Goal: Task Accomplishment & Management: Manage account settings

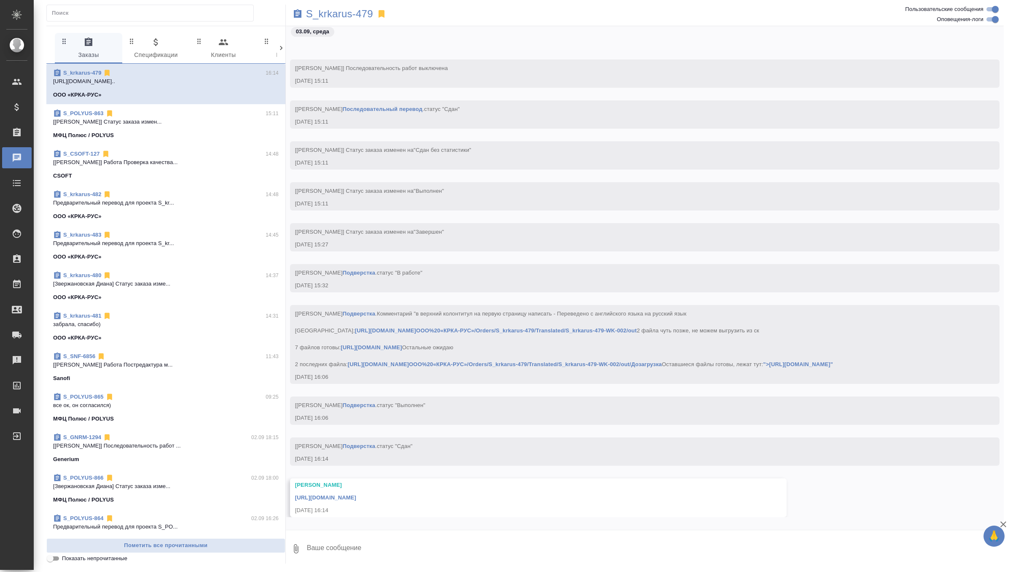
scroll to position [24739, 0]
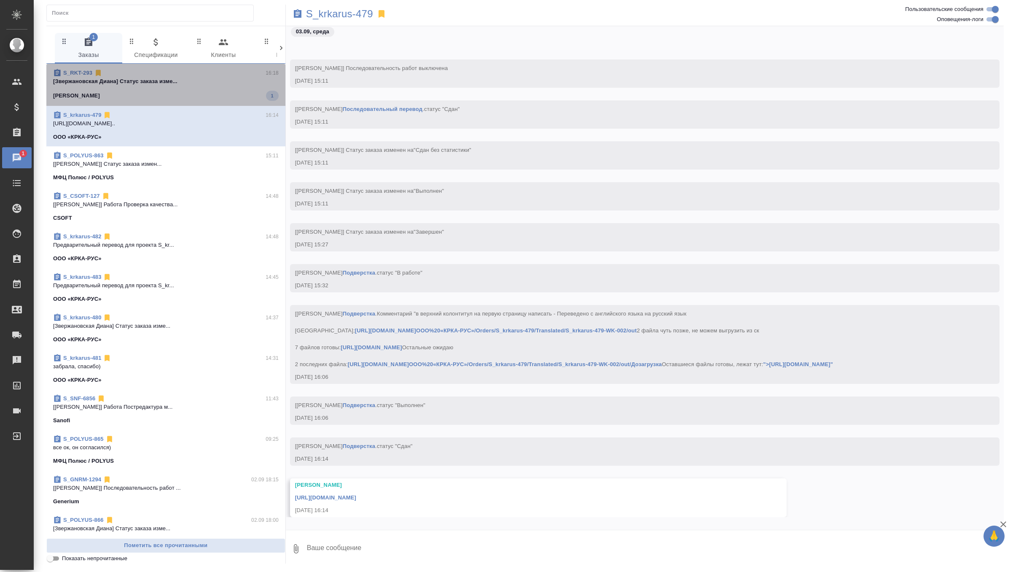
click at [232, 76] on div "S_RKT-293 16:18" at bounding box center [166, 73] width 226 height 8
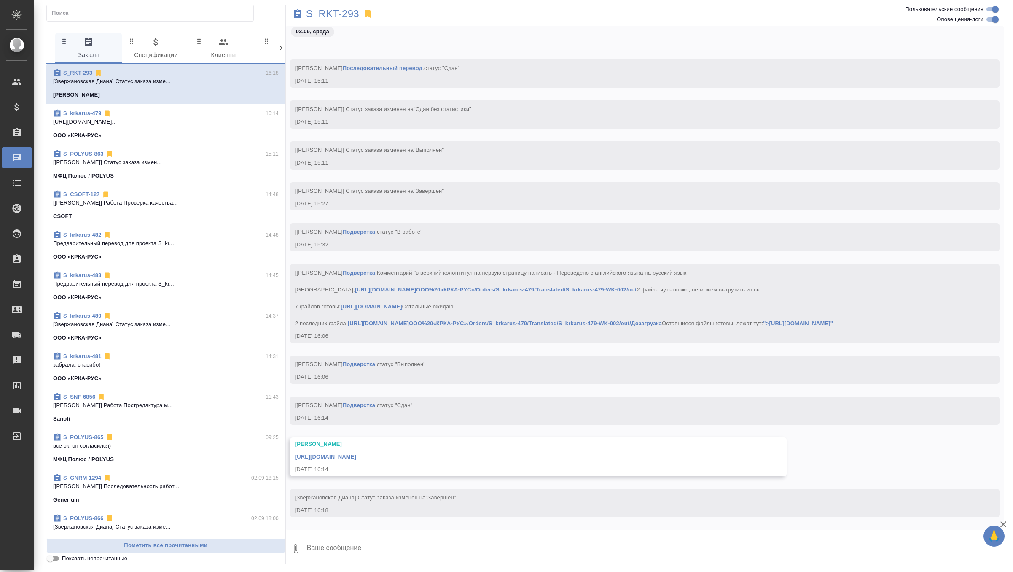
scroll to position [24772, 0]
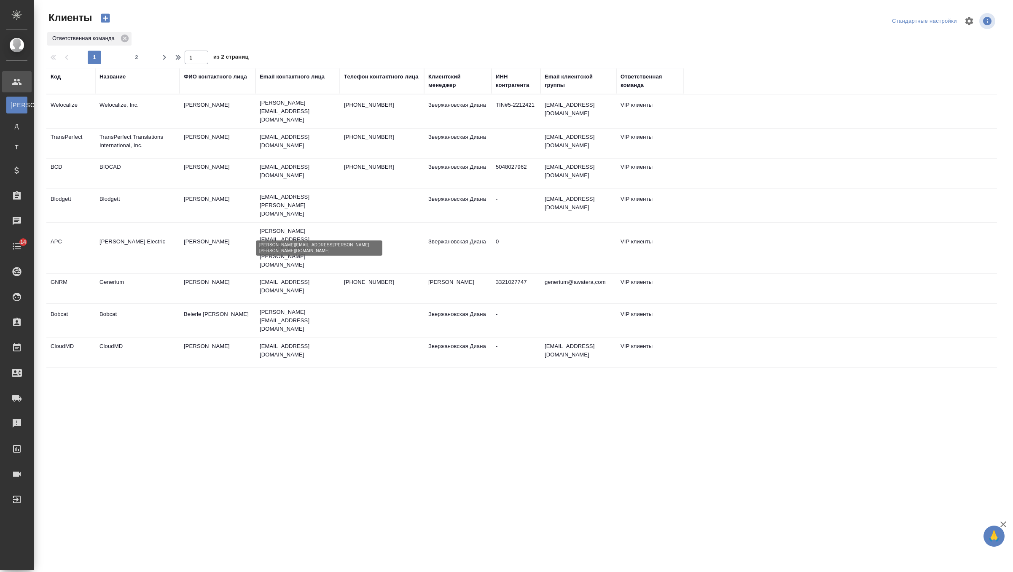
select select "RU"
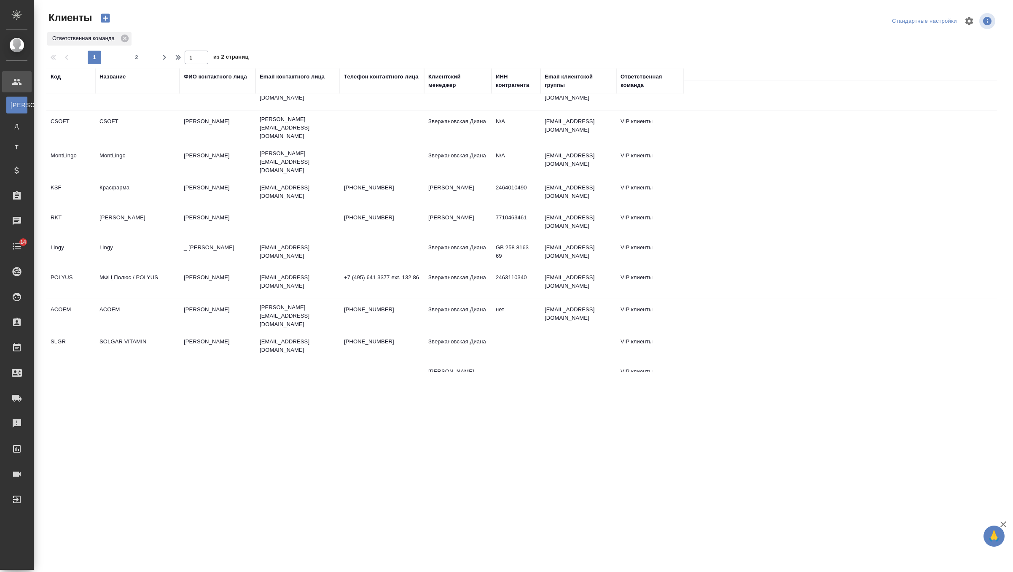
scroll to position [426, 0]
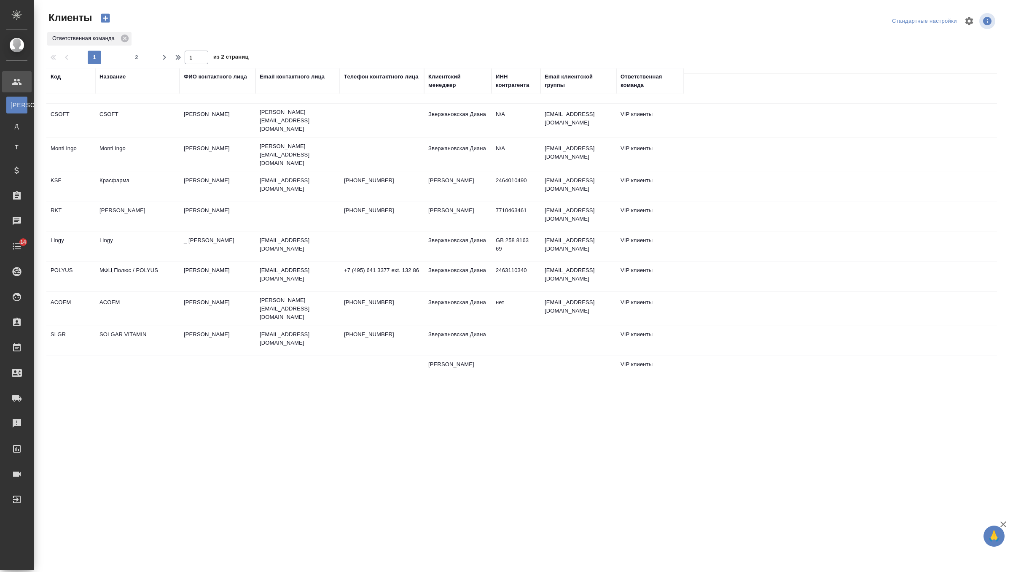
click at [247, 202] on td "Михеева Наталья" at bounding box center [218, 217] width 76 height 30
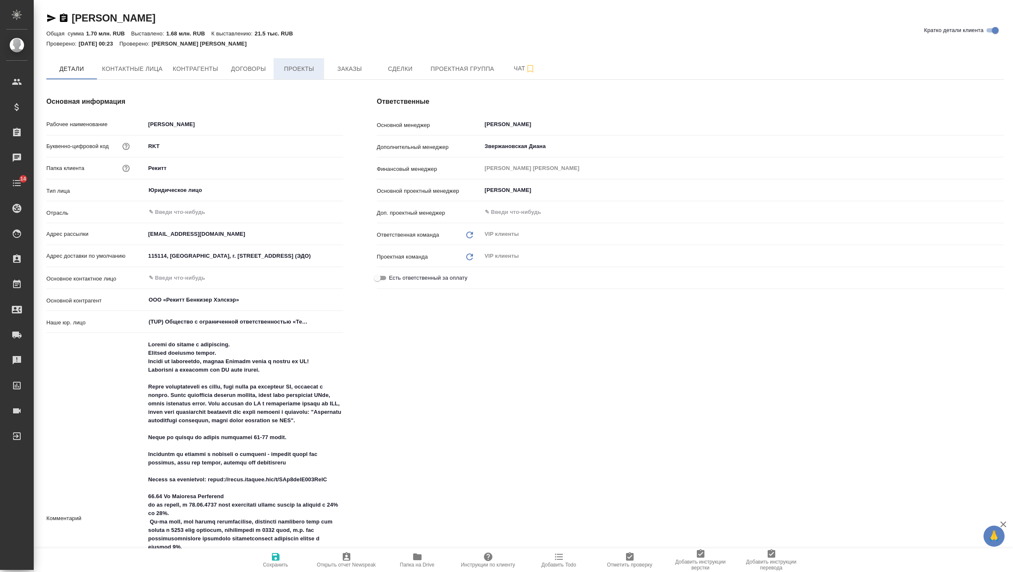
type textarea "x"
click at [349, 70] on span "Заказы" at bounding box center [349, 69] width 40 height 11
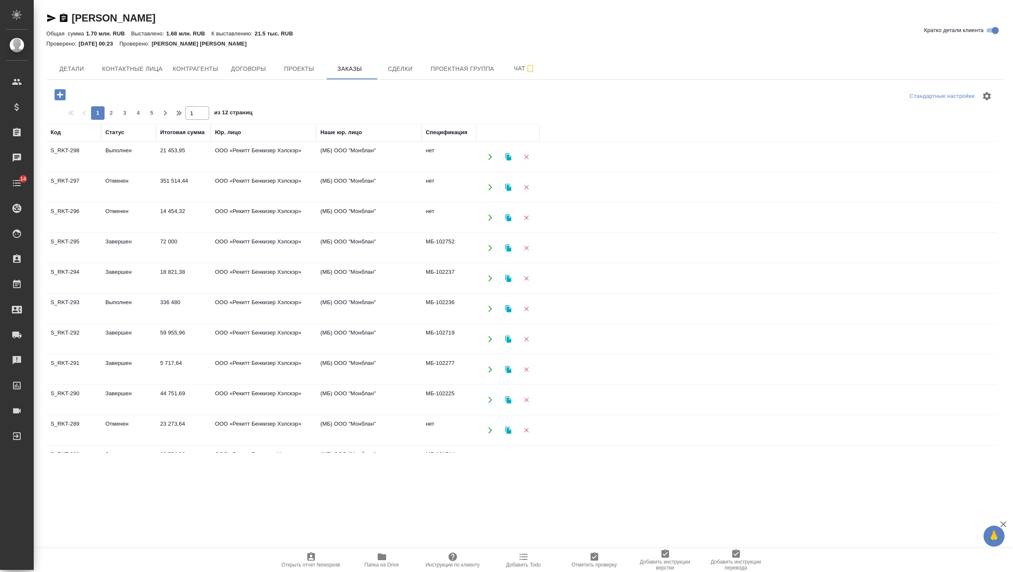
click at [174, 159] on td "21 453,95" at bounding box center [183, 157] width 55 height 30
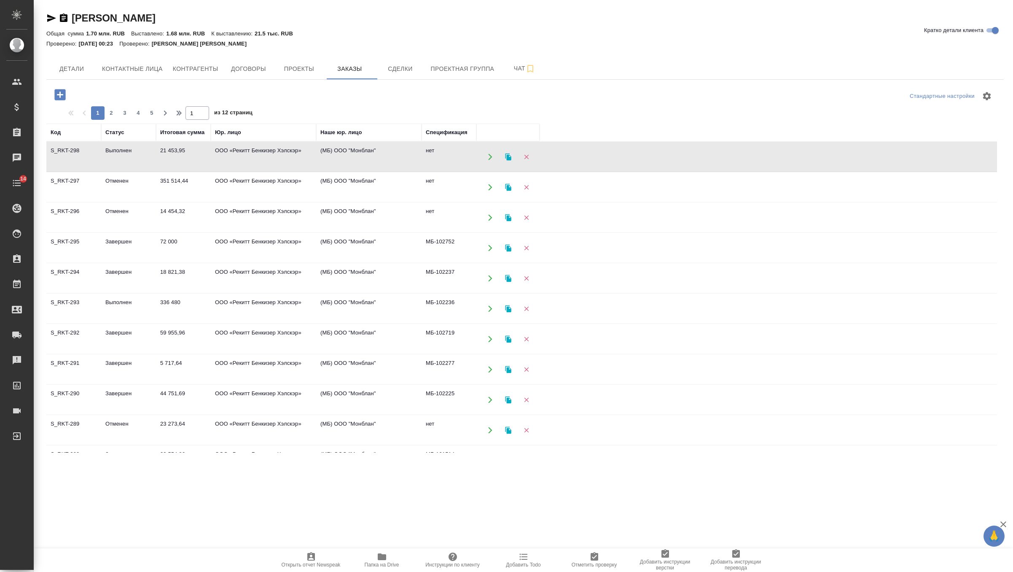
click at [172, 314] on td "336 480" at bounding box center [183, 309] width 55 height 30
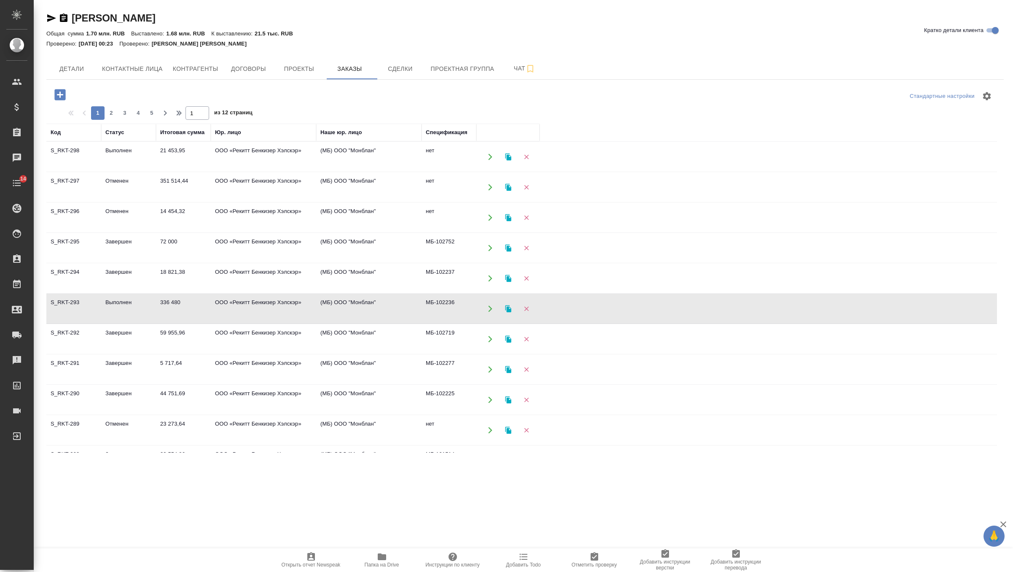
click at [172, 314] on td "336 480" at bounding box center [183, 309] width 55 height 30
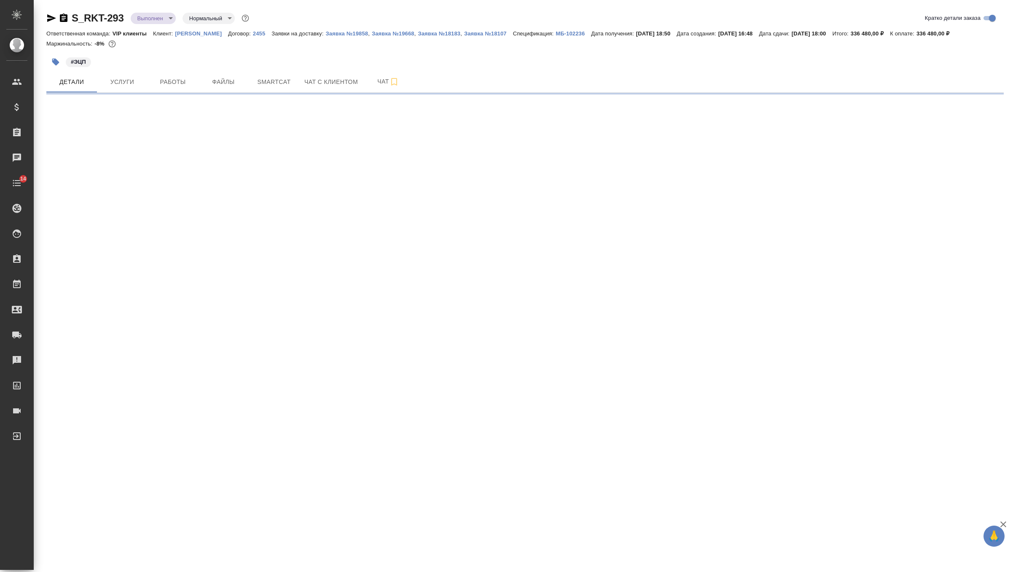
select select "RU"
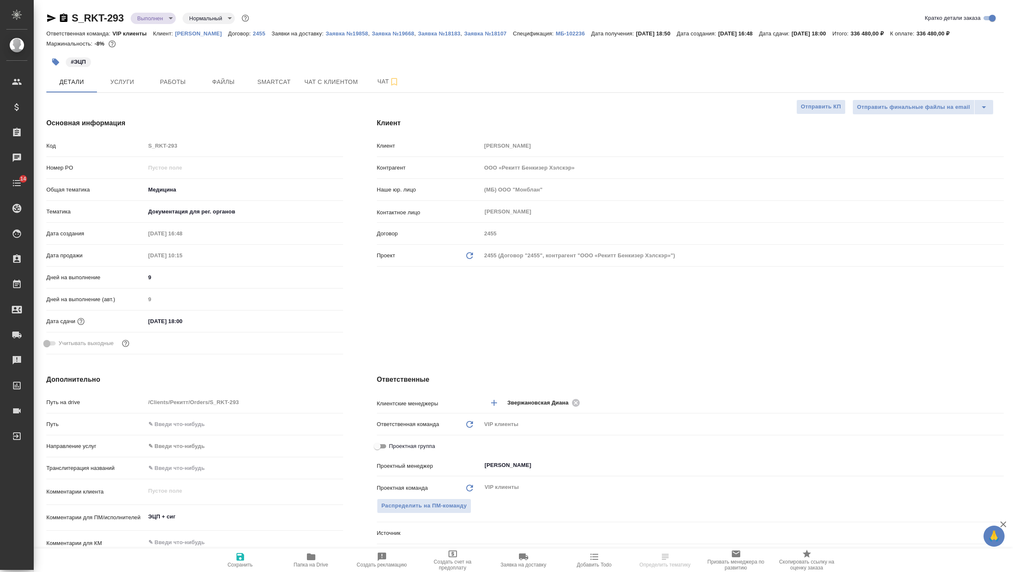
type textarea "x"
click at [169, 13] on body "🙏 .cls-1 fill:#fff; AWATERA Zverzhanovskaya Diana Клиенты Спецификации Заказы Ч…" at bounding box center [506, 286] width 1013 height 572
type textarea "x"
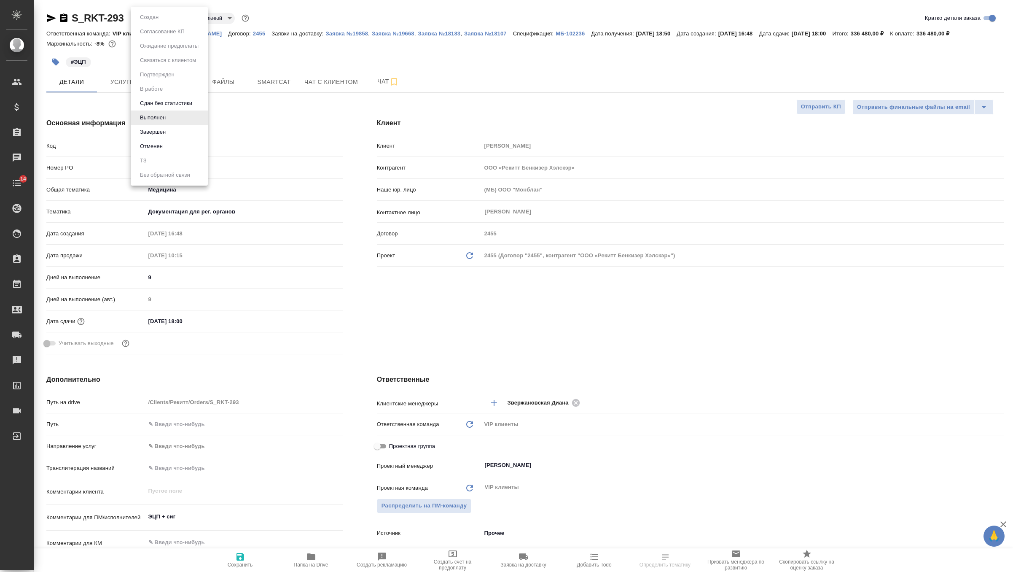
type textarea "x"
click at [179, 132] on li "Завершен" at bounding box center [169, 132] width 77 height 14
type textarea "x"
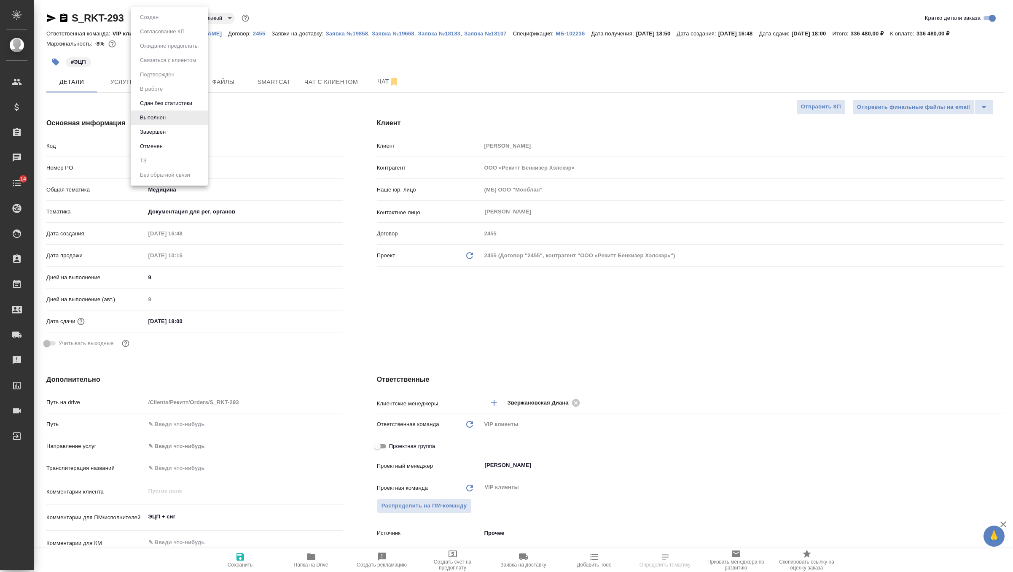
type textarea "x"
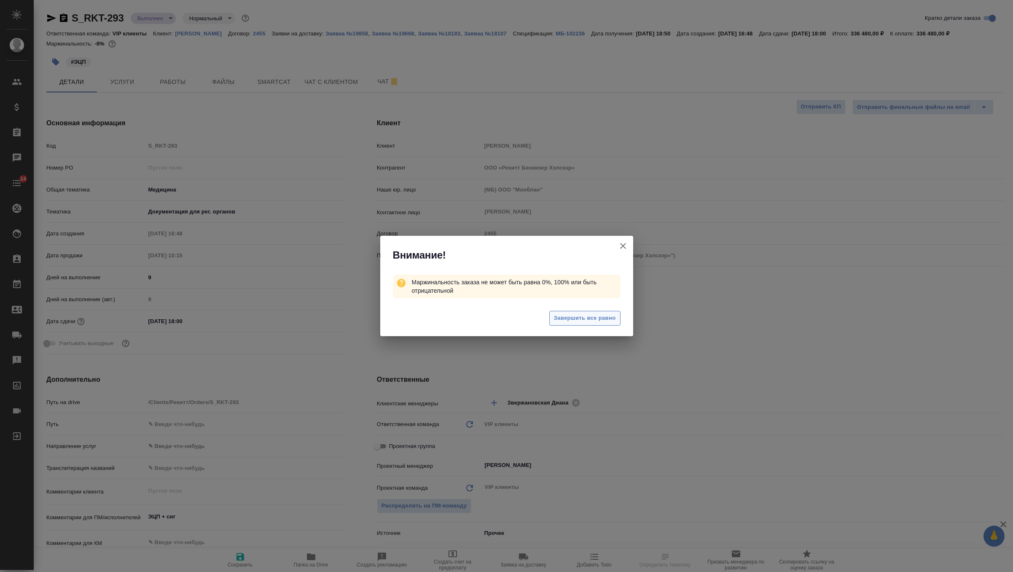
click at [596, 316] on span "Завершить все равно" at bounding box center [585, 318] width 62 height 10
type textarea "x"
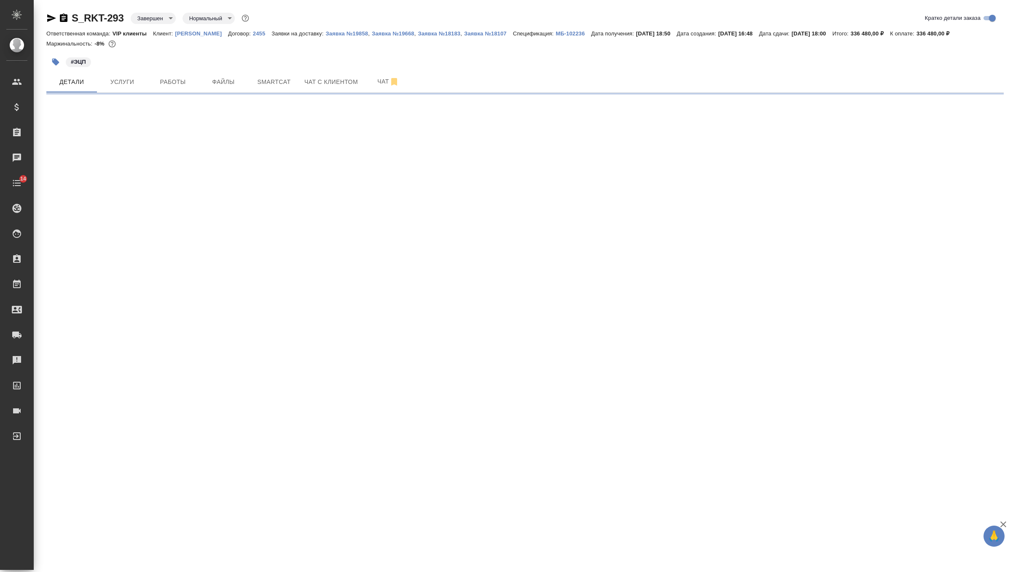
select select "RU"
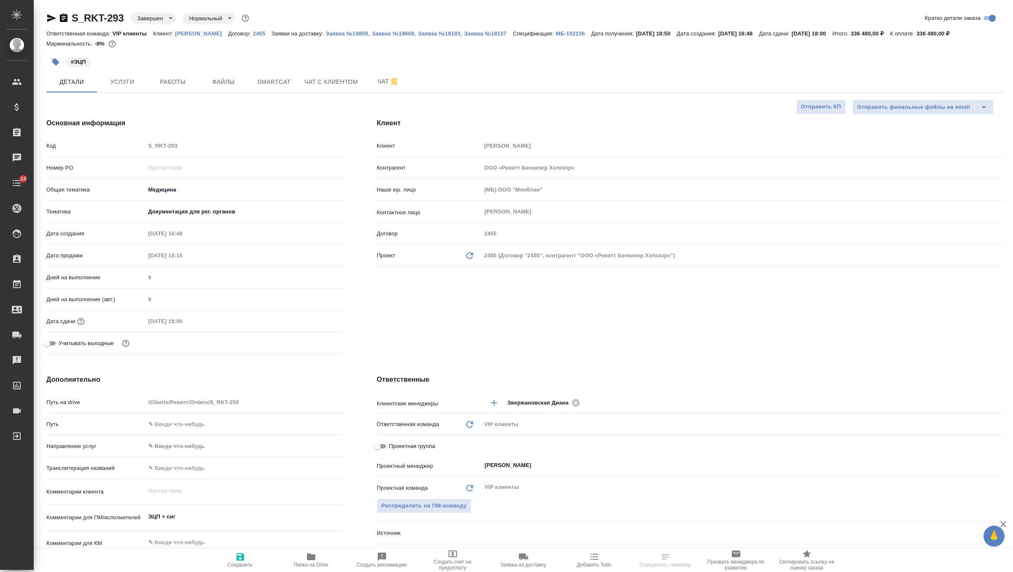
type textarea "x"
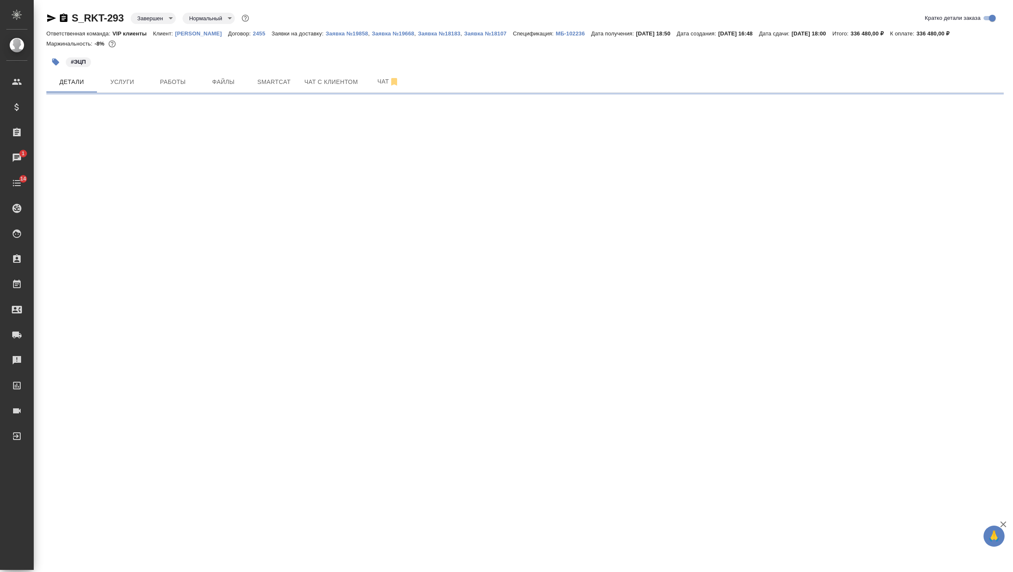
select select "RU"
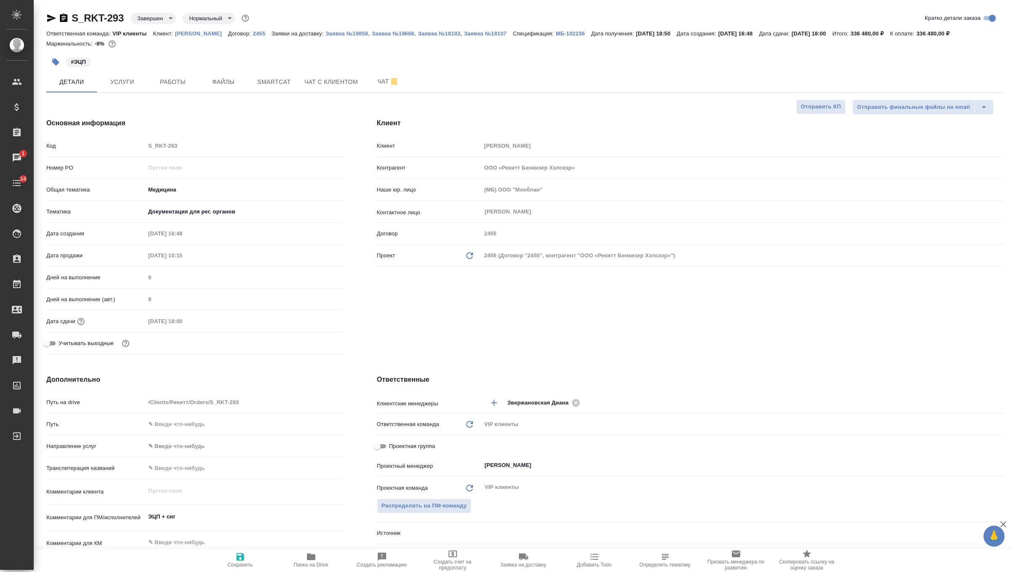
type textarea "x"
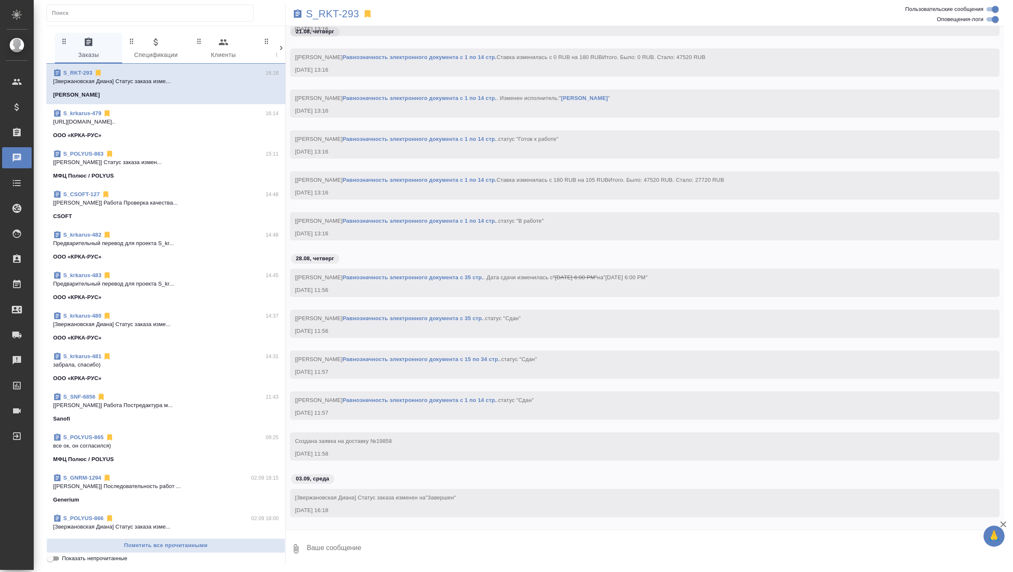
scroll to position [23065, 0]
click at [134, 122] on p "https://drive.awatera.com/apps/files/fil..." at bounding box center [166, 122] width 226 height 8
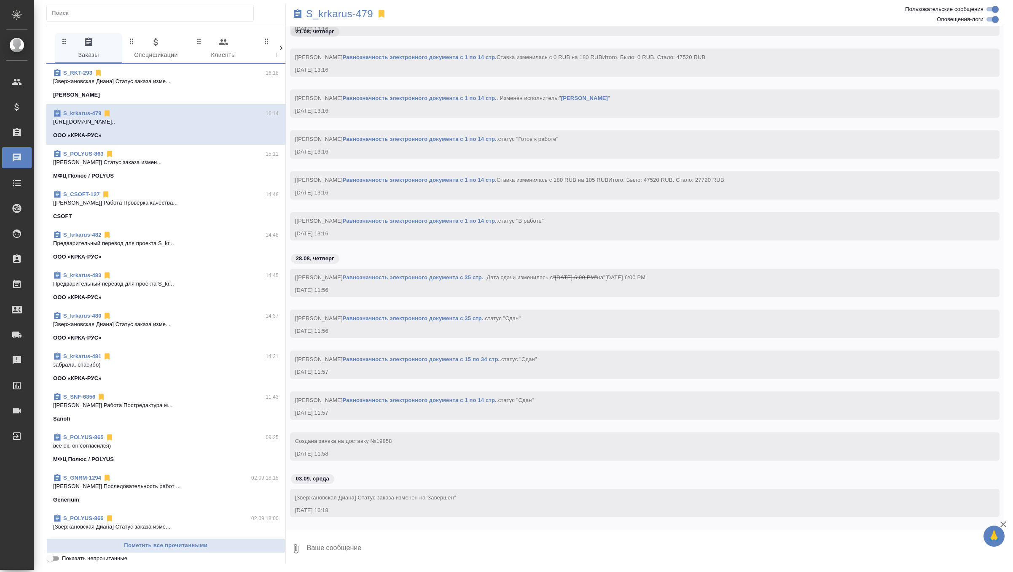
click at [87, 112] on link "S_krkarus-479" at bounding box center [82, 113] width 38 height 6
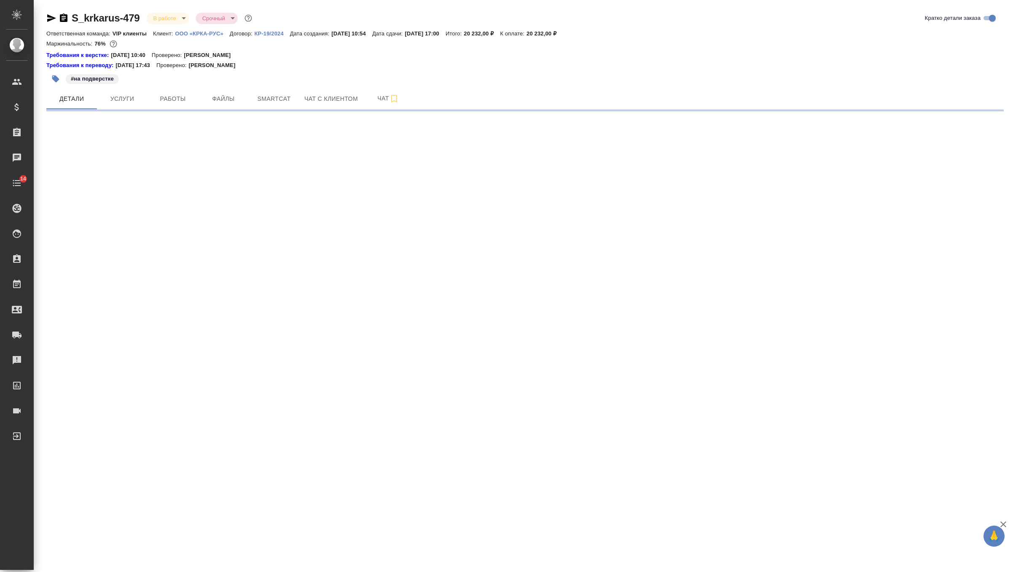
select select "RU"
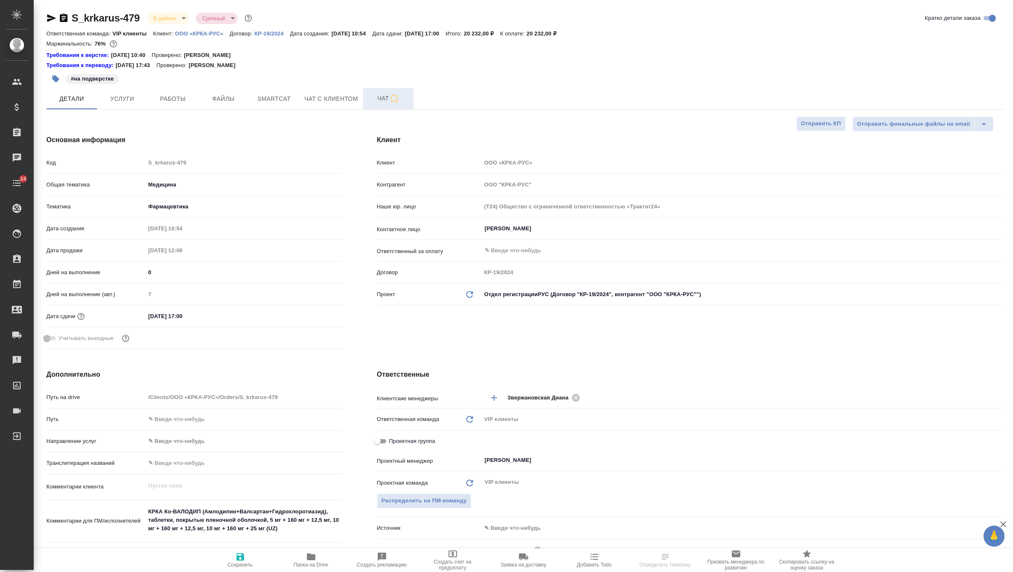
type textarea "x"
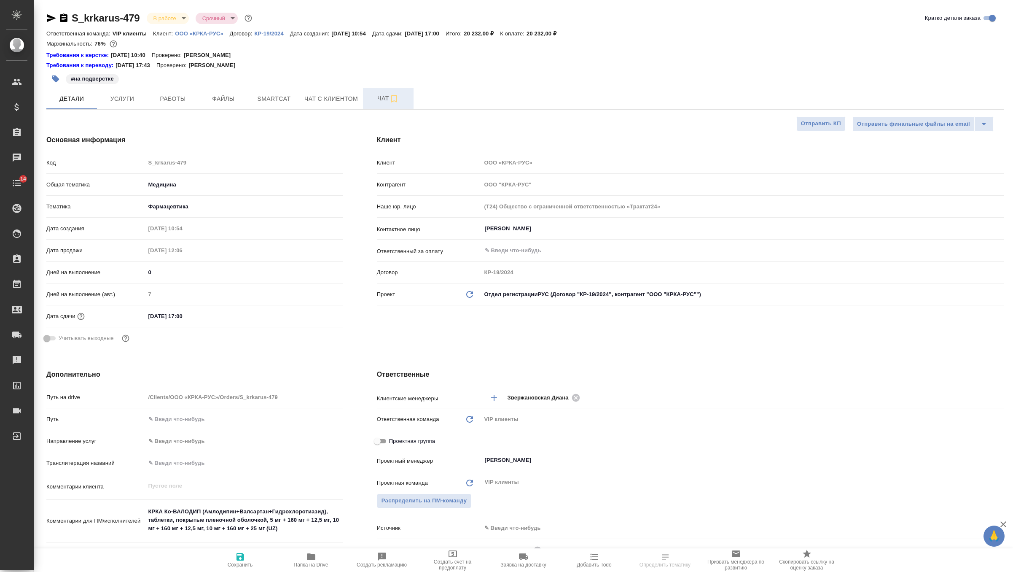
type textarea "x"
click at [382, 99] on span "Чат" at bounding box center [388, 98] width 40 height 11
type textarea "x"
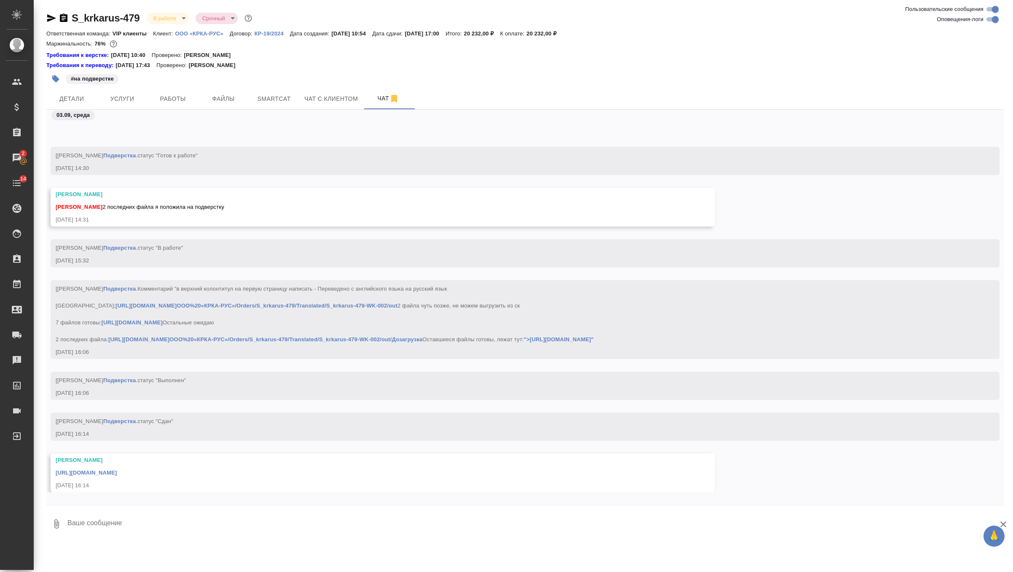
scroll to position [29555, 0]
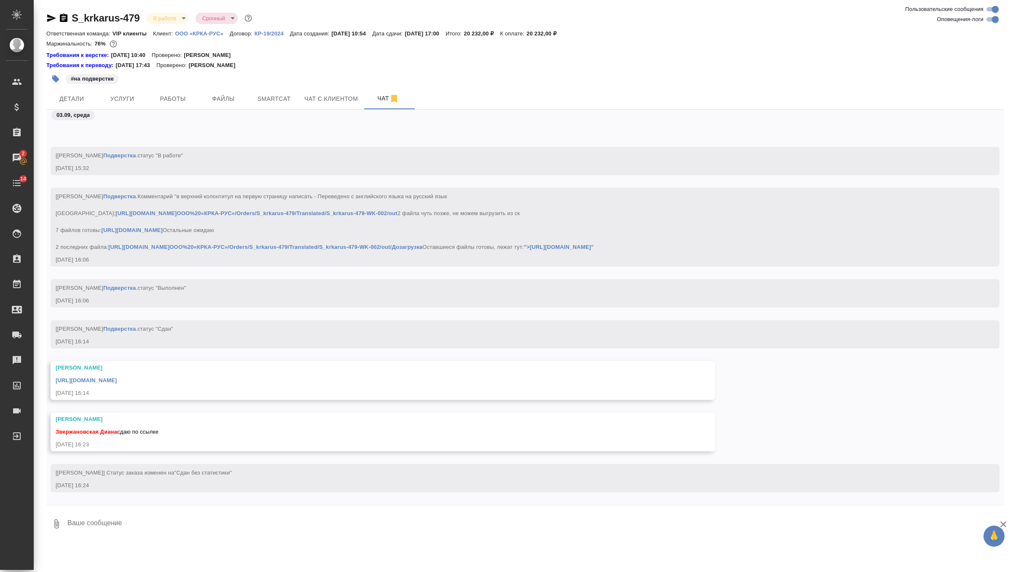
click at [165, 519] on textarea at bounding box center [535, 523] width 937 height 29
type textarea "забрала, спасибо!"
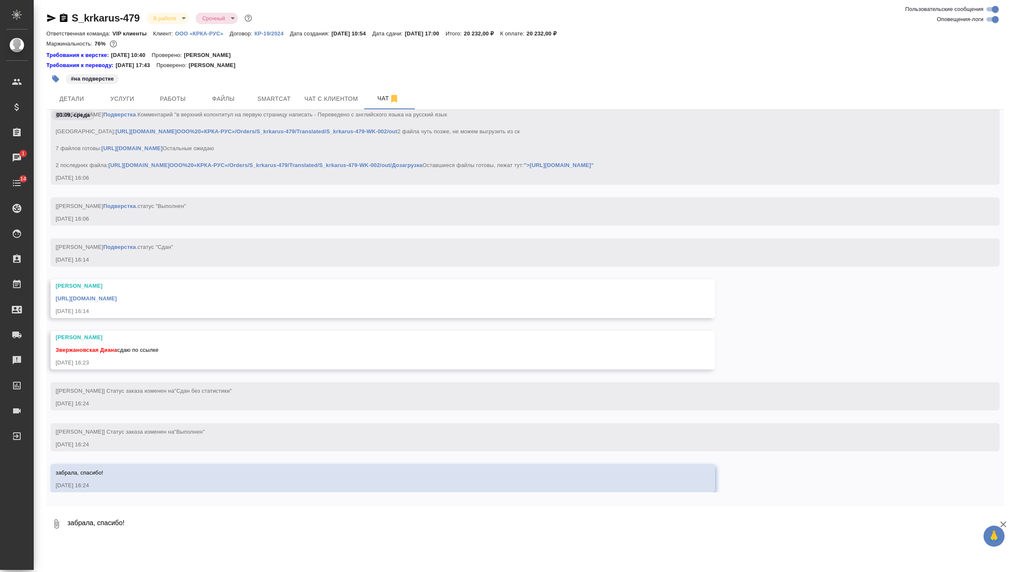
click at [117, 298] on link "https://drive.awatera.com/apps/files/files/10281873?dir=/Shares/%D0%9E%D0%9E%D0…" at bounding box center [86, 298] width 61 height 6
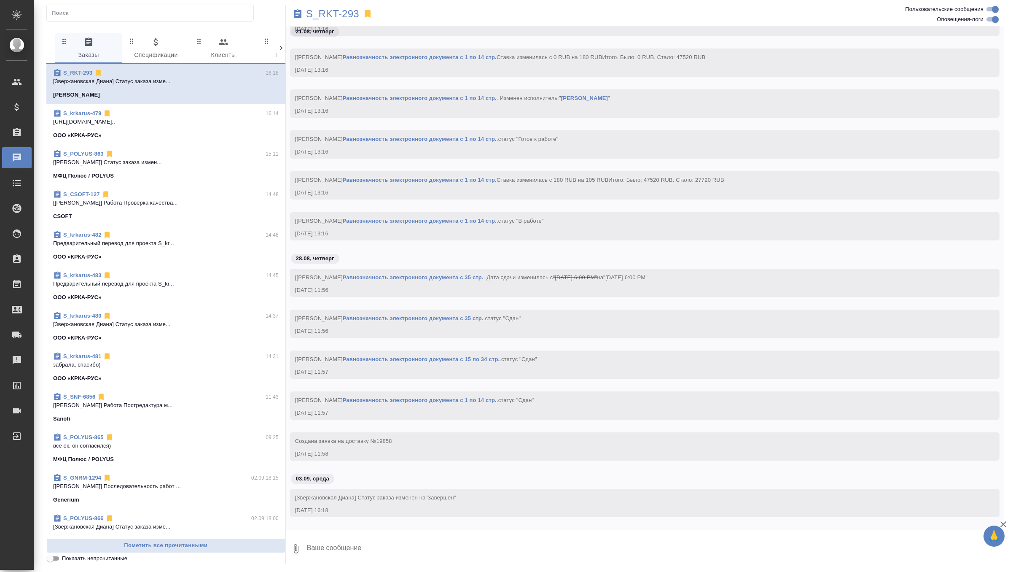
scroll to position [23066, 0]
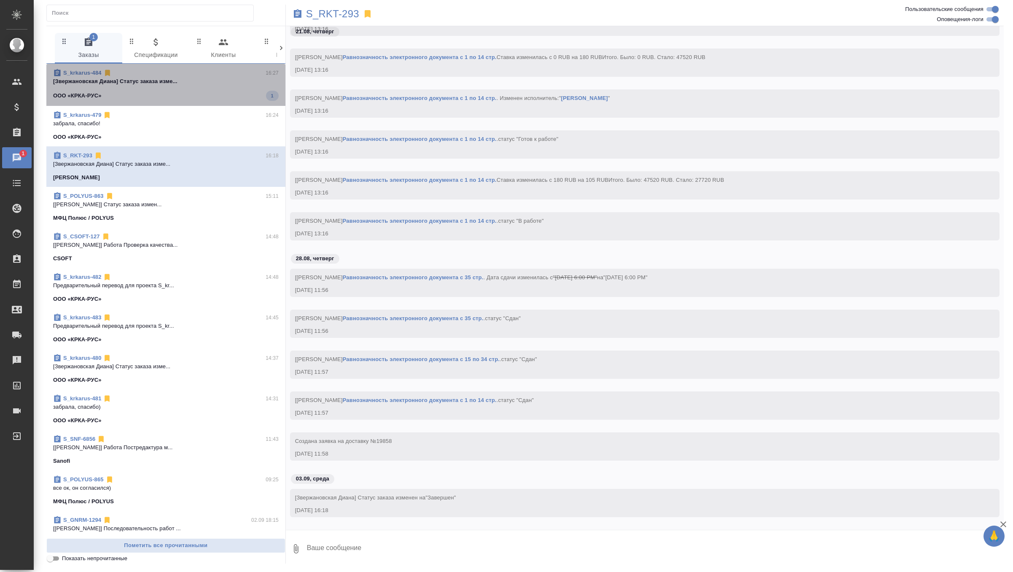
click at [246, 88] on span "S_krkarus-484 16:27 [[PERSON_NAME]] Статус заказа изме... ООО «КРКА-РУС» 1" at bounding box center [166, 85] width 226 height 32
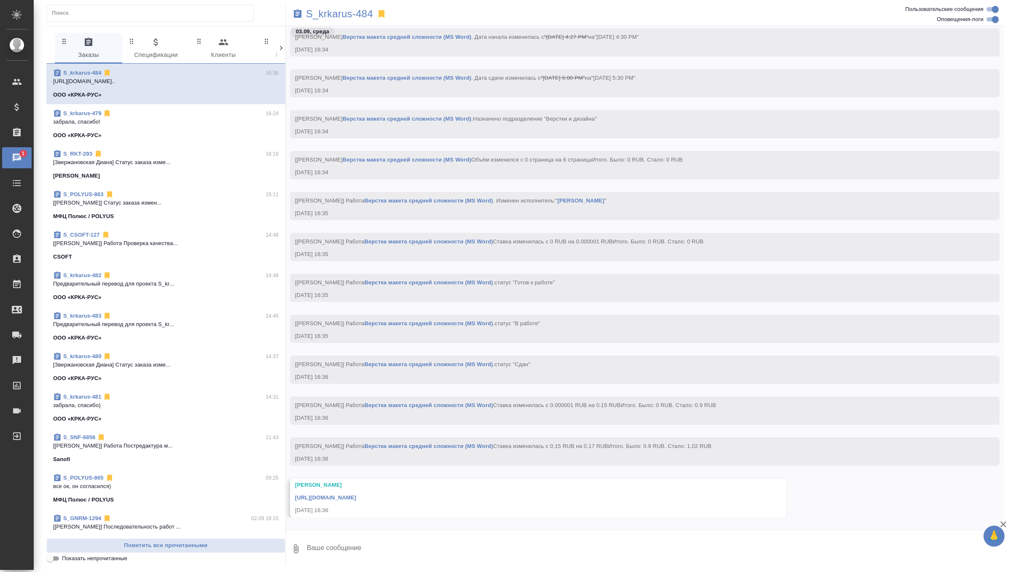
scroll to position [24423, 0]
click at [337, 13] on p "S_krkarus-484" at bounding box center [339, 14] width 67 height 8
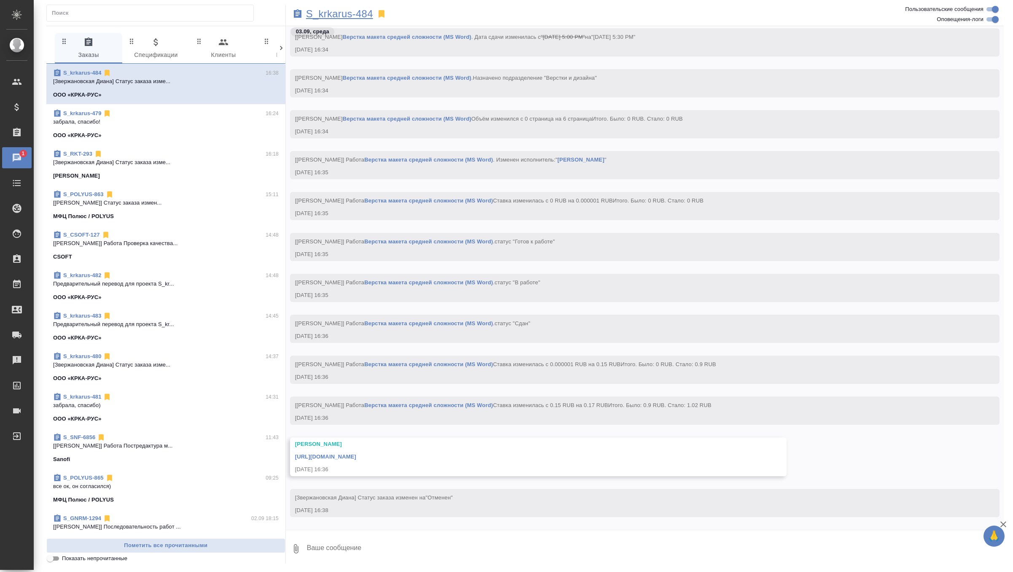
scroll to position [24451, 0]
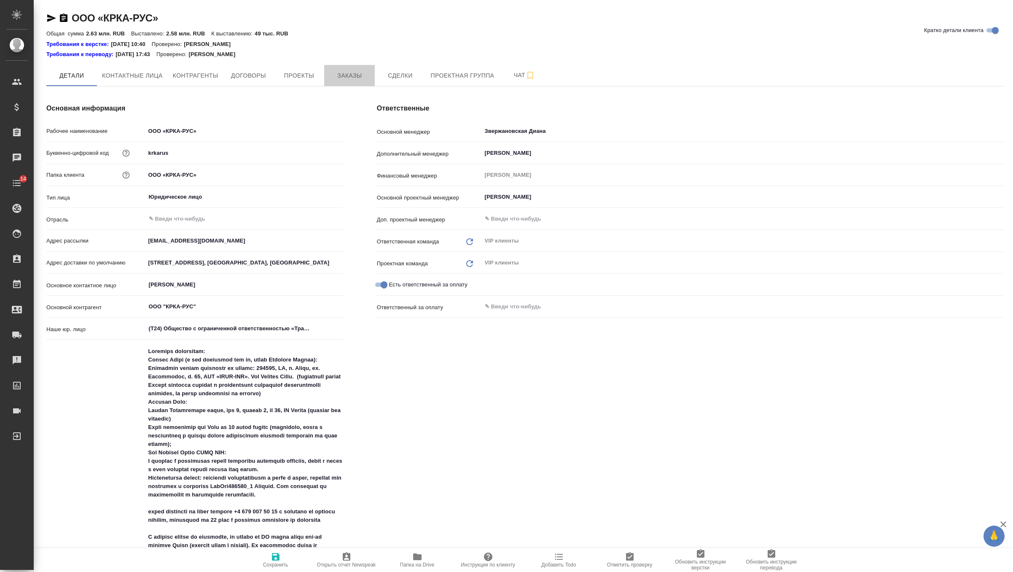
click at [344, 76] on span "Заказы" at bounding box center [349, 75] width 40 height 11
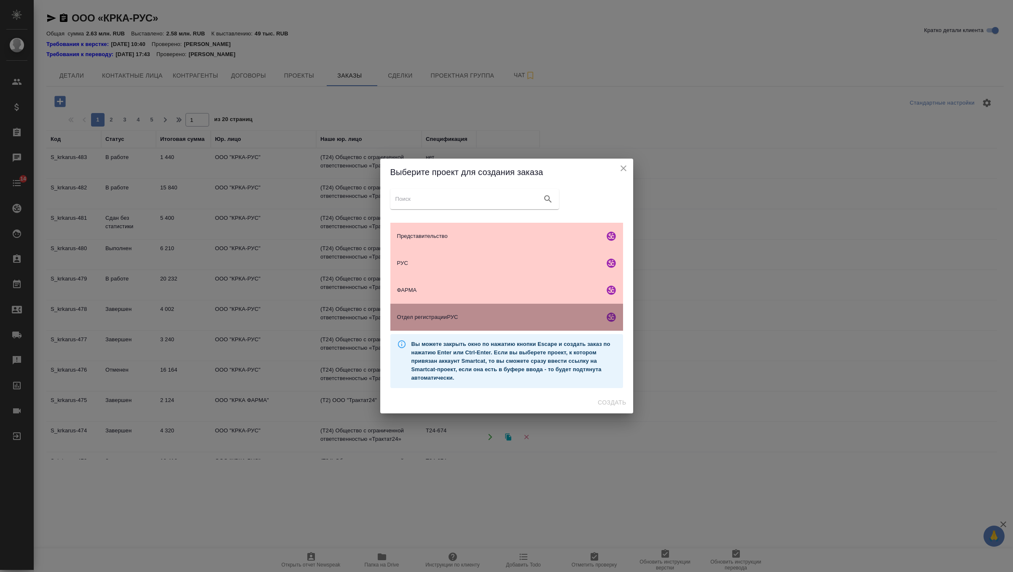
click at [430, 320] on span "Отдел регистрацииРУС" at bounding box center [499, 317] width 204 height 8
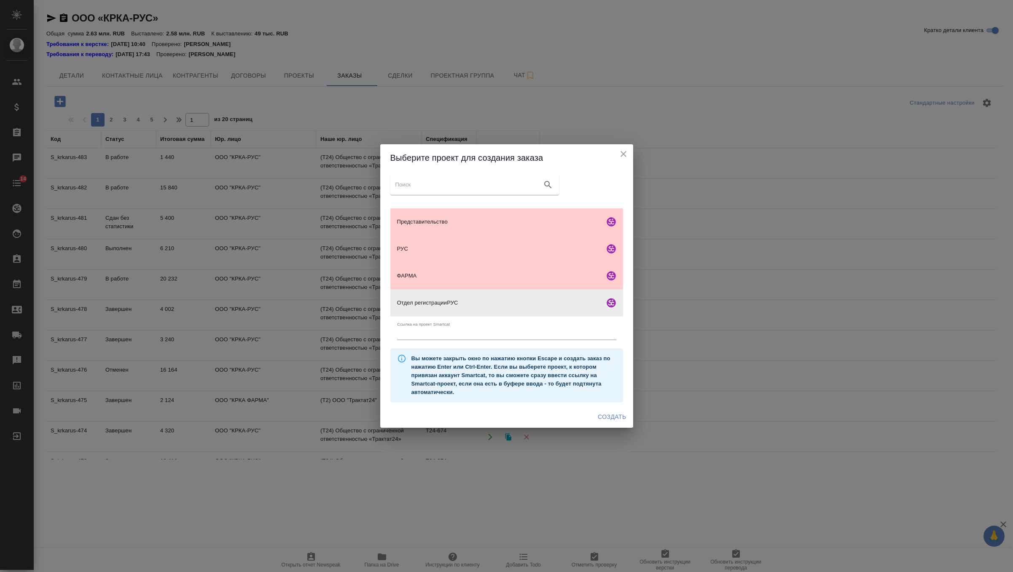
click at [603, 416] on span "Создать" at bounding box center [612, 416] width 28 height 11
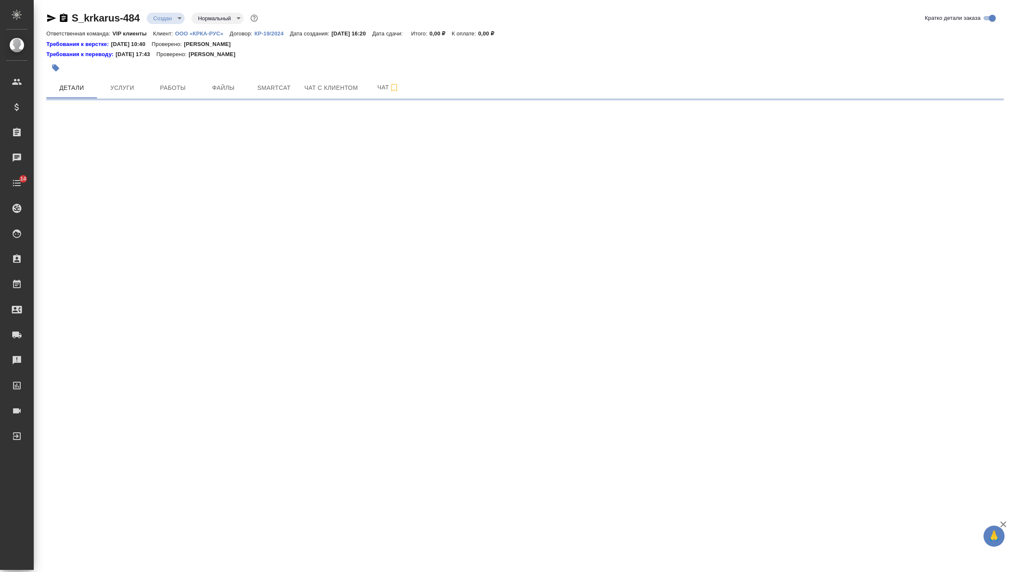
select select "RU"
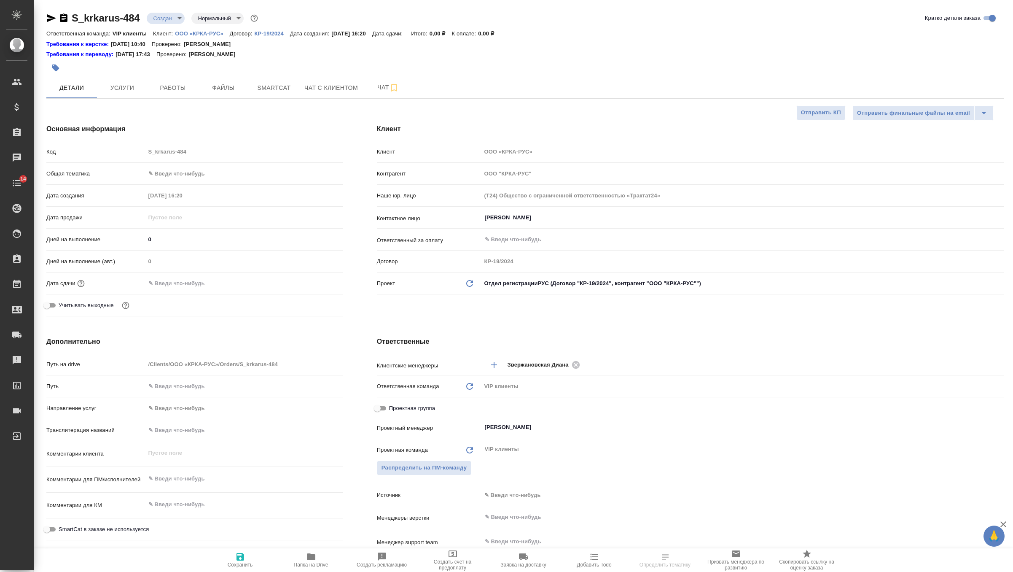
type textarea "x"
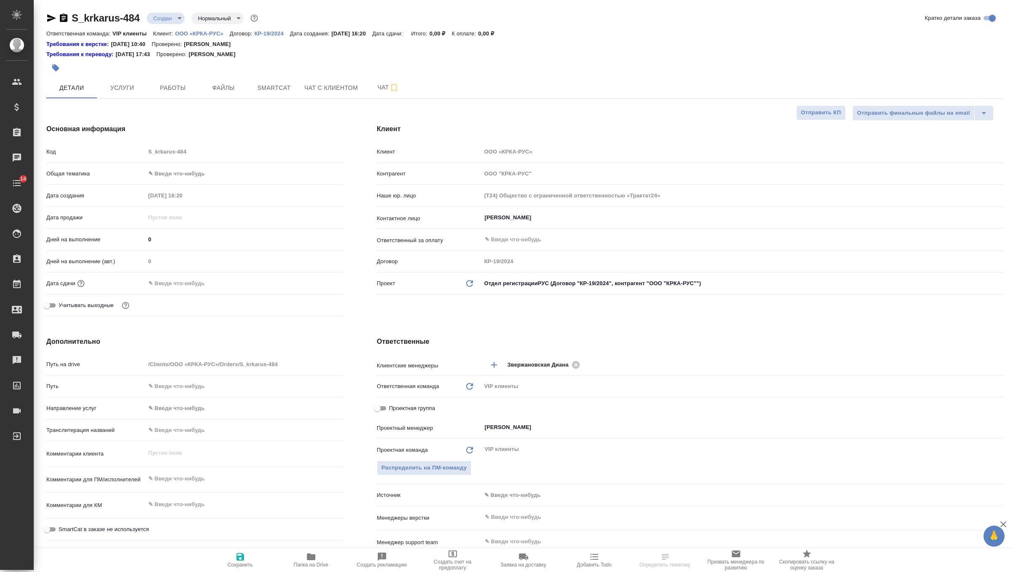
type textarea "x"
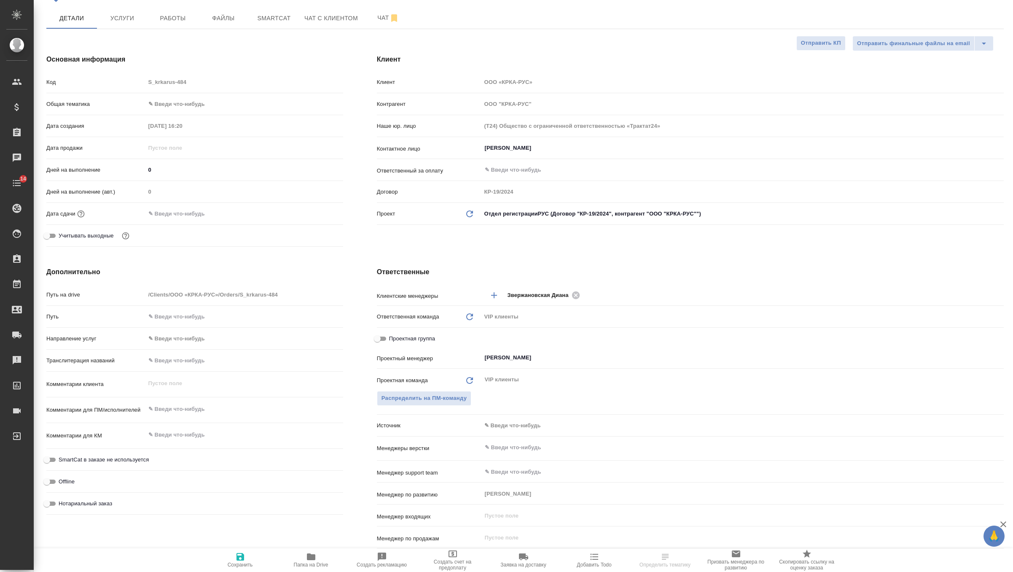
type textarea "x"
click at [175, 407] on textarea at bounding box center [244, 409] width 198 height 14
paste textarea "КРКА Ко-Валодип (Амлодипин+Валсартан+Гидрохлоротиазид), таблетки, покрытые плен…"
type textarea "x"
type textarea "КРКА Ко-Валодип (Амлодипин+Валсартан+Гидрохлоротиазид), таблетки, покрытые плен…"
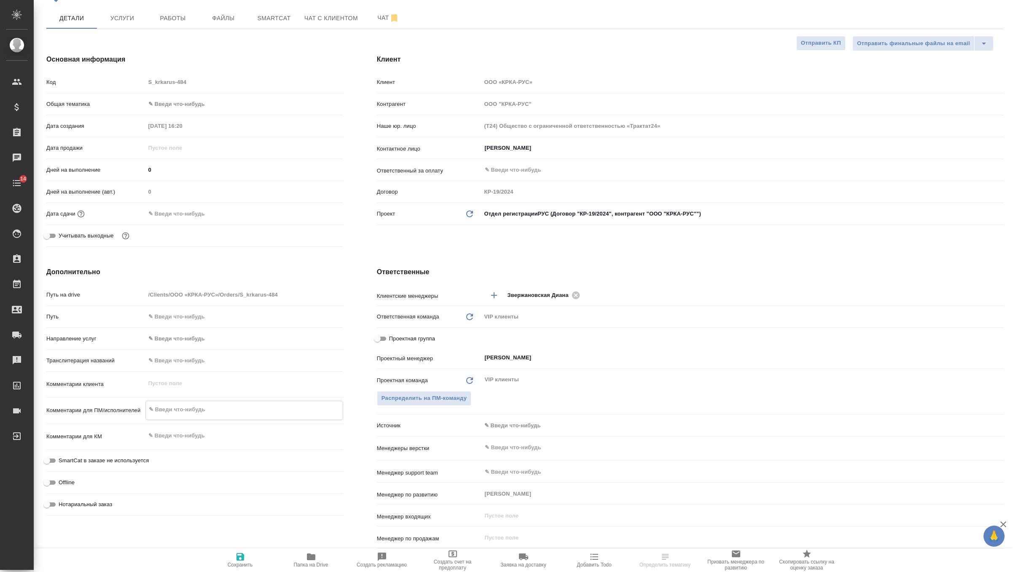
type textarea "x"
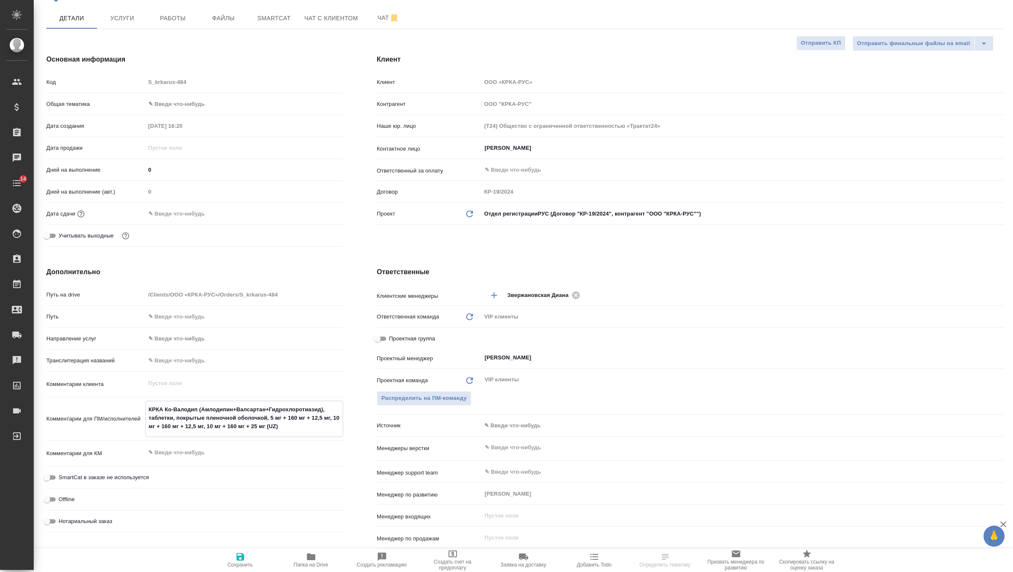
type textarea "КРКА Ко-Валодип (Амлодипин+Валсартан+Гидрохлоротиазид), таблетки, покрытые плен…"
type textarea "x"
click at [237, 550] on button "Сохранить" at bounding box center [240, 560] width 71 height 24
type textarea "x"
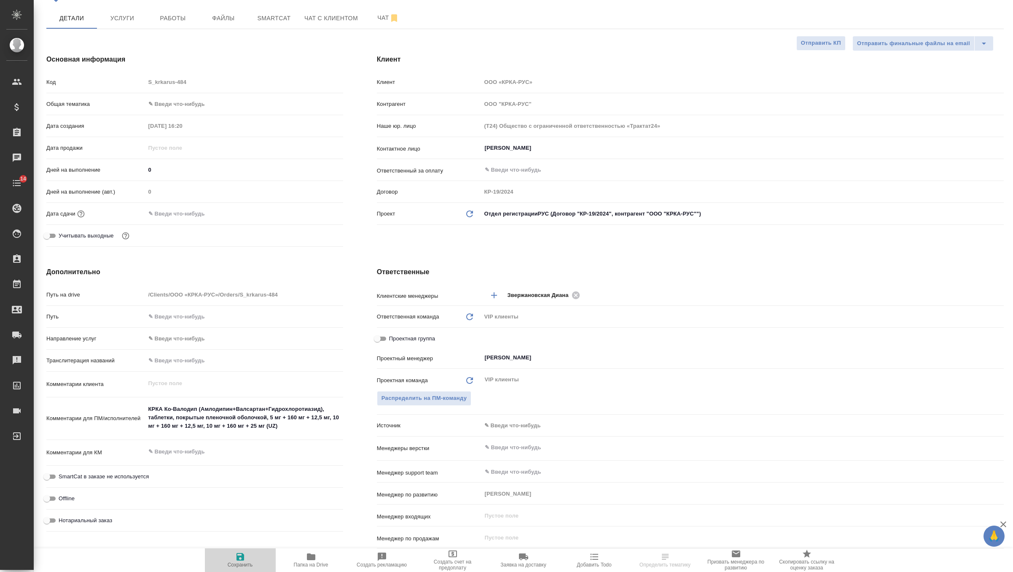
type textarea "x"
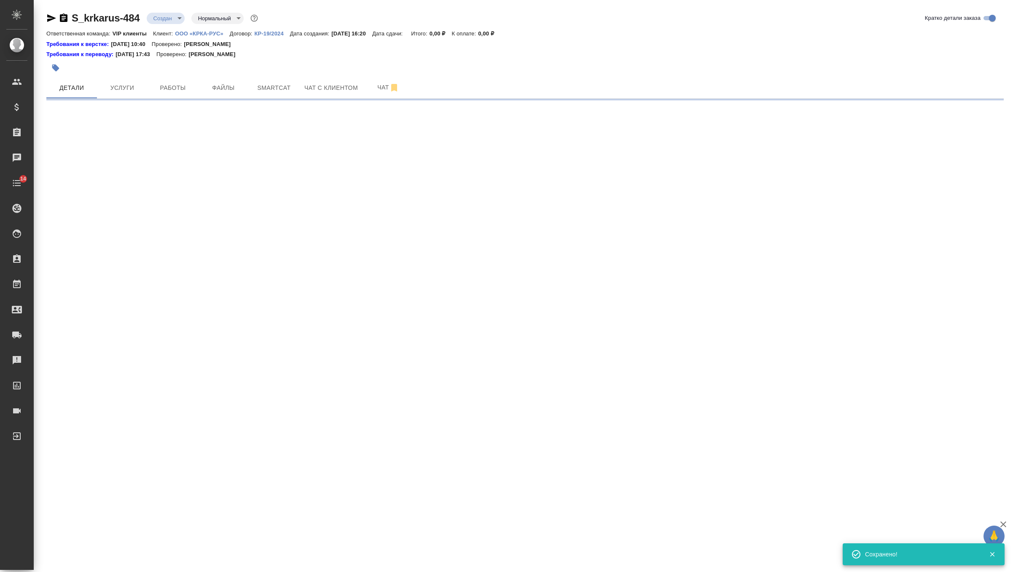
scroll to position [0, 0]
select select "RU"
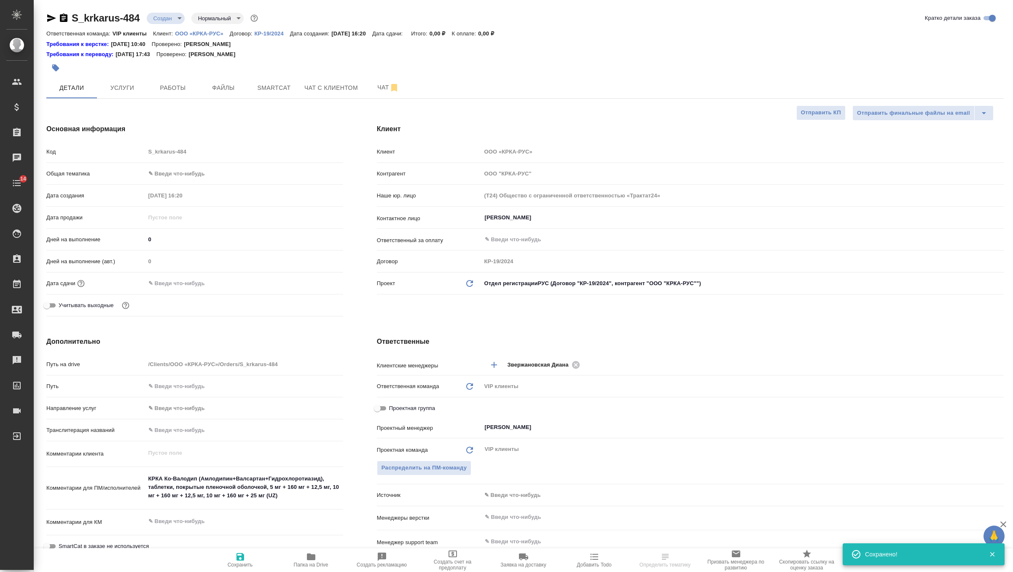
type textarea "x"
select select "RU"
type textarea "x"
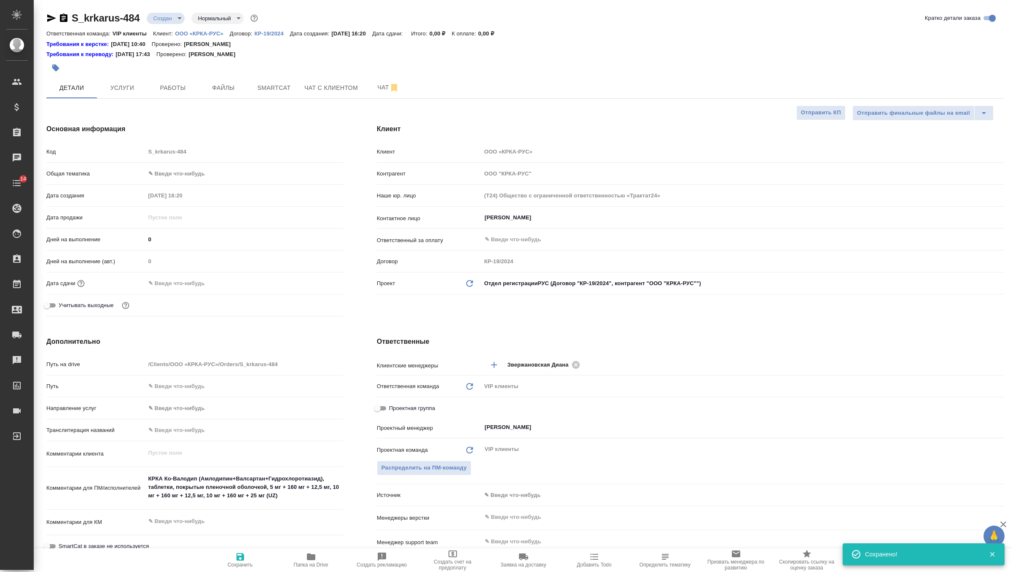
type textarea "x"
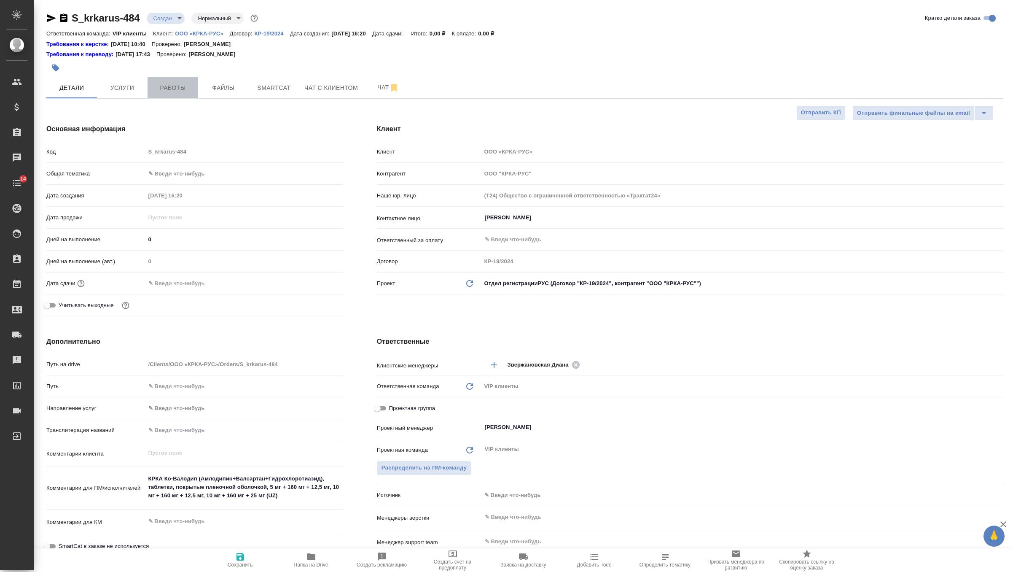
click at [176, 90] on span "Работы" at bounding box center [173, 88] width 40 height 11
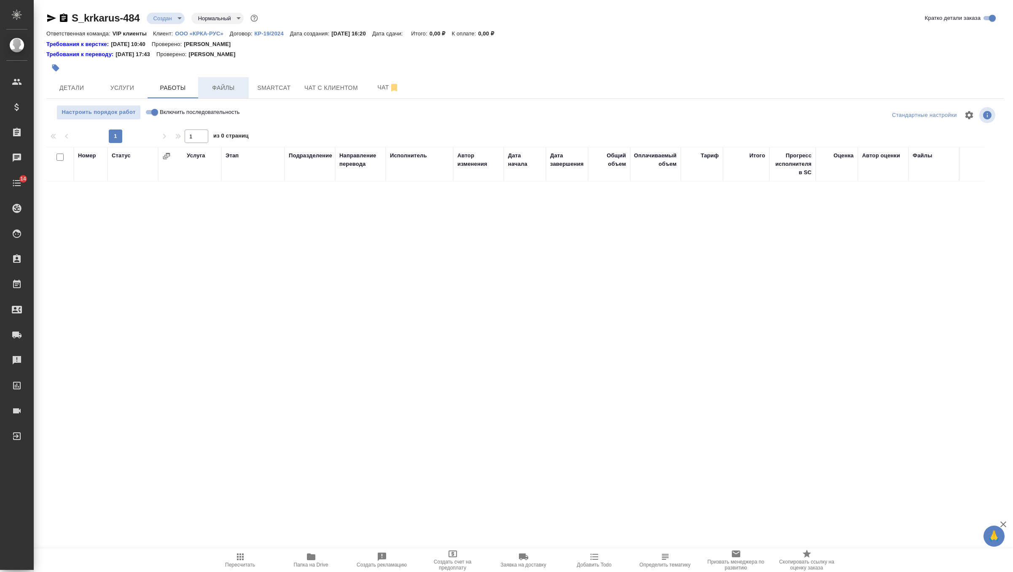
click at [212, 87] on span "Файлы" at bounding box center [223, 88] width 40 height 11
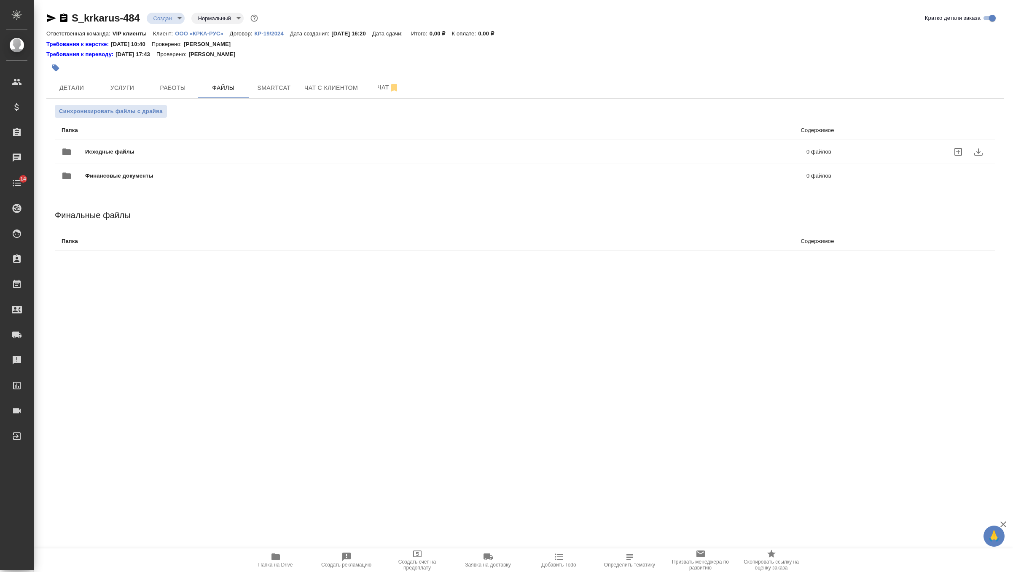
click at [97, 153] on span "Исходные файлы" at bounding box center [277, 152] width 385 height 8
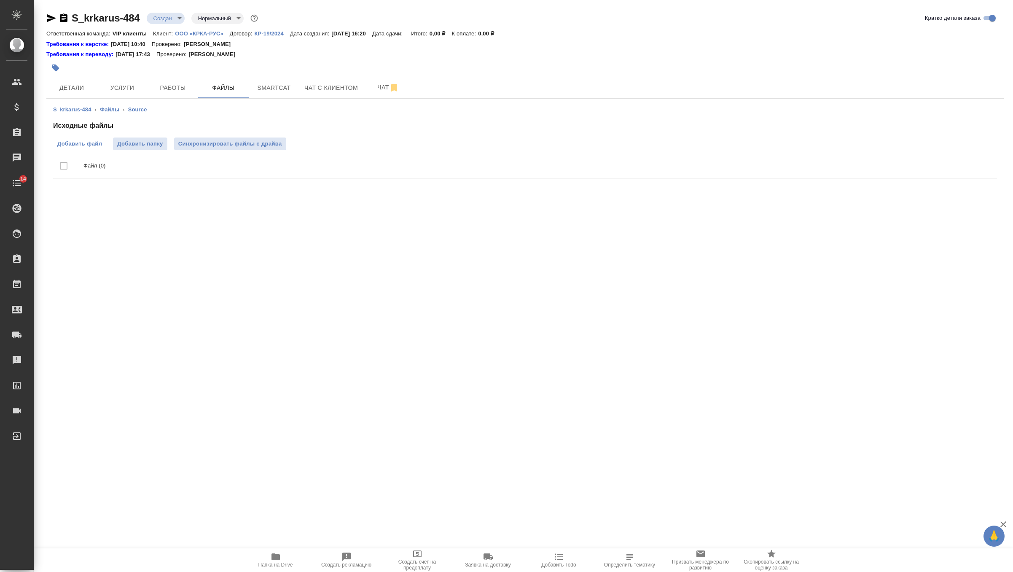
click at [85, 145] on span "Добавить файл" at bounding box center [79, 144] width 45 height 8
click at [0, 0] on input "Добавить файл" at bounding box center [0, 0] width 0 height 0
click at [220, 149] on button "Синхронизировать файлы с драйва" at bounding box center [230, 143] width 112 height 13
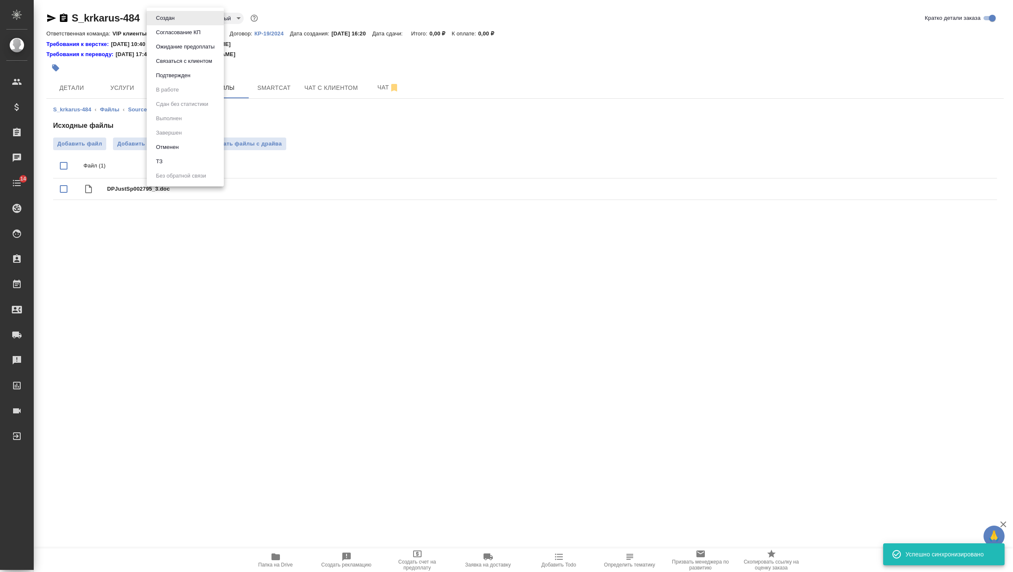
click at [175, 12] on body "🙏 .cls-1 fill:#fff; AWATERA Zverzhanovskaya Diana Клиенты Спецификации Заказы 0…" at bounding box center [506, 286] width 1013 height 572
click at [174, 163] on li "ТЗ" at bounding box center [185, 161] width 77 height 14
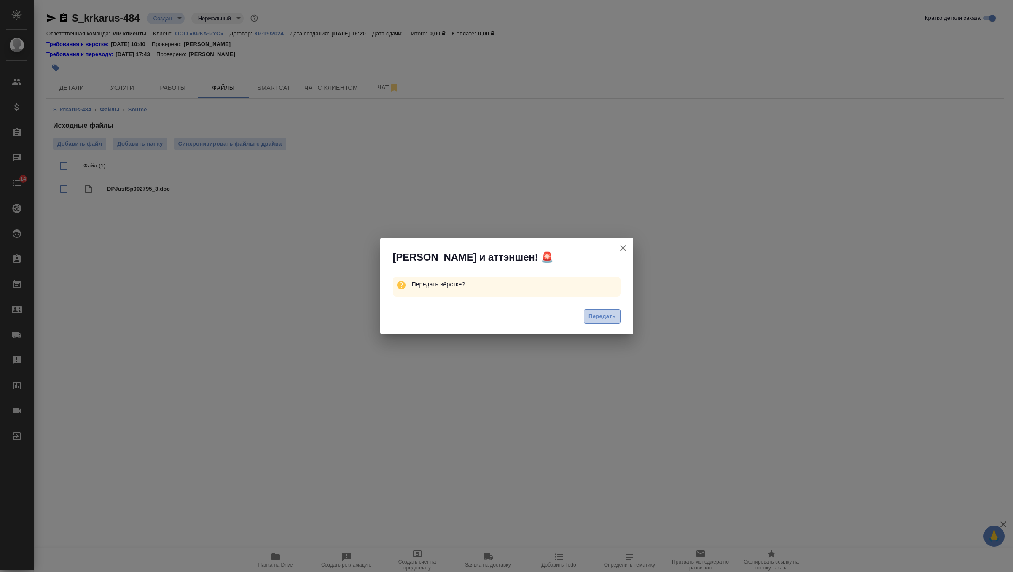
click at [594, 312] on span "Передать" at bounding box center [602, 317] width 27 height 10
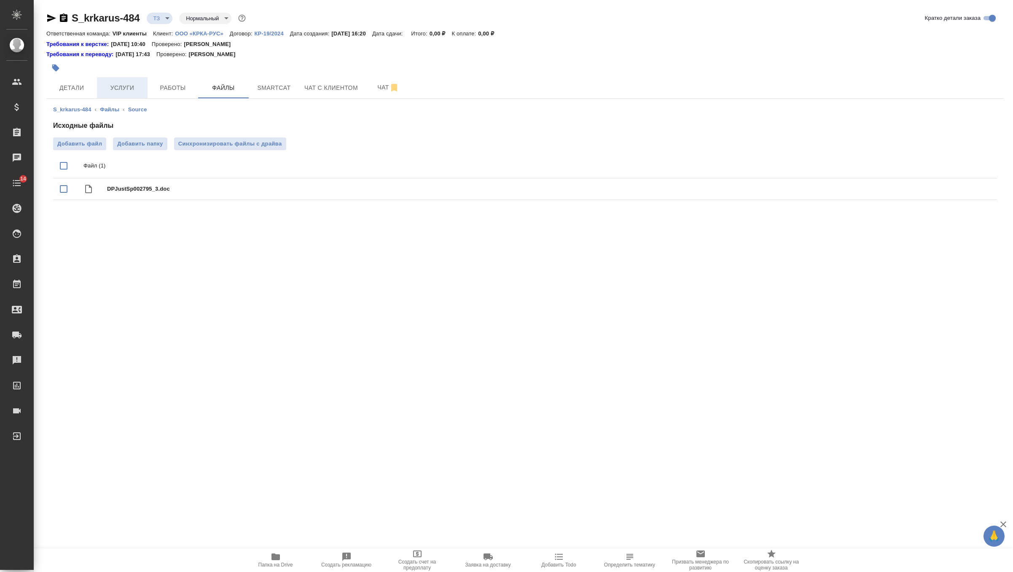
click at [127, 83] on span "Услуги" at bounding box center [122, 88] width 40 height 11
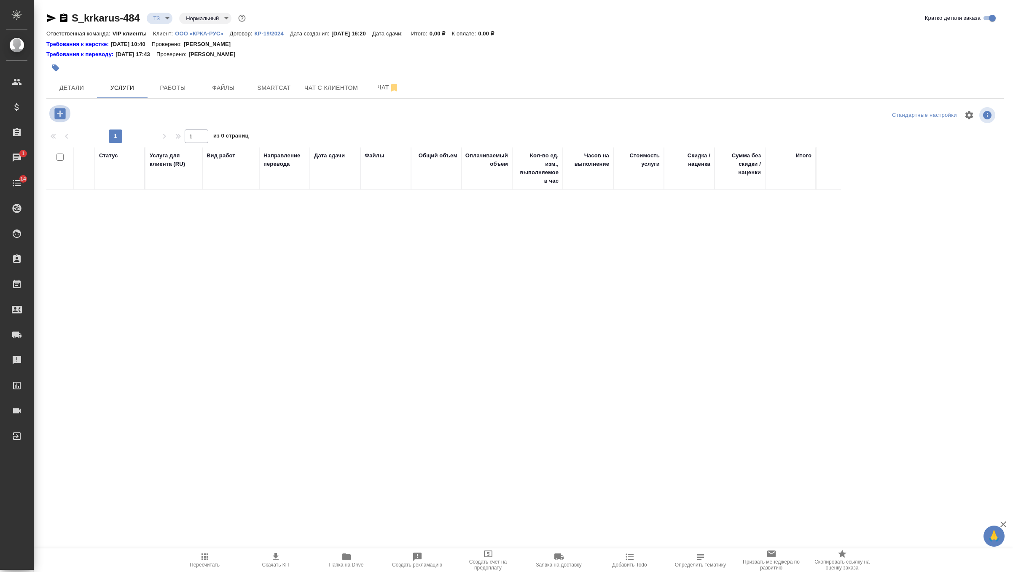
click at [61, 111] on icon "button" at bounding box center [59, 113] width 11 height 11
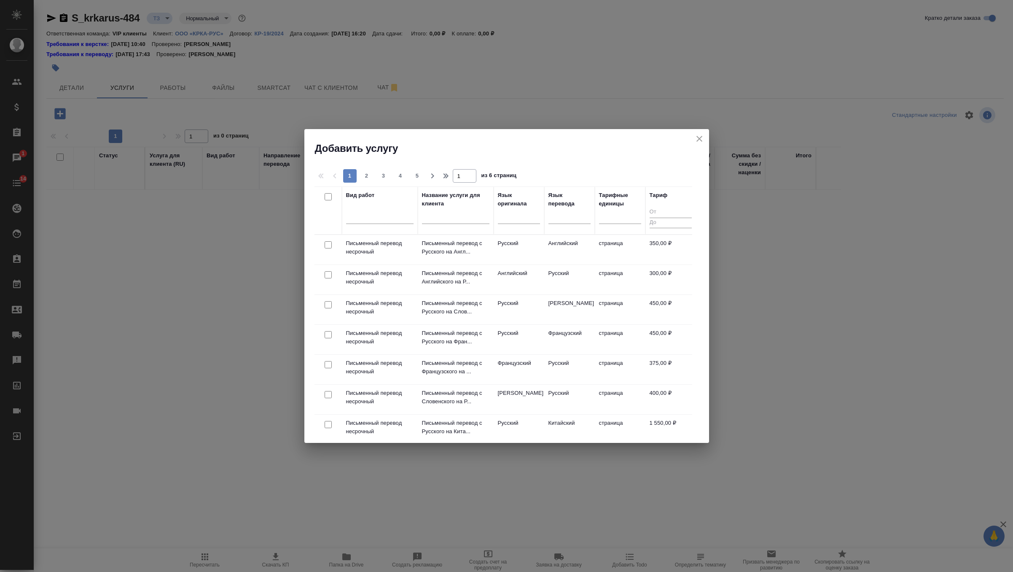
click at [329, 278] on div at bounding box center [328, 275] width 19 height 12
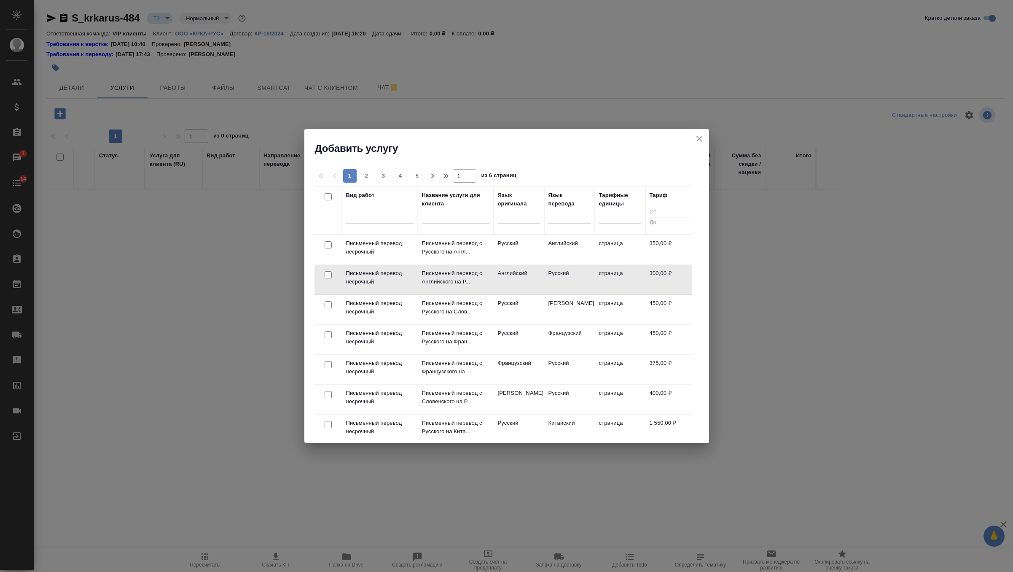
click at [329, 275] on input "checkbox" at bounding box center [328, 274] width 7 height 7
checkbox input "true"
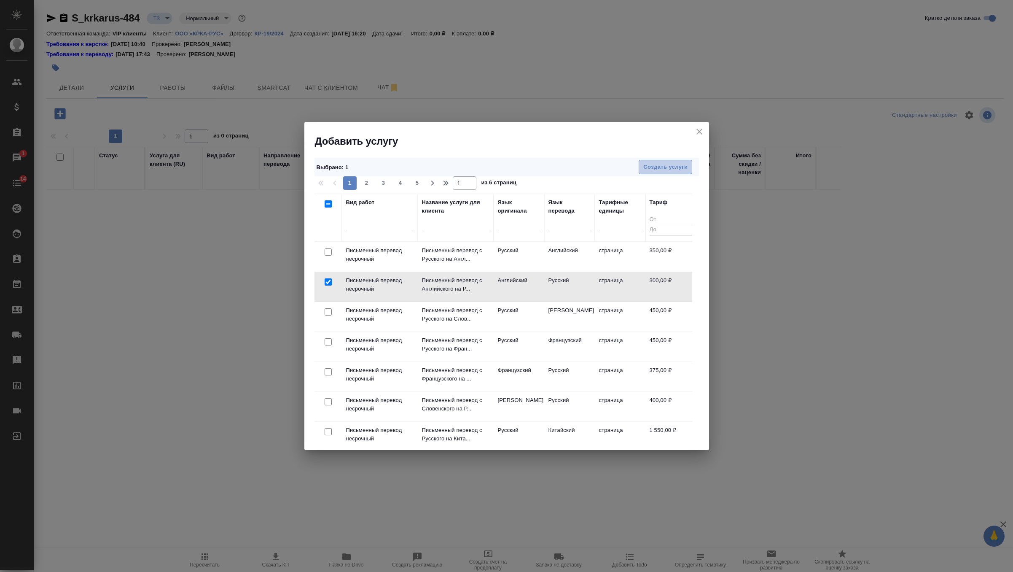
click at [678, 167] on span "Создать услуги" at bounding box center [665, 167] width 44 height 10
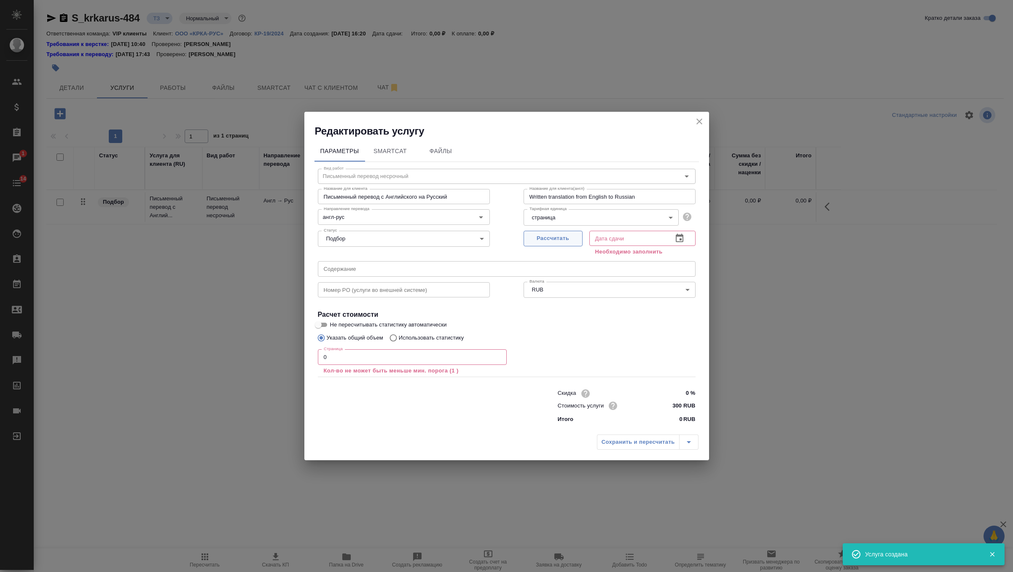
click at [562, 239] on span "Рассчитать" at bounding box center [553, 239] width 50 height 10
type input "03.09.2025 16:22"
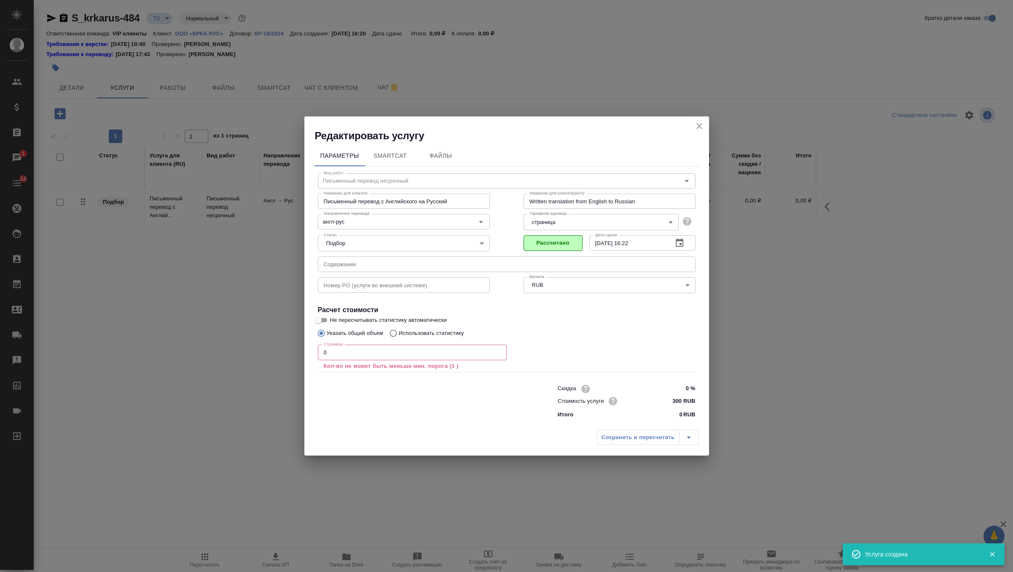
click at [443, 274] on div "Номер PO (услуги во внешней системе) Номер PO (услуги во внешней системе)" at bounding box center [404, 284] width 206 height 54
click at [449, 264] on input "text" at bounding box center [507, 263] width 378 height 15
paste input "КРКА Ко-Валодип (Амлодипин+Валсартан+Гидрохлоротиазид), таблетки, покрытые плен…"
type input "КРКА Ко-Валодип (Амлодипин+Валсартан+Гидрохлоротиазид), таблетки, покрытые плен…"
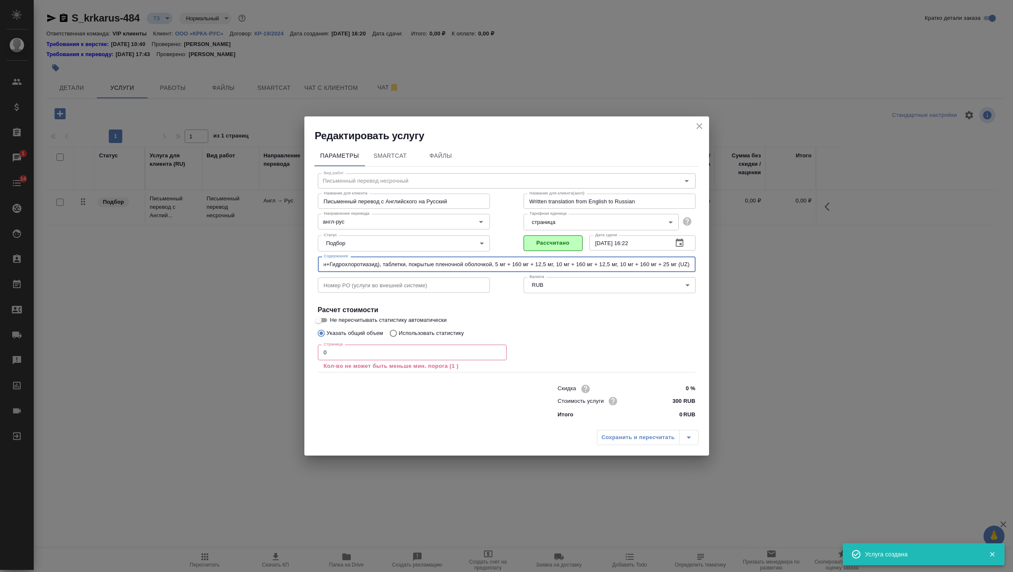
click at [394, 357] on input "0" at bounding box center [412, 351] width 189 height 15
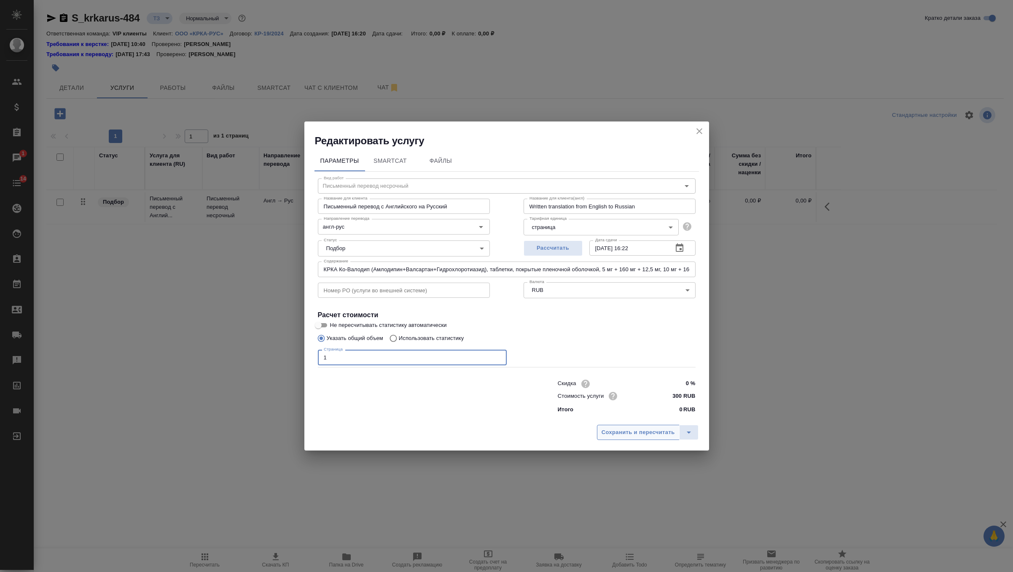
type input "1"
click at [648, 433] on span "Сохранить и пересчитать" at bounding box center [638, 433] width 73 height 10
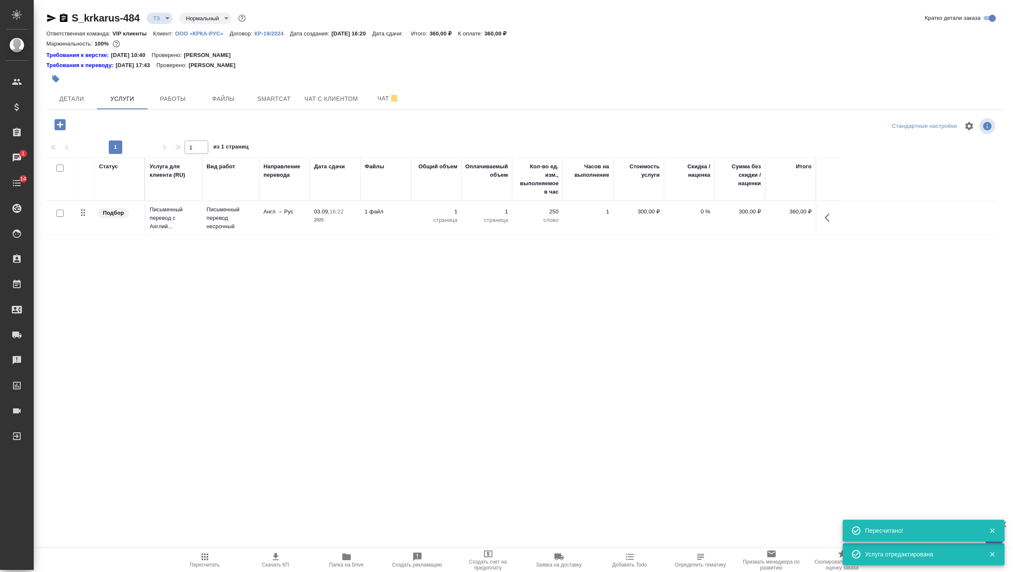
click at [62, 214] on input "checkbox" at bounding box center [59, 213] width 7 height 7
checkbox input "true"
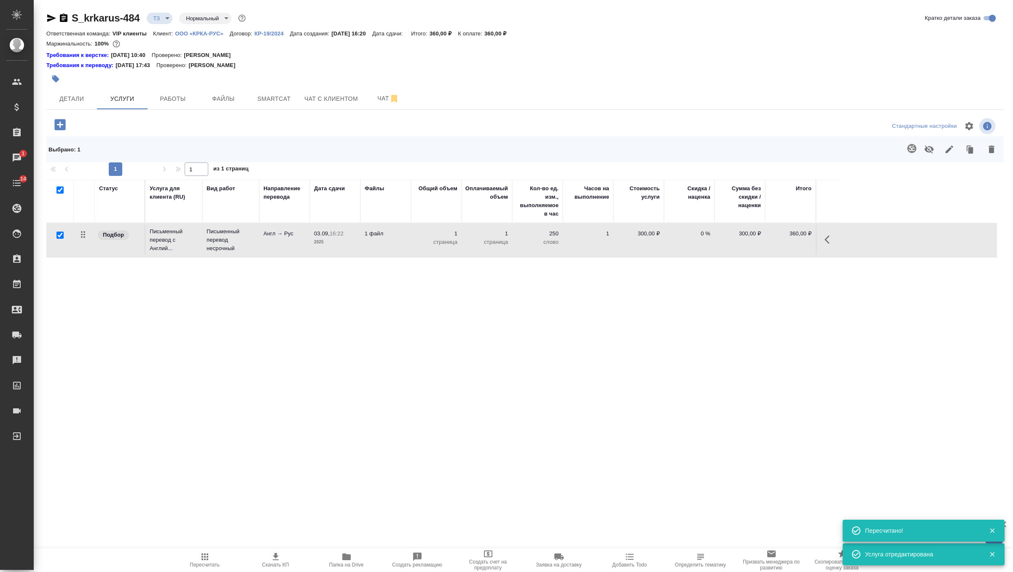
click at [911, 150] on icon "button" at bounding box center [912, 148] width 10 height 10
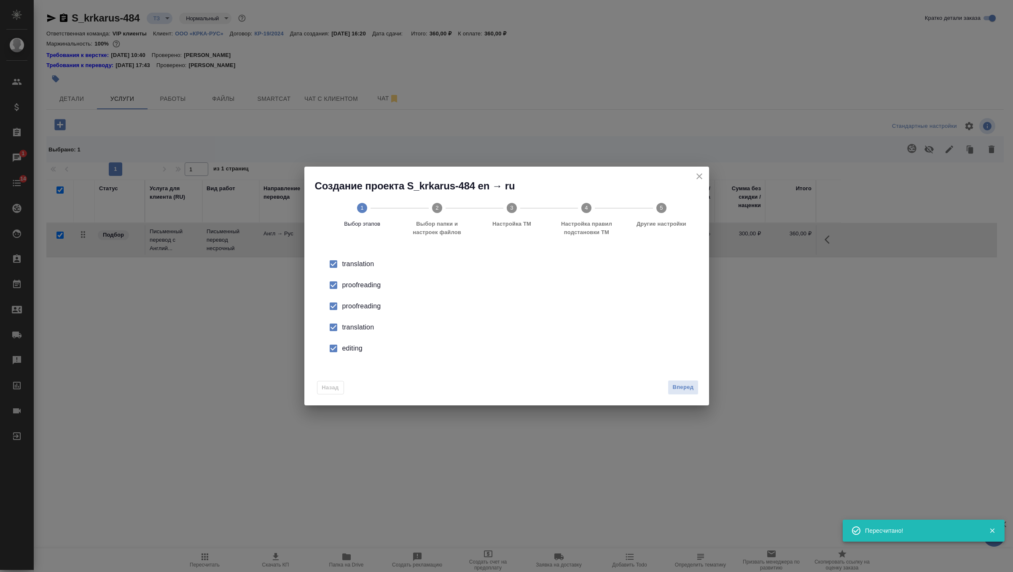
click at [361, 308] on div "proofreading" at bounding box center [515, 306] width 347 height 10
click at [354, 329] on div "translation" at bounding box center [515, 327] width 347 height 10
click at [351, 354] on li "editing" at bounding box center [507, 348] width 378 height 21
click at [696, 390] on button "Вперед" at bounding box center [683, 387] width 30 height 15
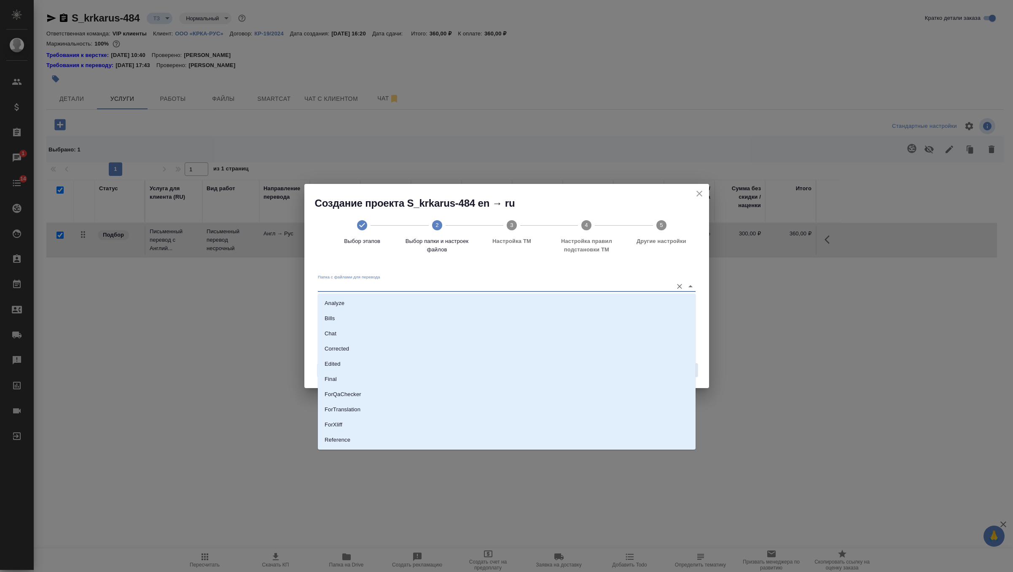
click at [660, 288] on input "Папка с файлами для перевода" at bounding box center [493, 286] width 351 height 10
click at [502, 407] on li "Source" at bounding box center [507, 410] width 378 height 15
type input "Source"
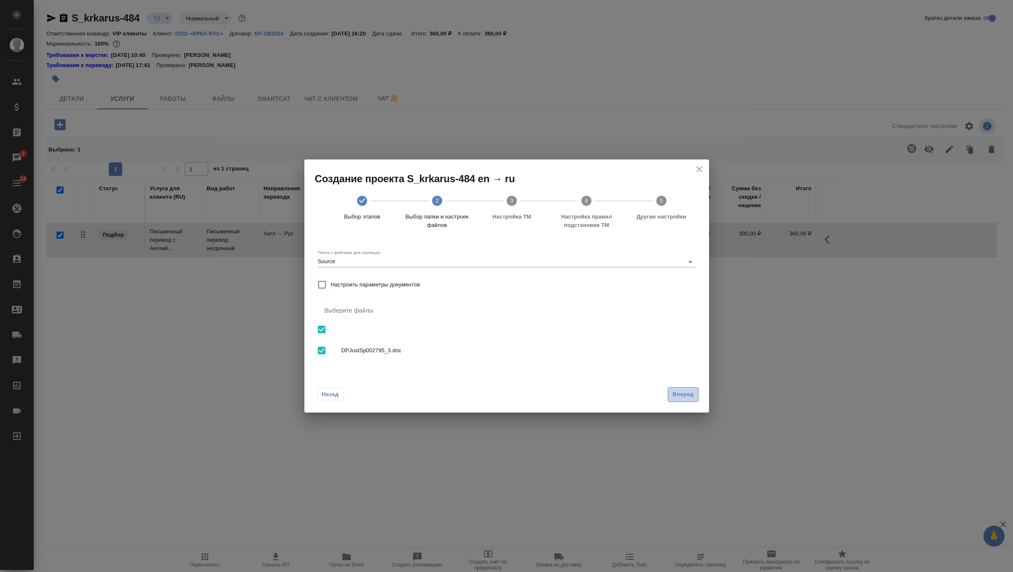
click at [686, 398] on span "Вперед" at bounding box center [682, 395] width 21 height 10
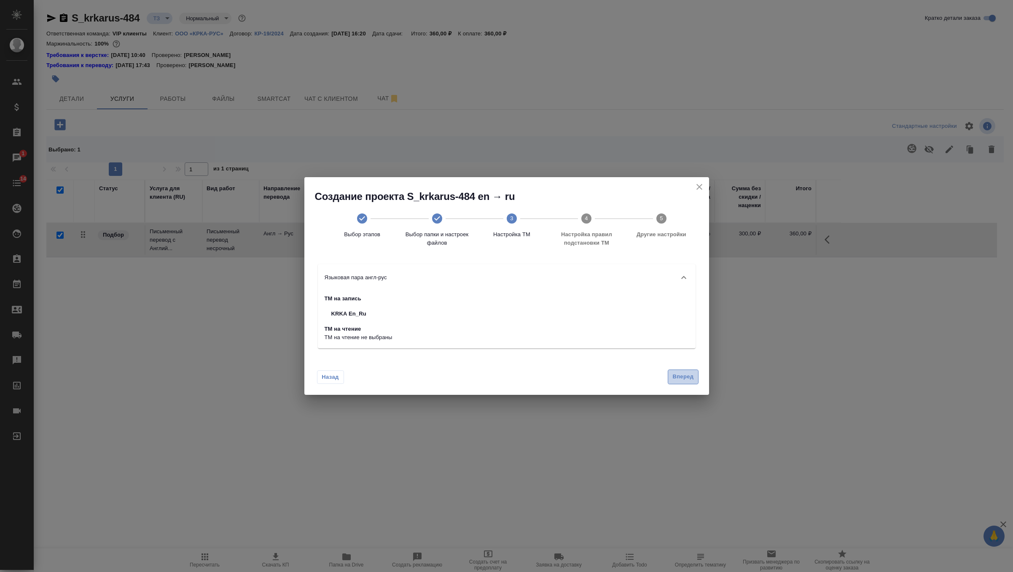
click at [690, 380] on span "Вперед" at bounding box center [682, 377] width 21 height 10
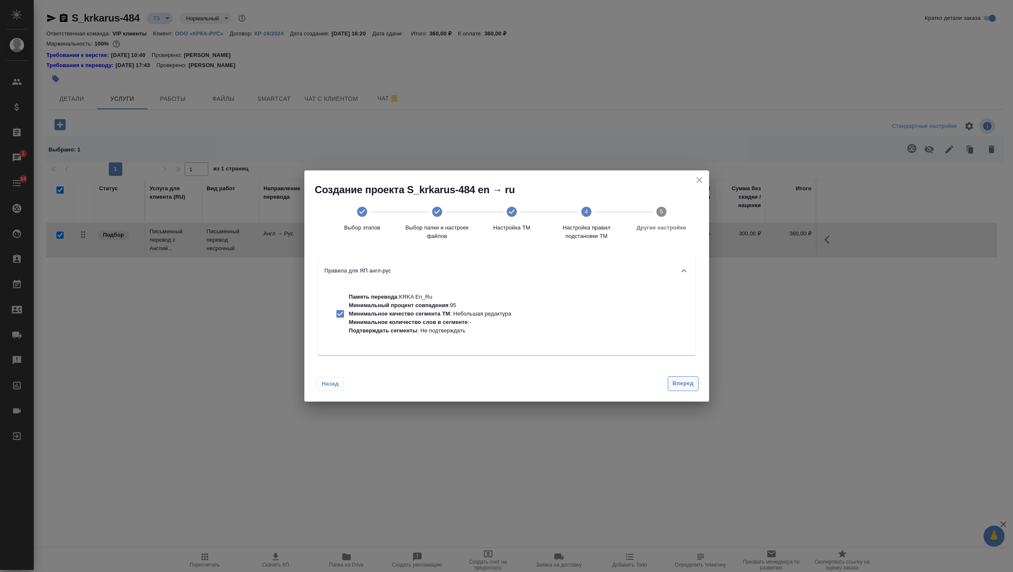
click at [690, 380] on span "Вперед" at bounding box center [682, 384] width 21 height 10
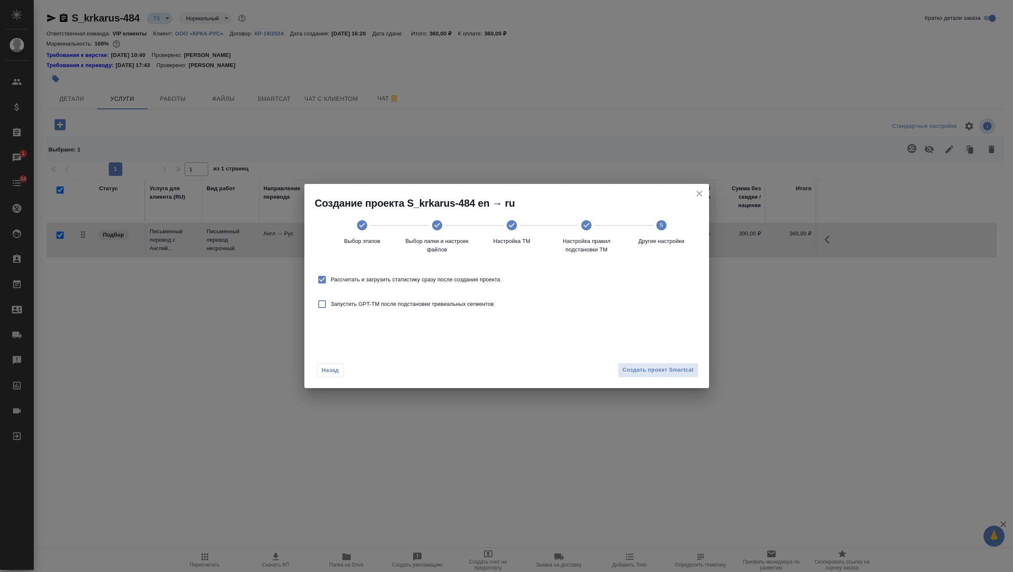
click at [483, 276] on span "Рассчитать и загрузить статистику сразу после создания проекта" at bounding box center [415, 279] width 169 height 8
click at [331, 276] on input "Рассчитать и загрузить статистику сразу после создания проекта" at bounding box center [322, 280] width 18 height 18
checkbox input "false"
click at [678, 373] on span "Создать проект Smartcat" at bounding box center [658, 370] width 71 height 10
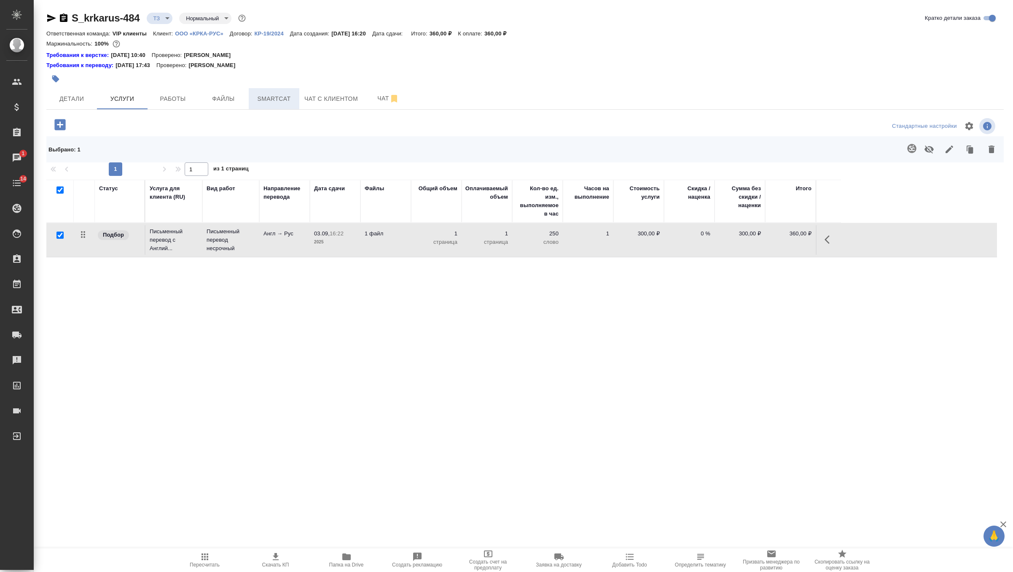
click at [283, 99] on span "Smartcat" at bounding box center [274, 99] width 40 height 11
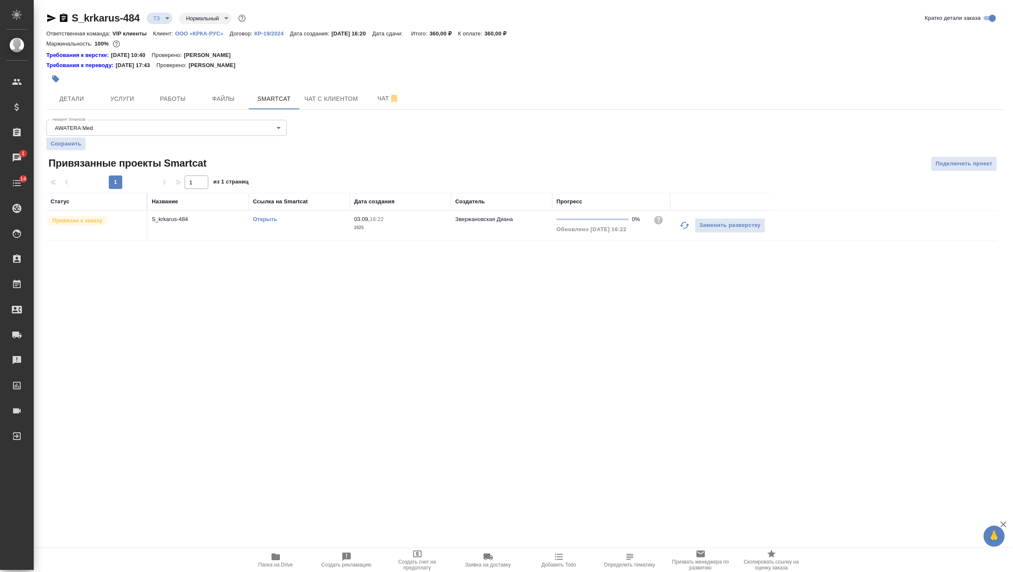
click at [261, 219] on link "Открыть" at bounding box center [265, 219] width 24 height 6
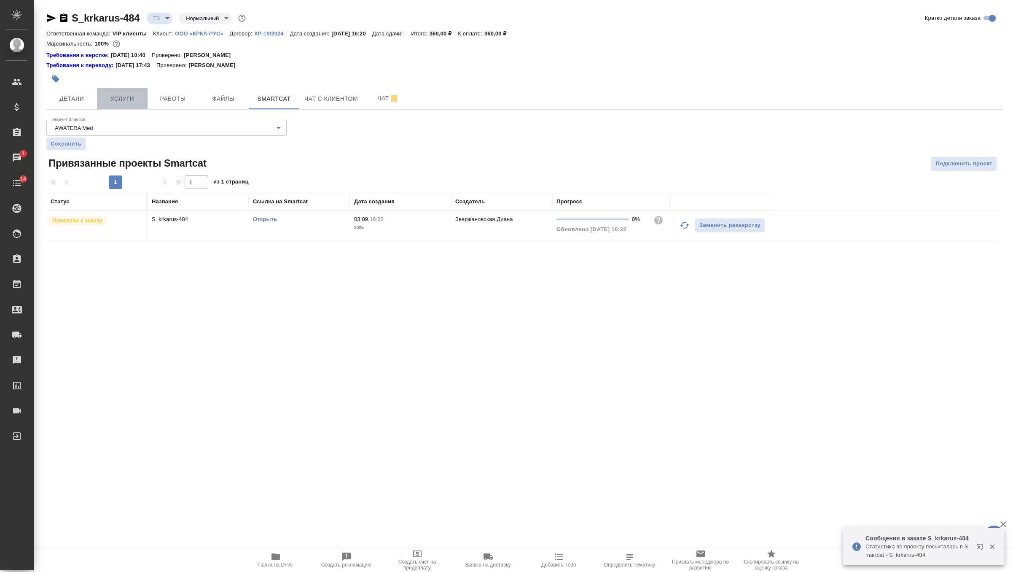
click at [125, 95] on span "Услуги" at bounding box center [122, 99] width 40 height 11
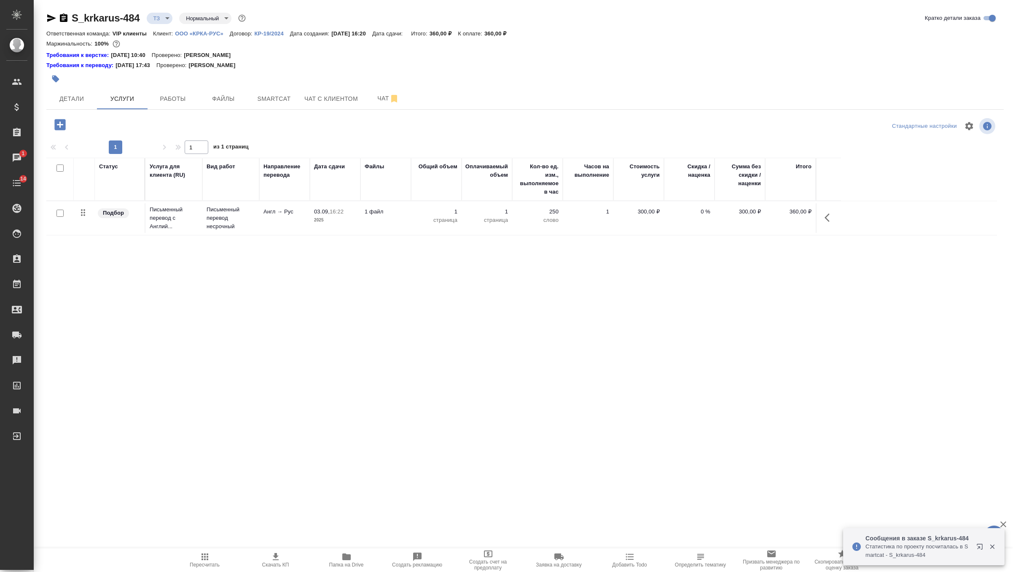
click at [386, 222] on td "1 файл" at bounding box center [385, 218] width 51 height 30
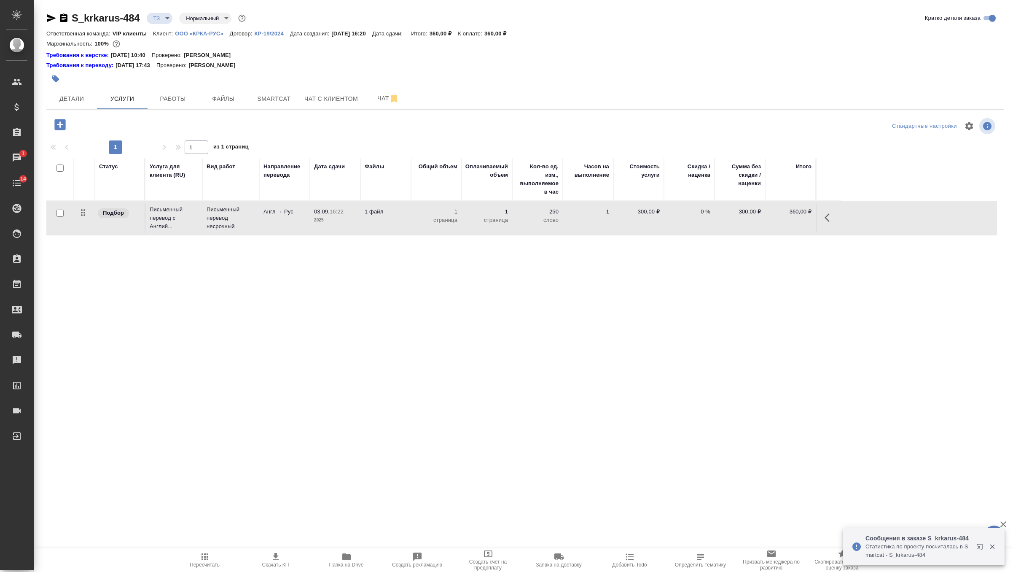
click at [386, 222] on td "1 файл" at bounding box center [385, 218] width 51 height 30
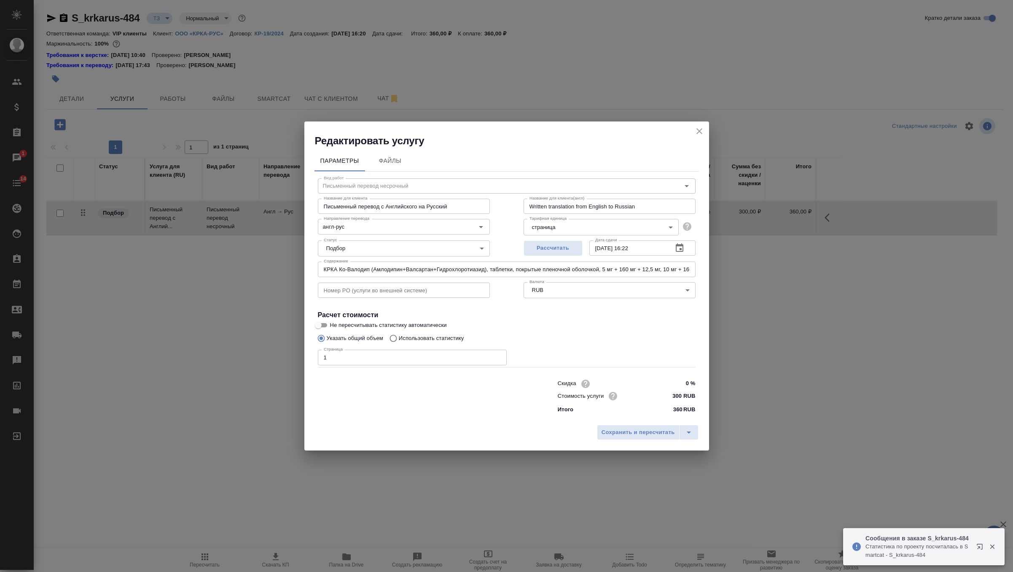
click at [368, 360] on input "1" at bounding box center [412, 357] width 189 height 15
type input "8"
click at [626, 433] on span "Сохранить и пересчитать" at bounding box center [638, 433] width 73 height 10
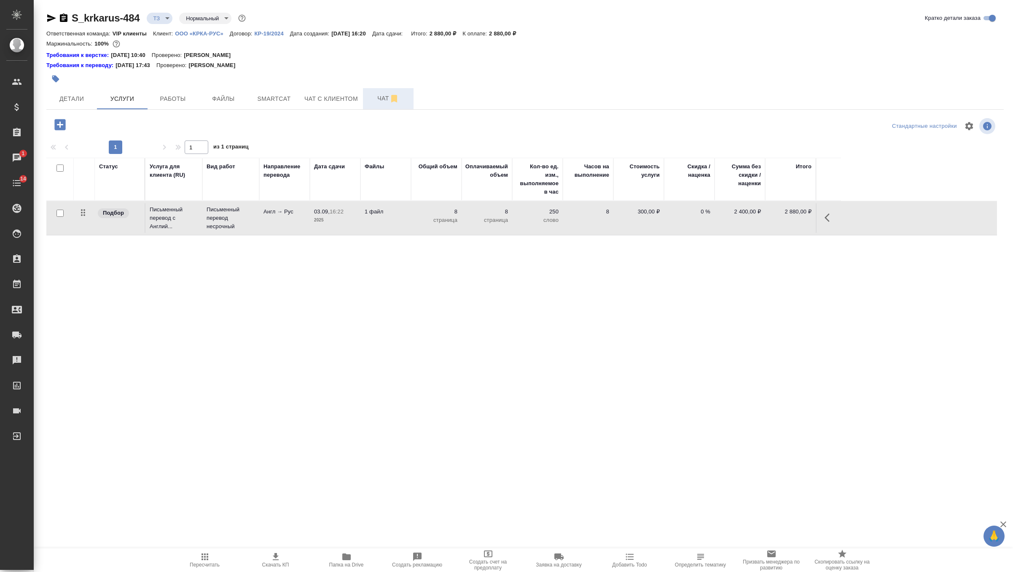
click at [380, 99] on span "Чат" at bounding box center [388, 98] width 40 height 11
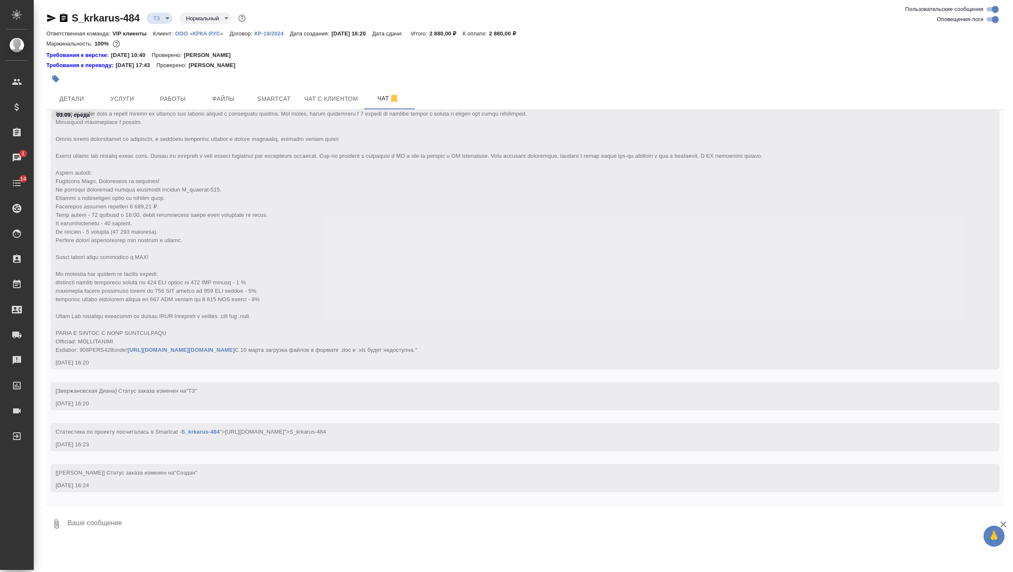
scroll to position [214, 0]
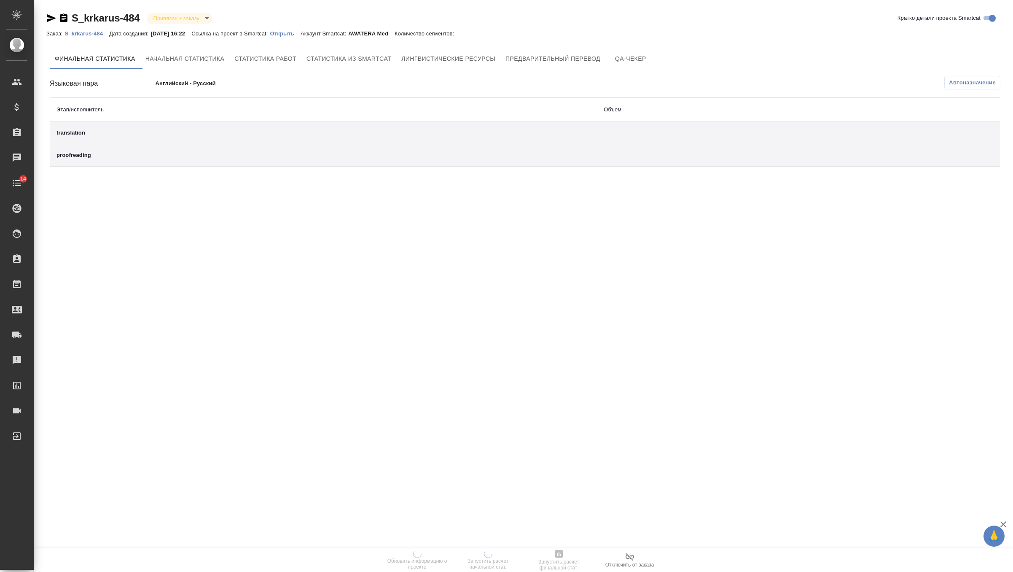
click at [297, 33] on p "Открыть" at bounding box center [285, 33] width 30 height 6
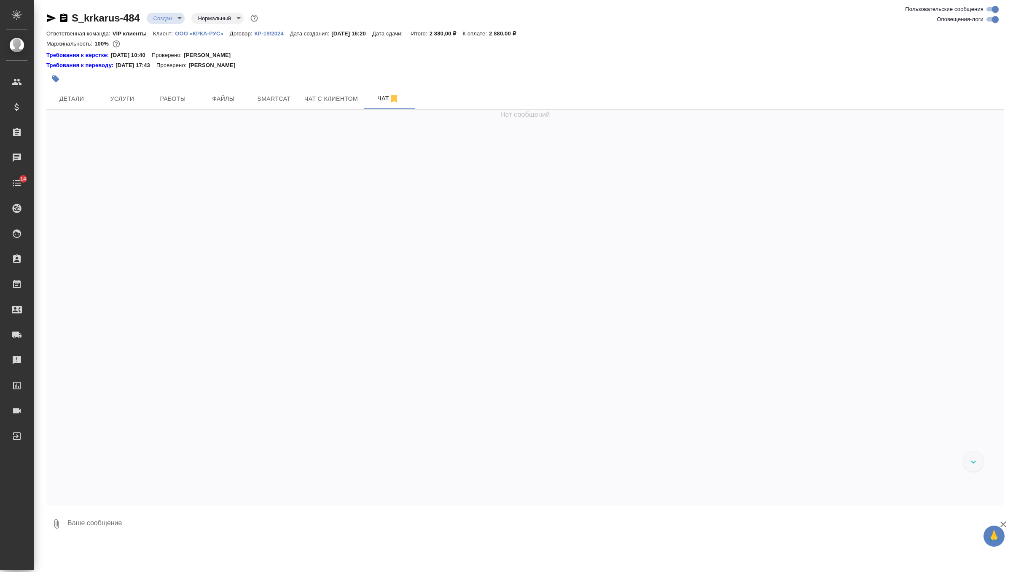
scroll to position [214, 0]
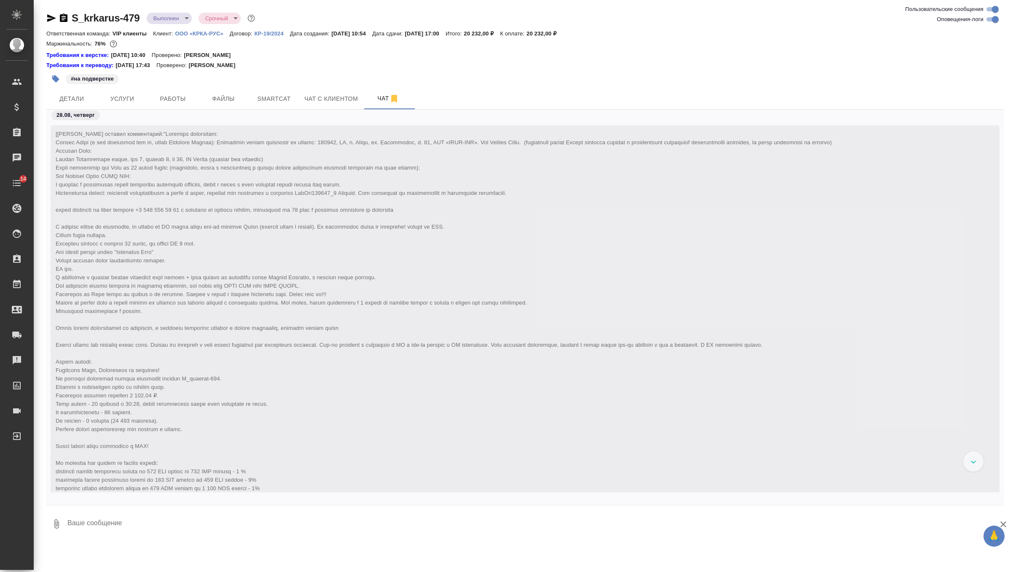
scroll to position [36359, 0]
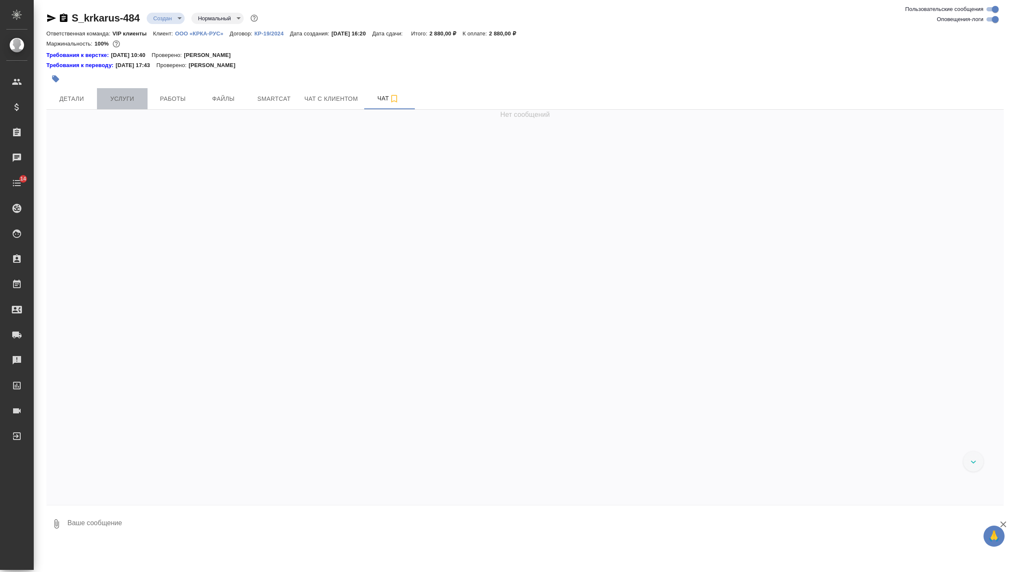
click at [124, 100] on span "Услуги" at bounding box center [122, 99] width 40 height 11
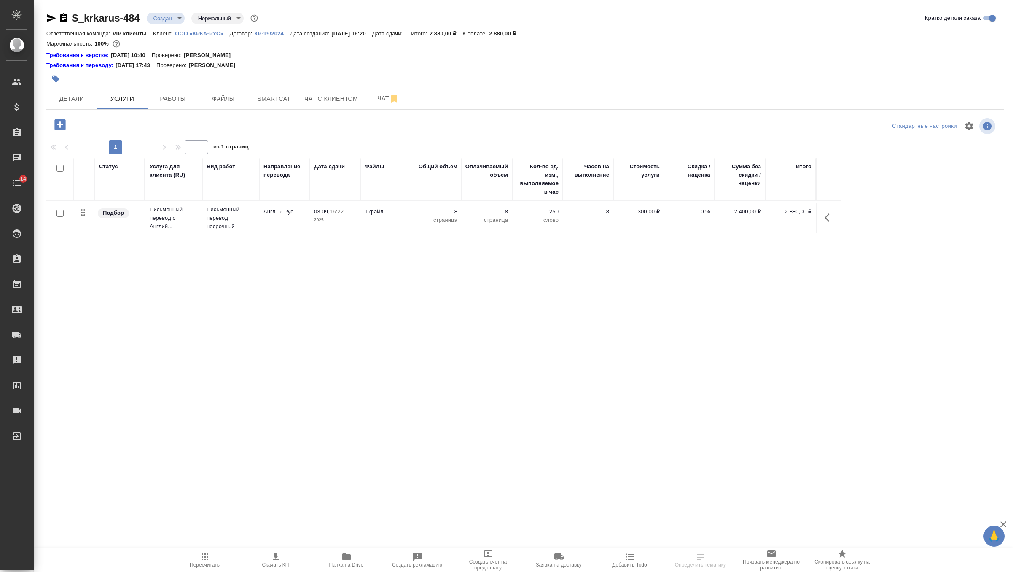
click at [387, 229] on td "1 файл" at bounding box center [385, 218] width 51 height 30
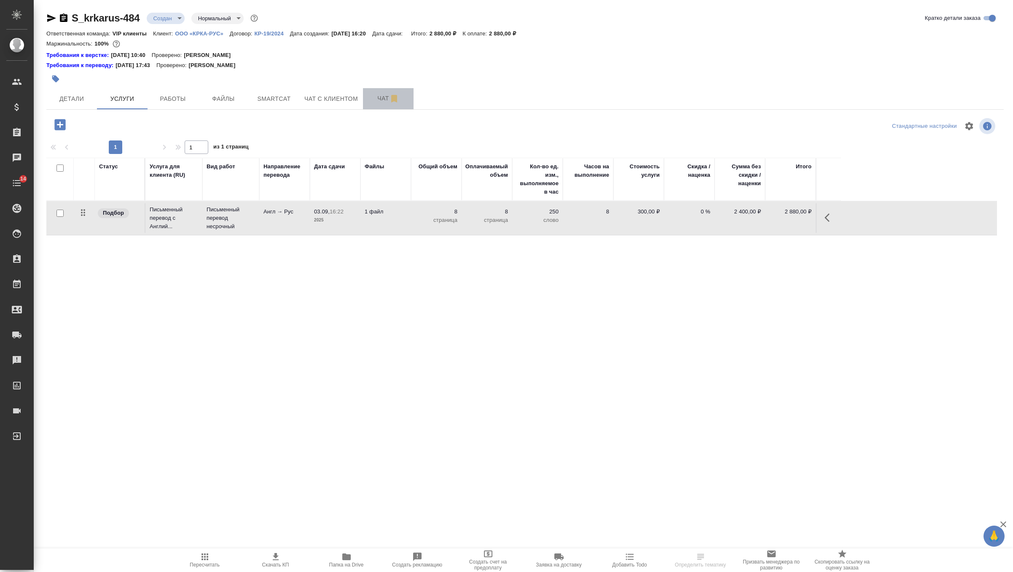
click at [374, 100] on span "Чат" at bounding box center [388, 98] width 40 height 11
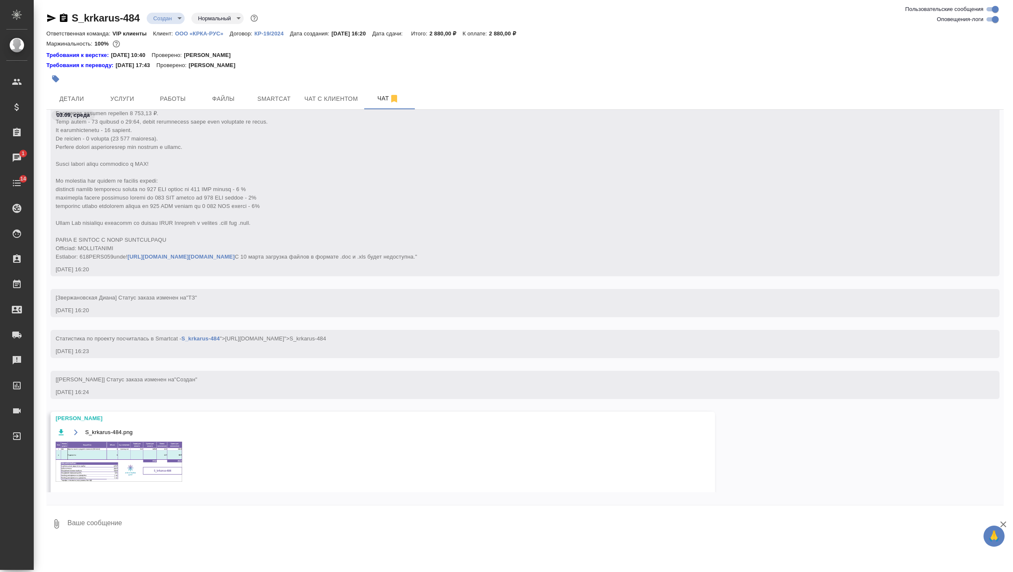
scroll to position [323, 0]
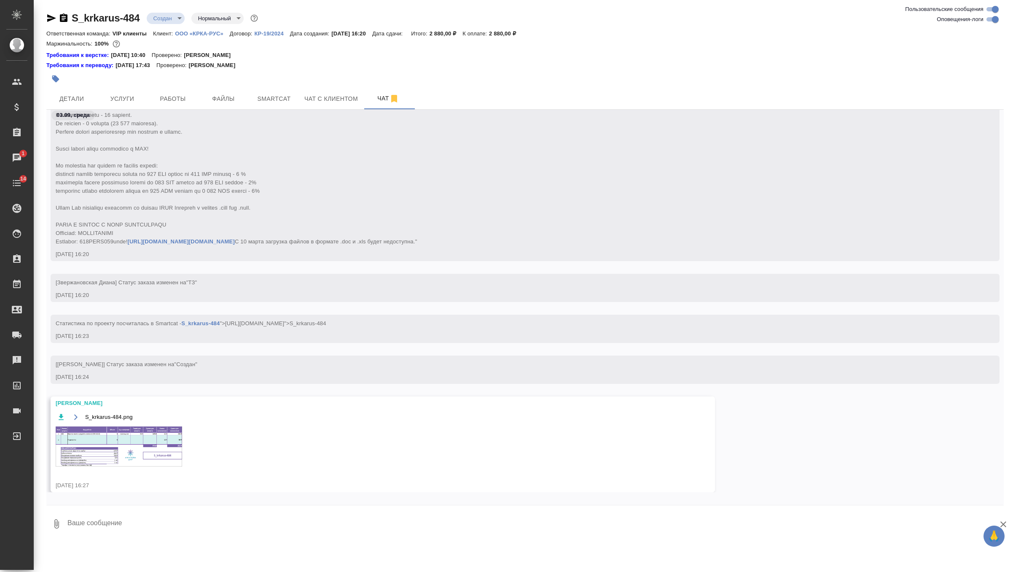
click at [137, 457] on img at bounding box center [119, 446] width 126 height 40
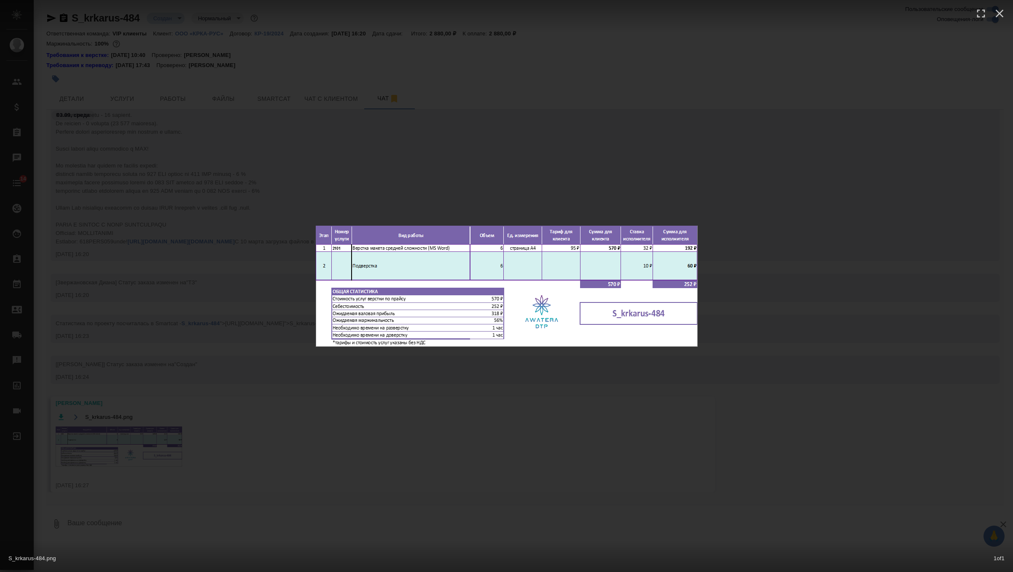
click at [371, 192] on div "S_krkarus-484.png 1 of 1" at bounding box center [506, 286] width 1013 height 572
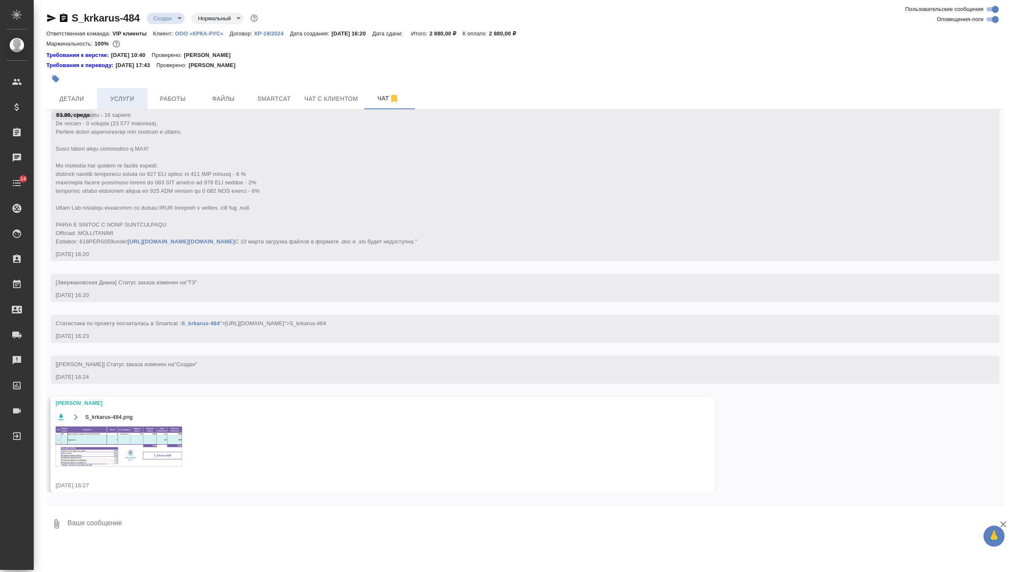
click at [132, 105] on button "Услуги" at bounding box center [122, 98] width 51 height 21
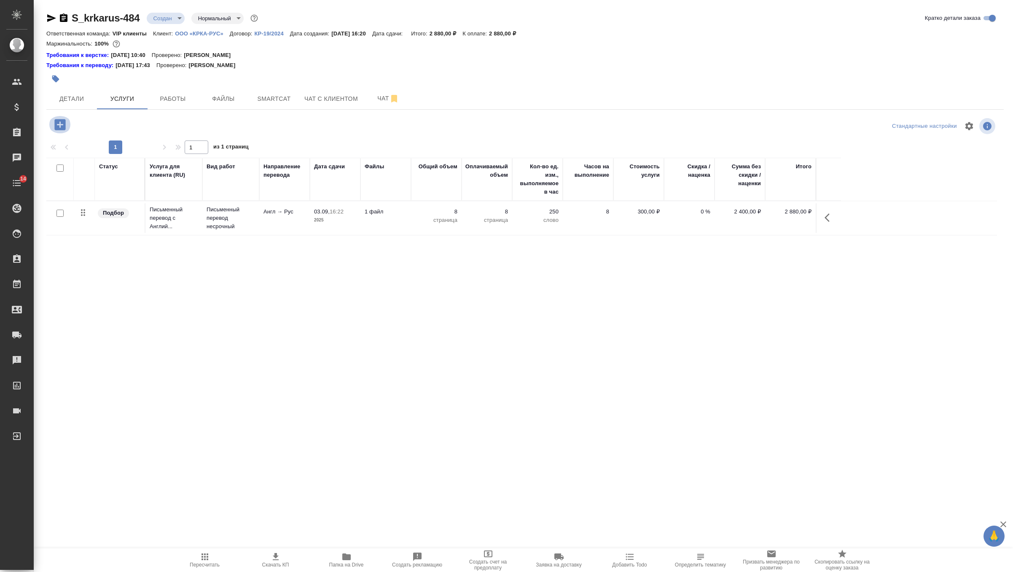
click at [57, 128] on icon "button" at bounding box center [59, 124] width 11 height 11
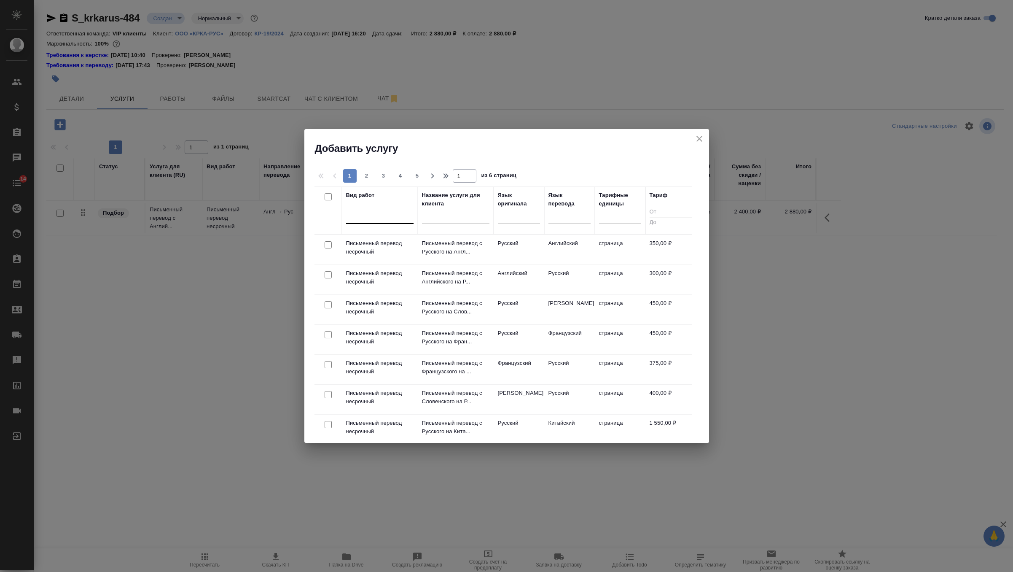
click at [374, 215] on div at bounding box center [379, 215] width 67 height 12
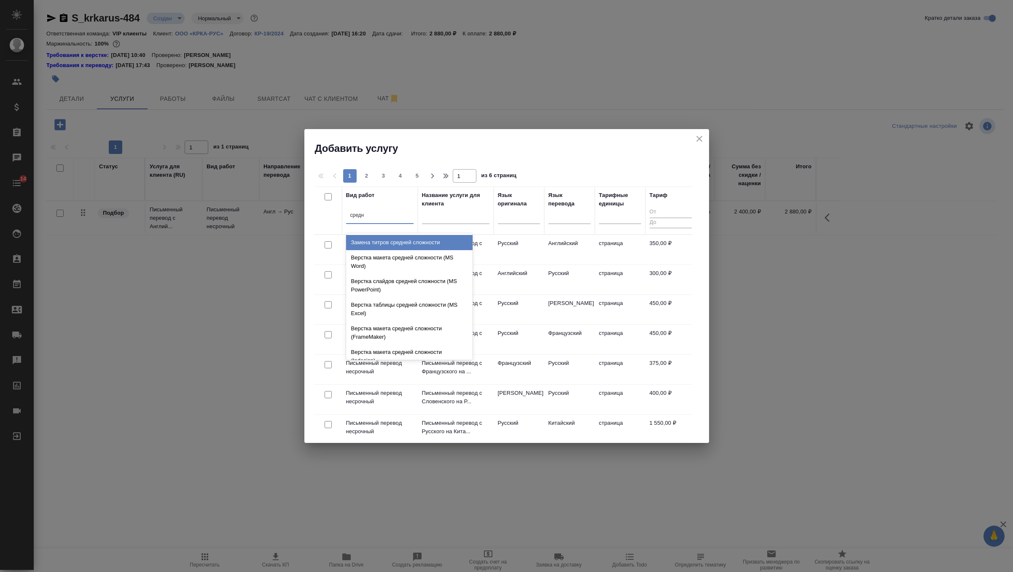
type input "средне"
click at [433, 257] on div "Верстка макета средней сложности (MS Word)" at bounding box center [409, 262] width 126 height 24
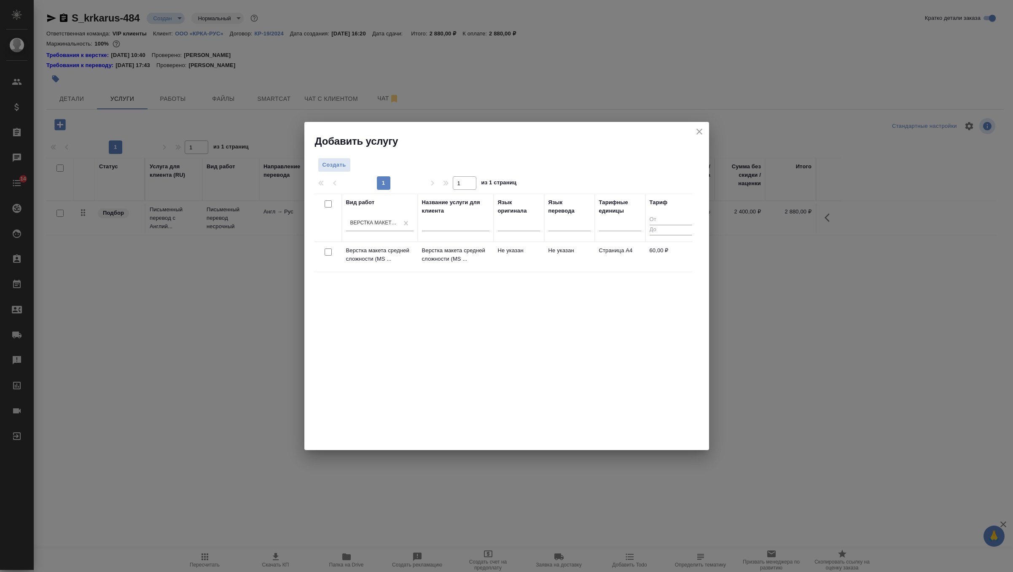
click at [331, 250] on div at bounding box center [328, 252] width 19 height 12
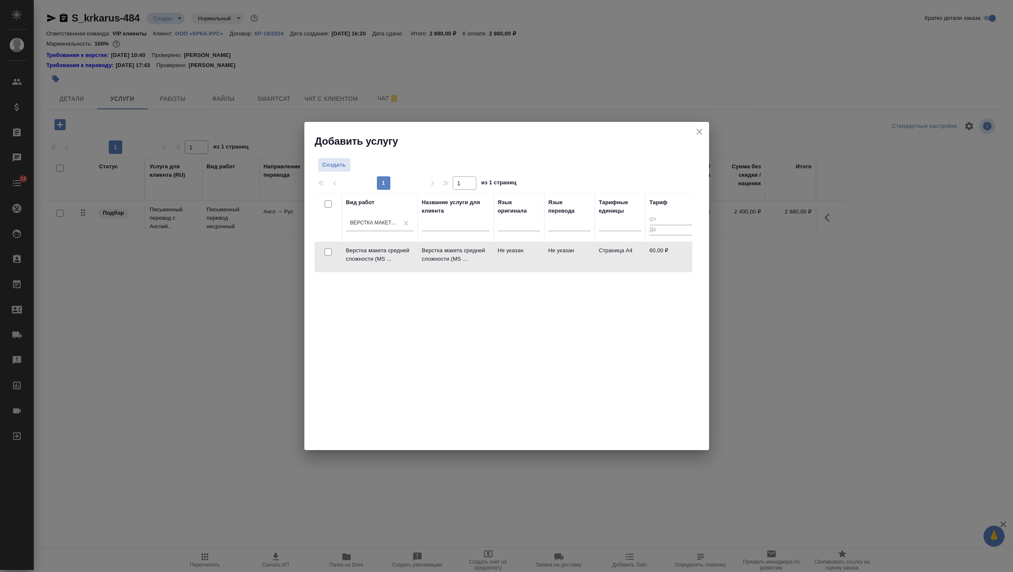
click at [325, 252] on input "checkbox" at bounding box center [328, 251] width 7 height 7
checkbox input "true"
click at [661, 176] on div "1 1 из 1 страниц" at bounding box center [507, 182] width 385 height 13
click at [668, 164] on span "Создать услуги" at bounding box center [665, 167] width 44 height 10
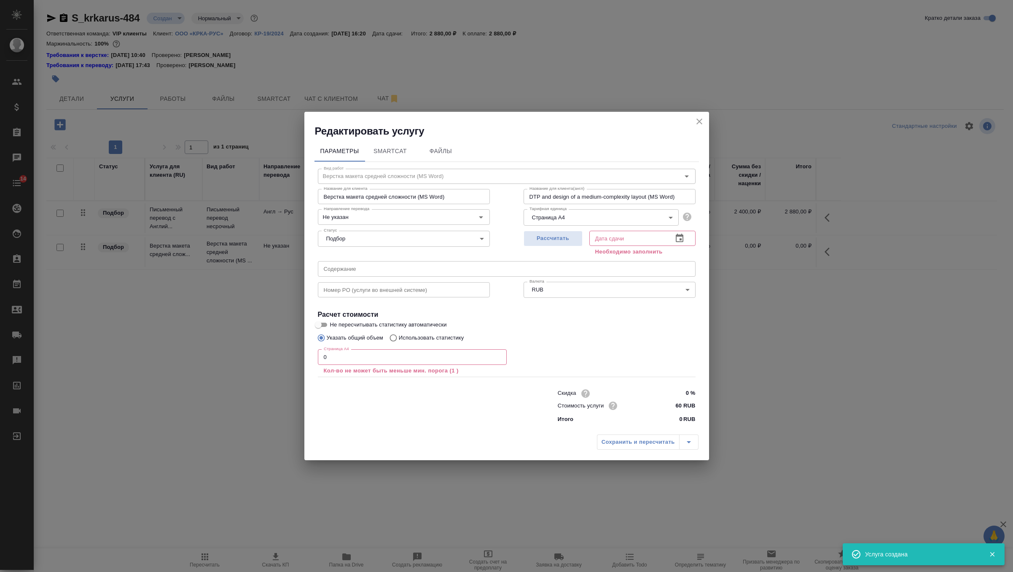
click at [348, 362] on input "0" at bounding box center [412, 356] width 189 height 15
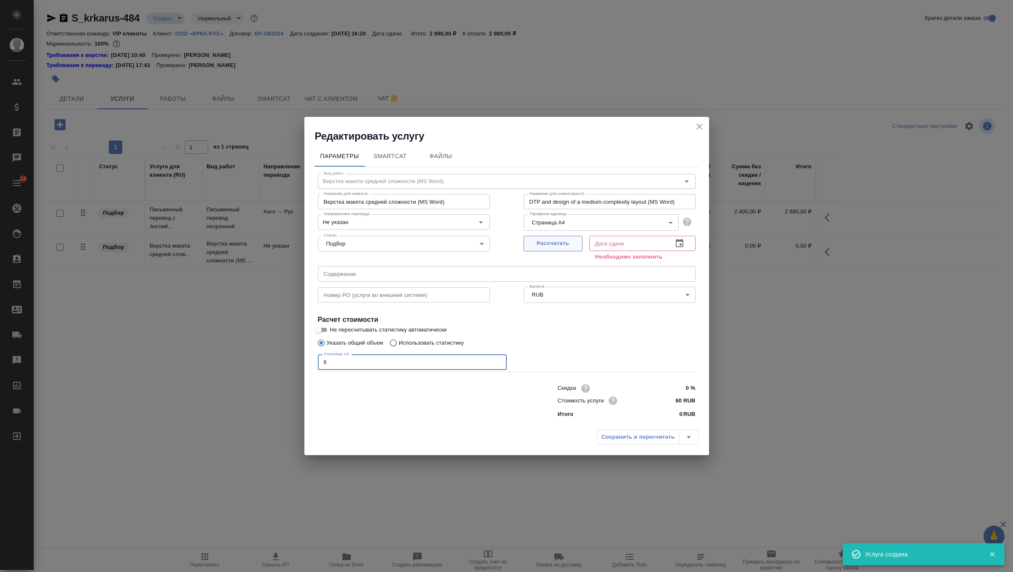
type input "6"
click at [559, 248] on button "Рассчитать" at bounding box center [553, 244] width 59 height 16
type input "03.09.2025 16:57"
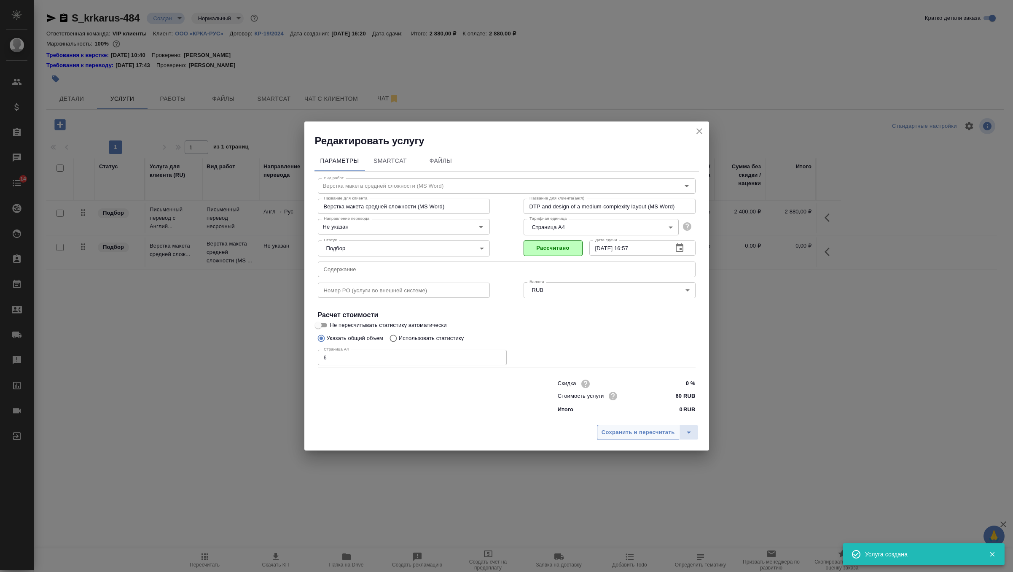
click at [617, 436] on span "Сохранить и пересчитать" at bounding box center [638, 433] width 73 height 10
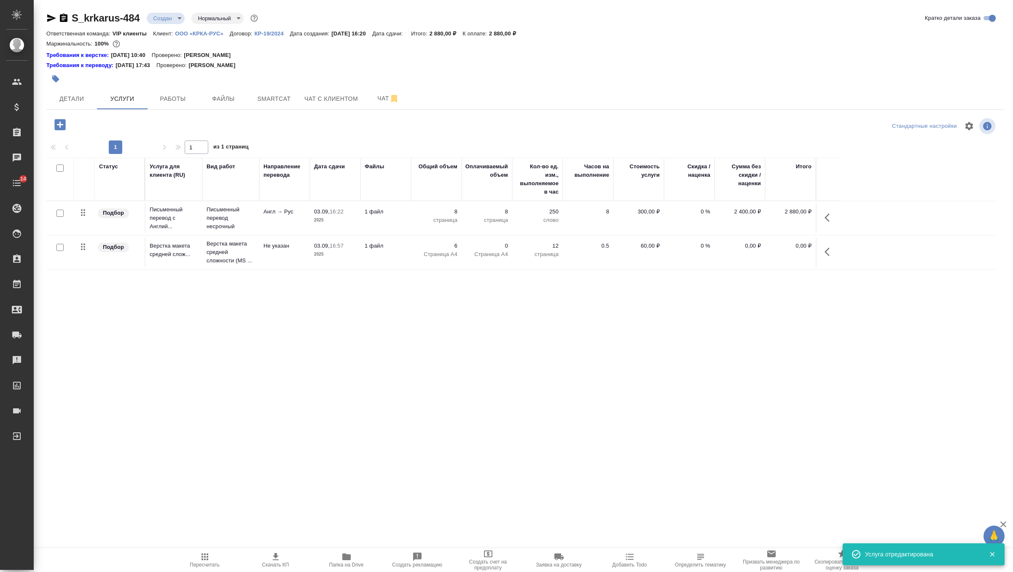
click at [406, 218] on td "1 файл" at bounding box center [385, 218] width 51 height 30
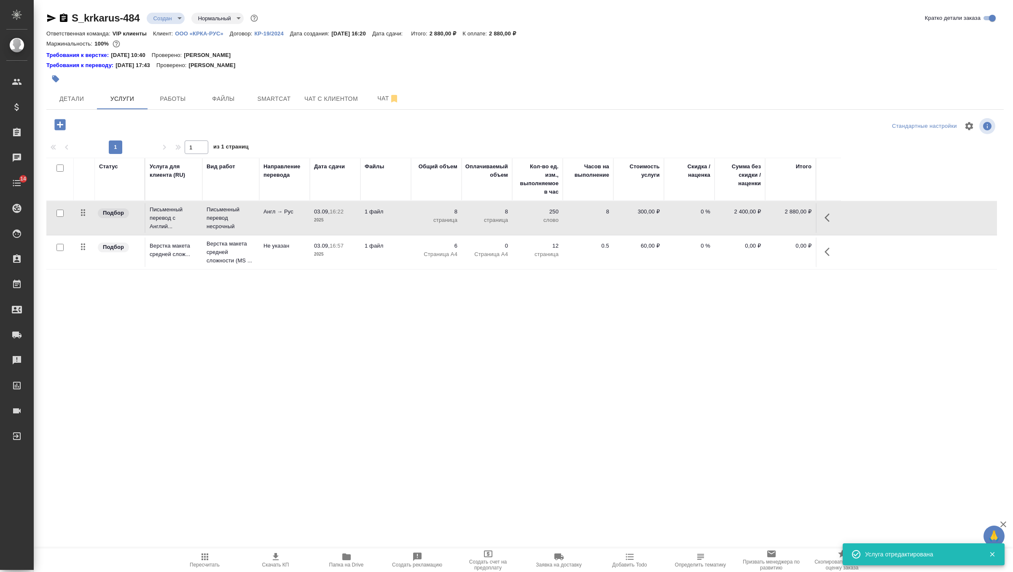
click at [406, 218] on td "1 файл" at bounding box center [385, 218] width 51 height 30
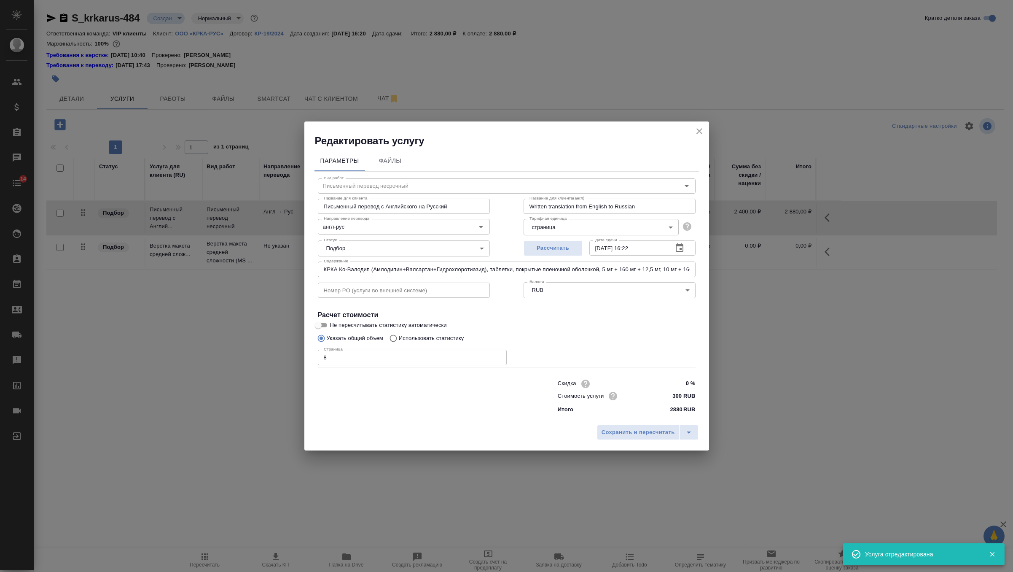
click at [402, 267] on input "КРКА Ко-Валодип (Амлодипин+Валсартан+Гидрохлоротиазид), таблетки, покрытые плен…" at bounding box center [507, 268] width 378 height 15
click at [696, 128] on icon "close" at bounding box center [699, 131] width 10 height 10
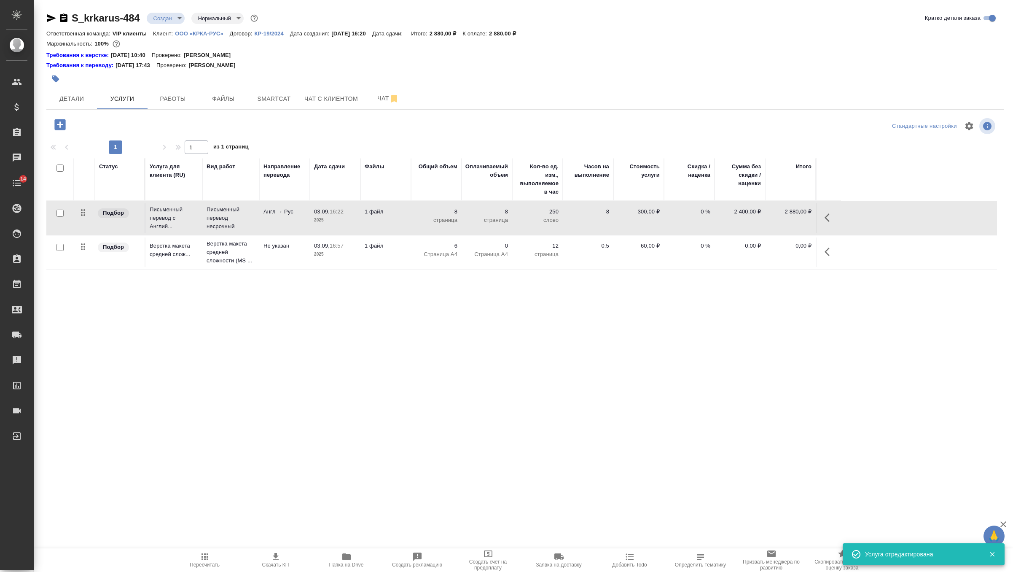
click at [422, 262] on td "6 Страница А4" at bounding box center [436, 252] width 51 height 30
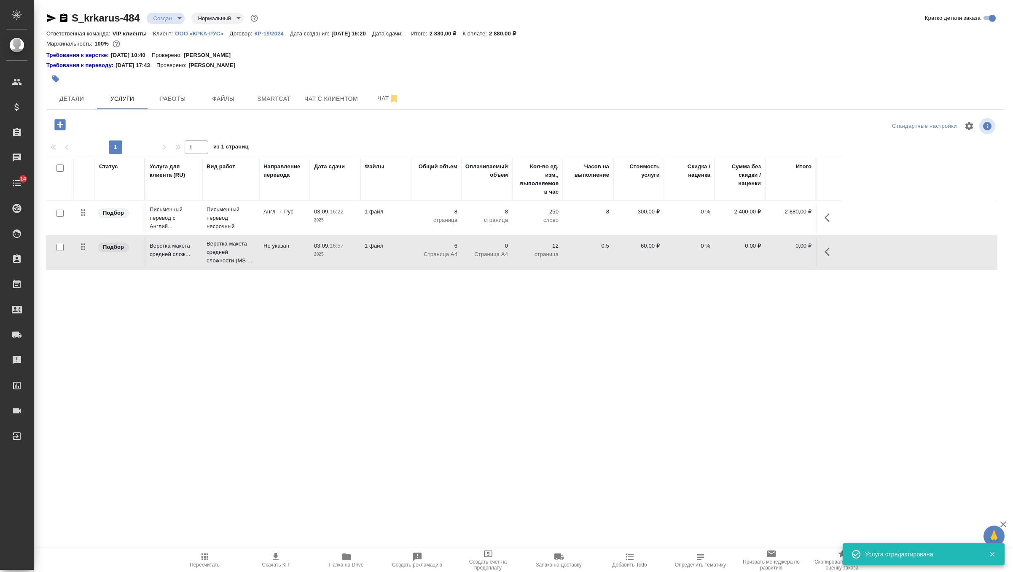
click at [422, 262] on td "6 Страница А4" at bounding box center [436, 252] width 51 height 30
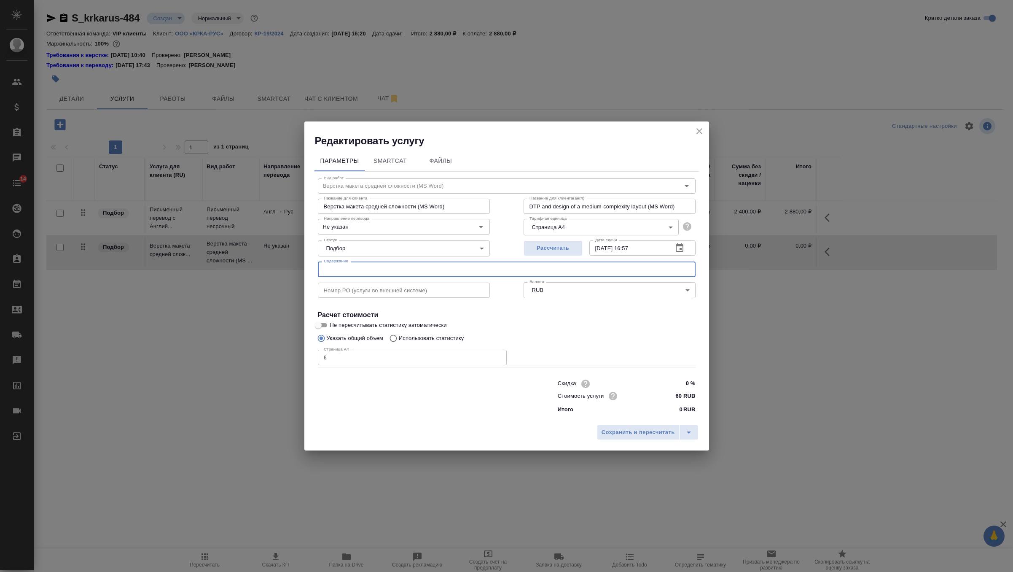
click at [413, 272] on input "text" at bounding box center [507, 268] width 378 height 15
paste input "КРКА Ко-Валодип (Амлодипин+Валсартан+Гидрохлоротиазид), таблетки, покрытые плен…"
type input "КРКА Ко-Валодип (Амлодипин+Валсартан+Гидрохлоротиазид), таблетки, покрытые плен…"
click at [616, 426] on button "Сохранить и пересчитать" at bounding box center [638, 432] width 83 height 15
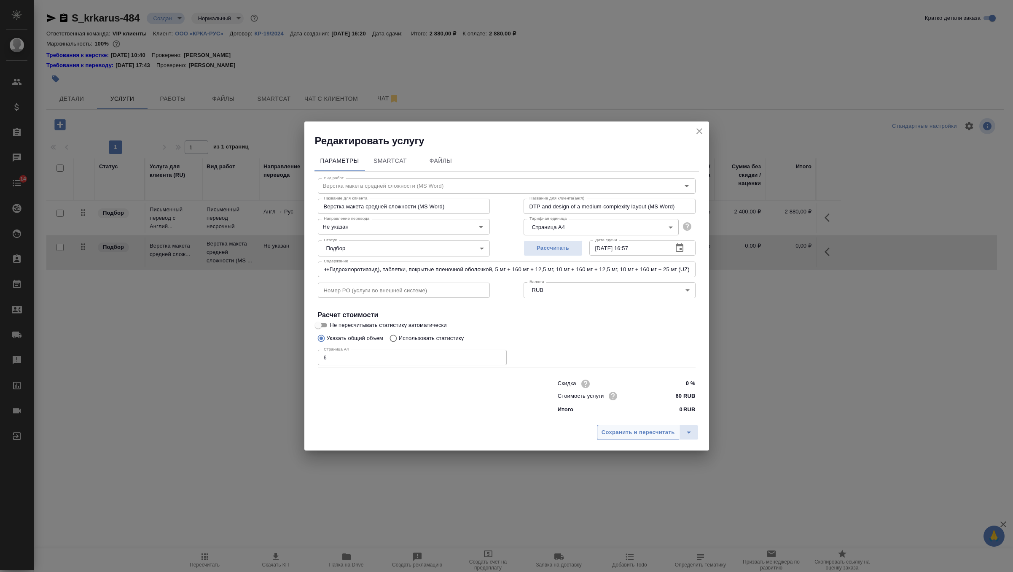
scroll to position [0, 0]
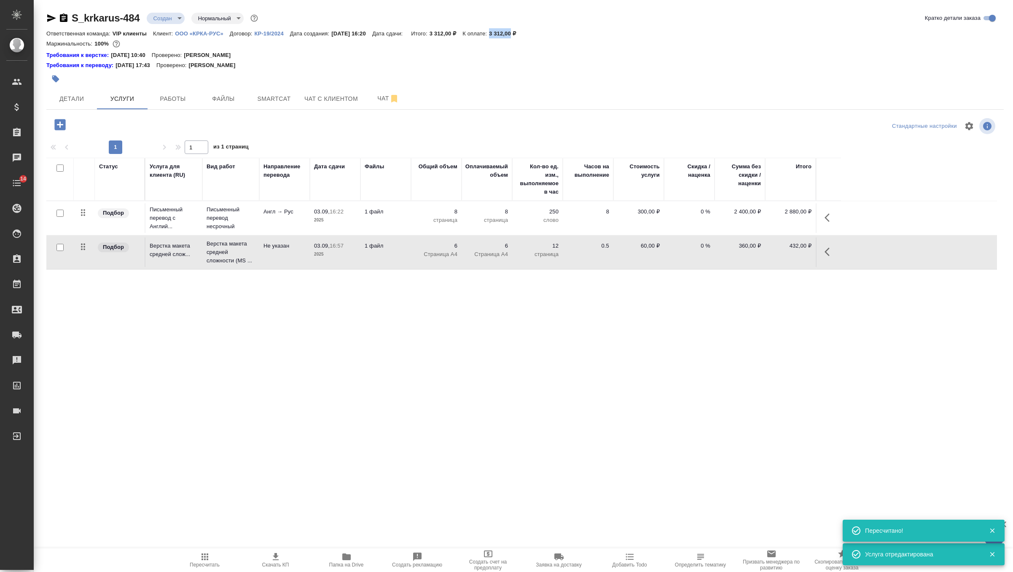
drag, startPoint x: 510, startPoint y: 33, endPoint x: 531, endPoint y: 35, distance: 21.2
click at [522, 35] on p "3 312,00 ₽" at bounding box center [505, 33] width 33 height 6
copy p "3 312,00"
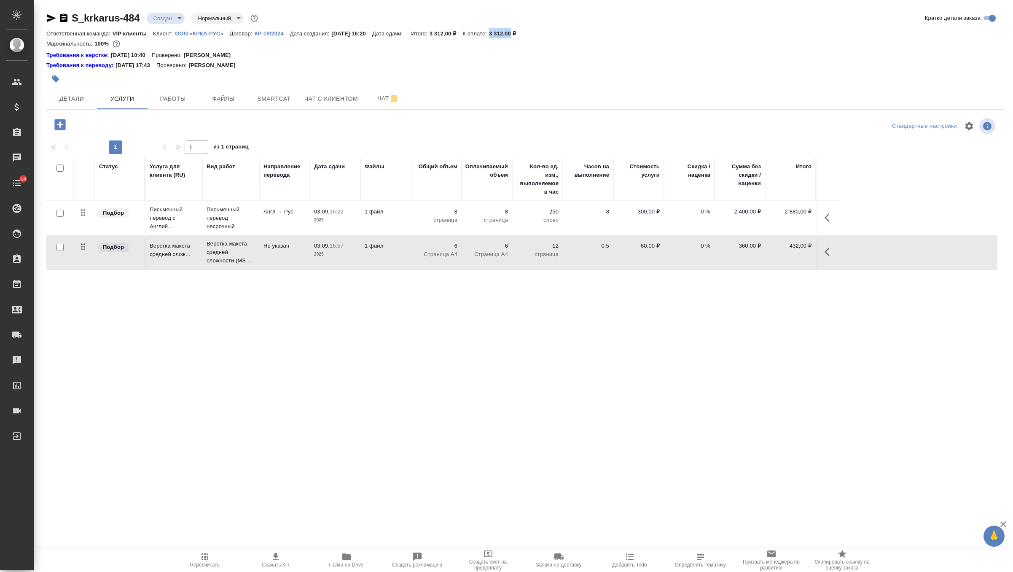
click at [276, 557] on icon "button" at bounding box center [276, 556] width 10 height 10
click at [177, 18] on body "🙏 .cls-1 fill:#fff; AWATERA Zverzhanovskaya Diana Клиенты Спецификации Заказы 0…" at bounding box center [506, 286] width 1013 height 572
click at [199, 33] on button "Согласование КП" at bounding box center [178, 32] width 50 height 9
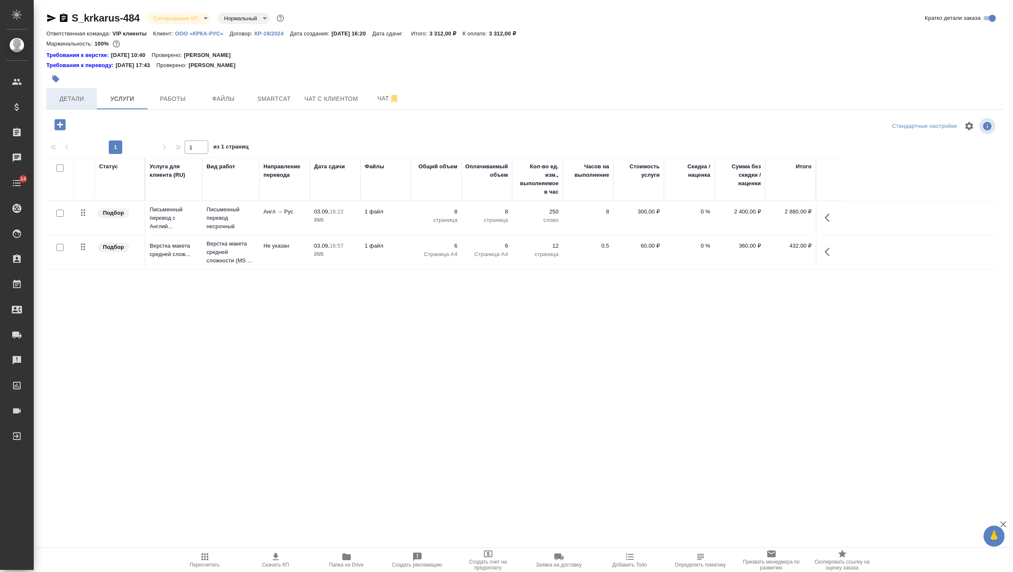
click at [83, 105] on button "Детали" at bounding box center [71, 98] width 51 height 21
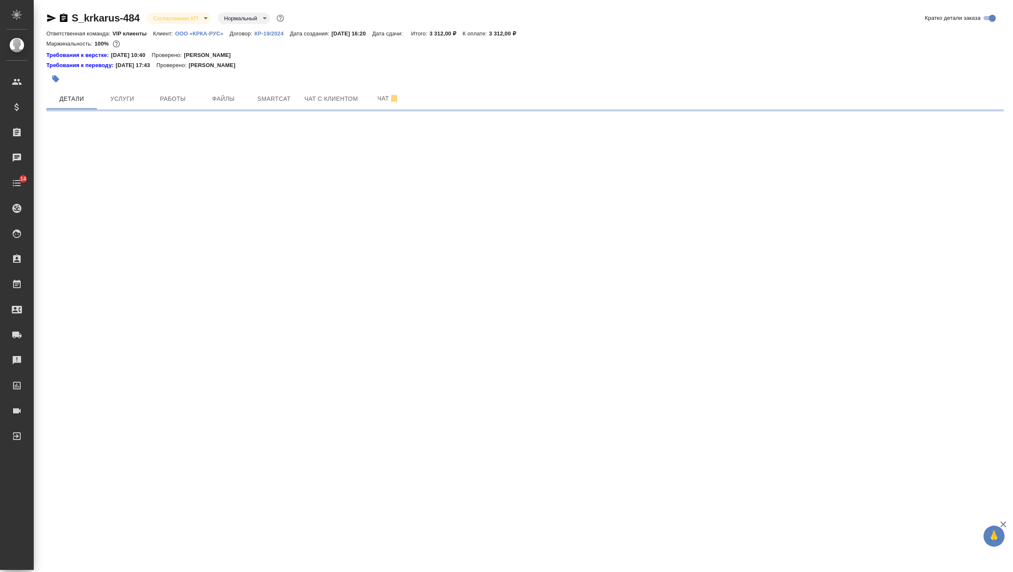
select select "RU"
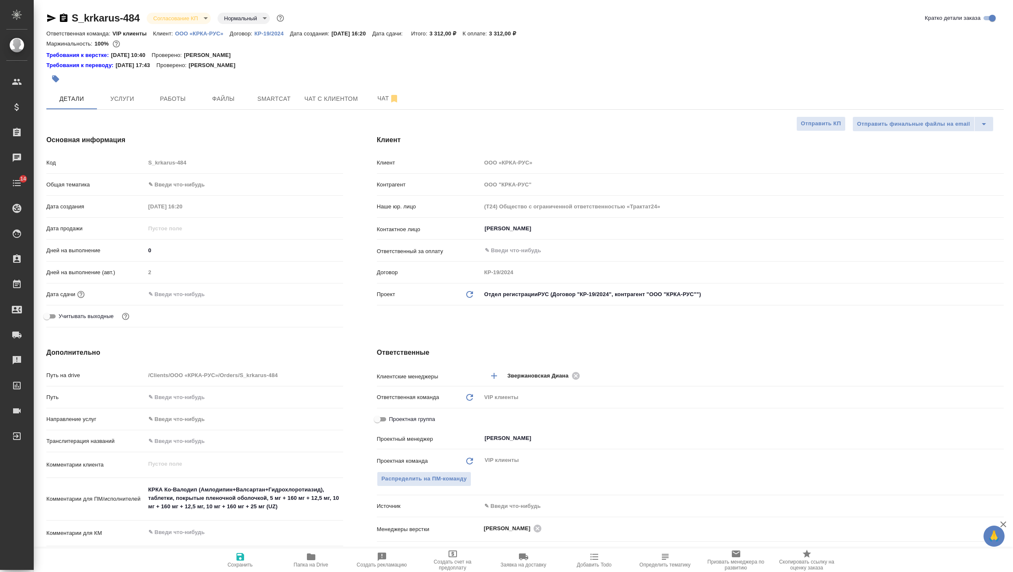
type textarea "x"
click at [194, 291] on input "text" at bounding box center [182, 294] width 74 height 12
click at [316, 294] on icon "button" at bounding box center [319, 293] width 10 height 10
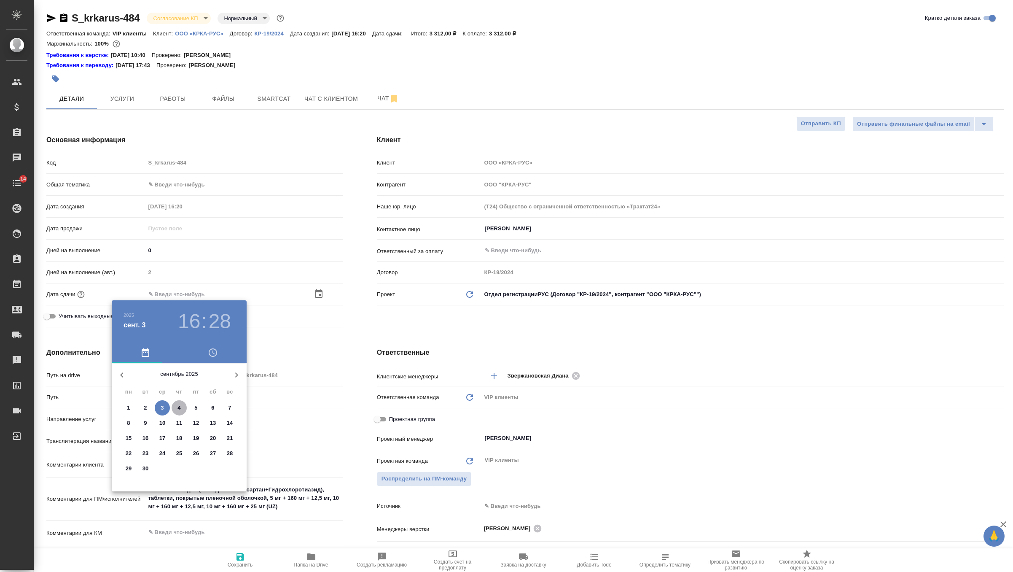
click at [178, 409] on p "4" at bounding box center [178, 407] width 3 height 8
type input "04.09.2025 16:28"
type textarea "x"
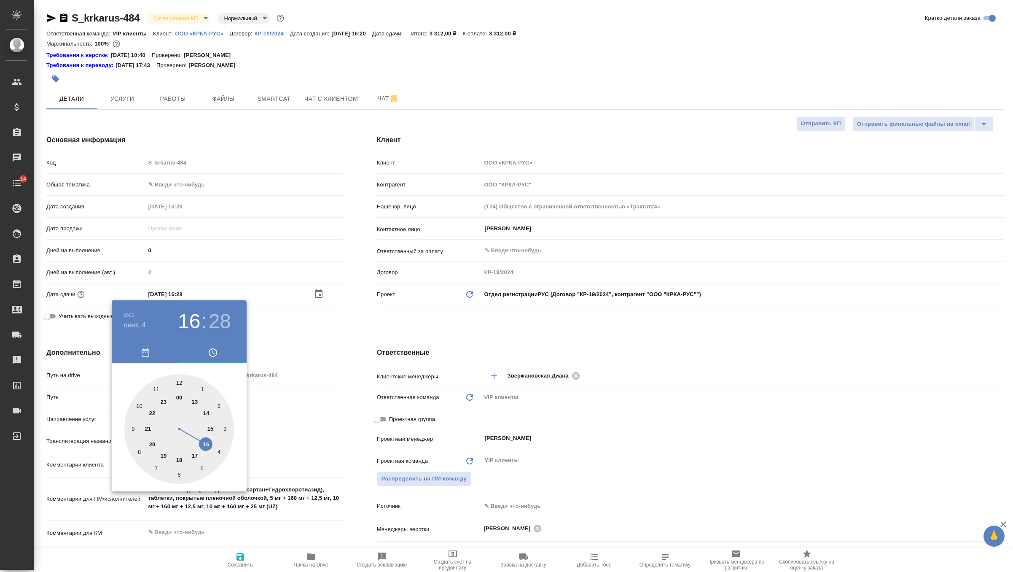
click at [194, 453] on div at bounding box center [179, 429] width 110 height 110
type input "04.09.2025 17:28"
type textarea "x"
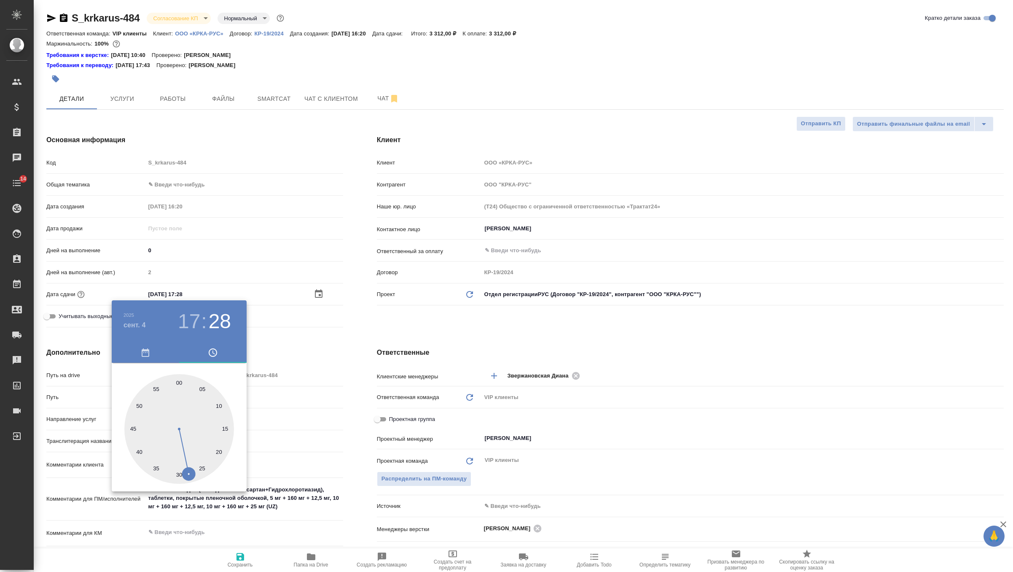
click at [179, 382] on div at bounding box center [179, 429] width 110 height 110
type input "[DATE] 17:00"
type textarea "x"
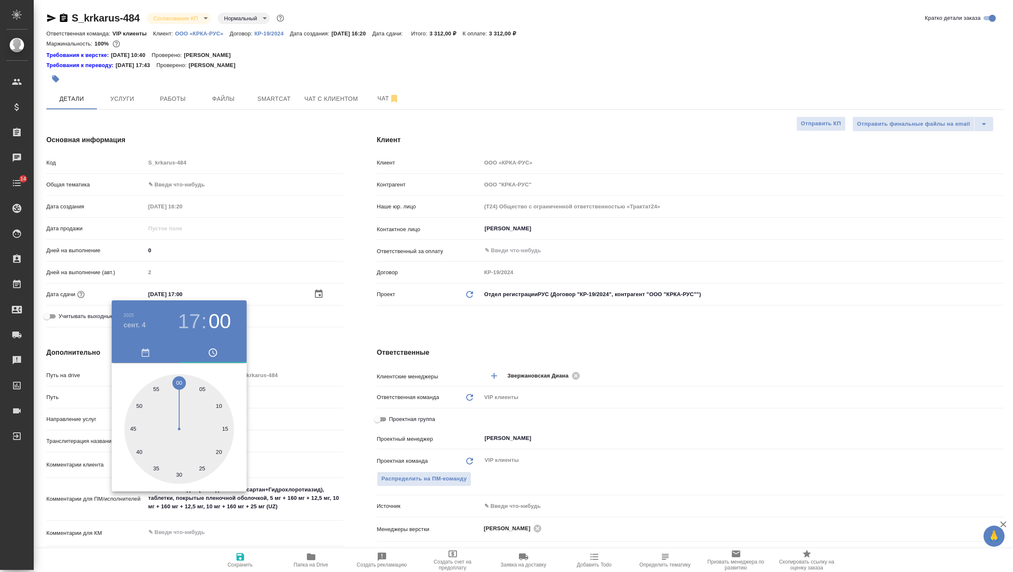
click at [426, 323] on div at bounding box center [506, 286] width 1013 height 572
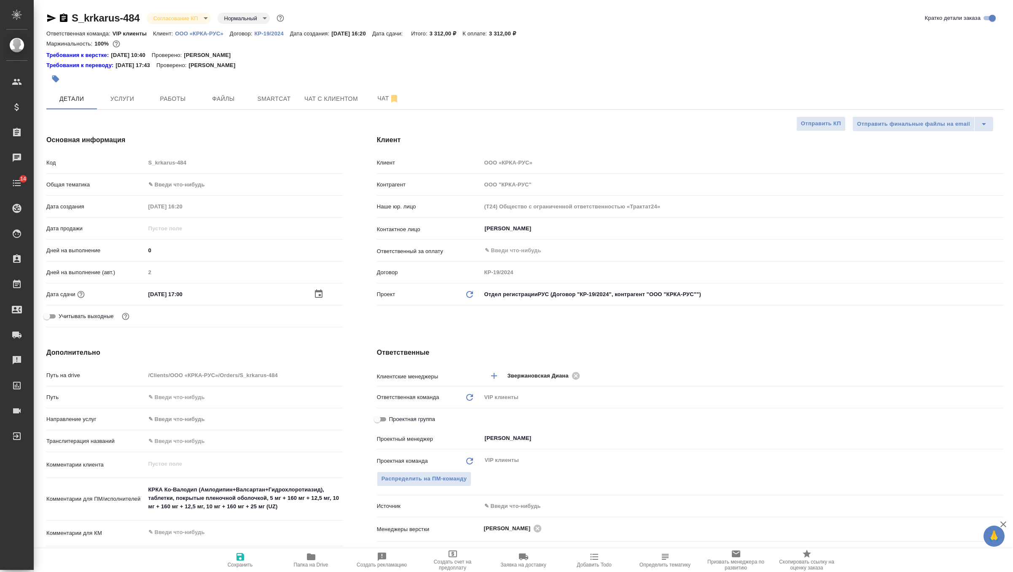
click at [239, 556] on icon "button" at bounding box center [241, 557] width 8 height 8
type textarea "x"
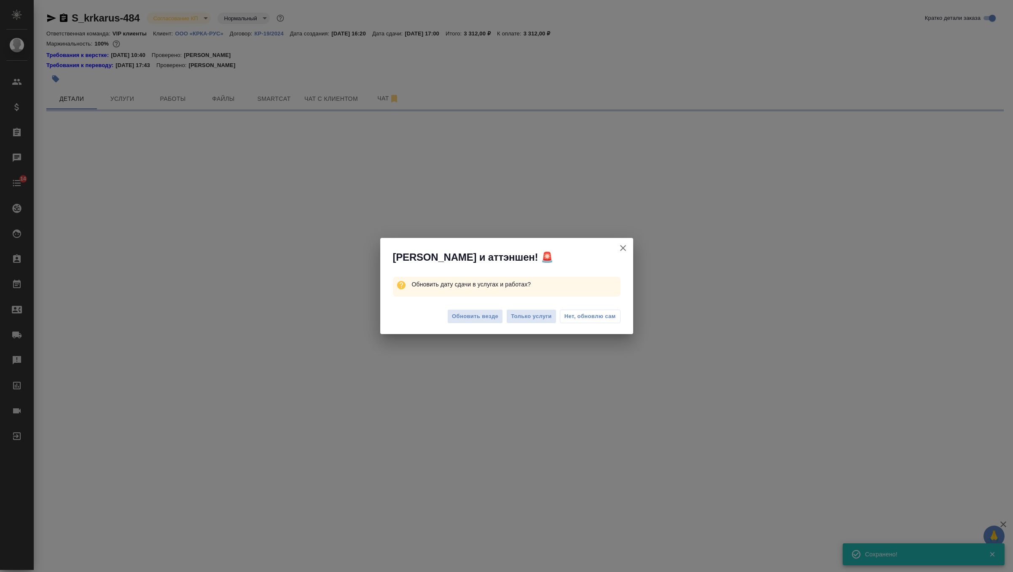
select select "RU"
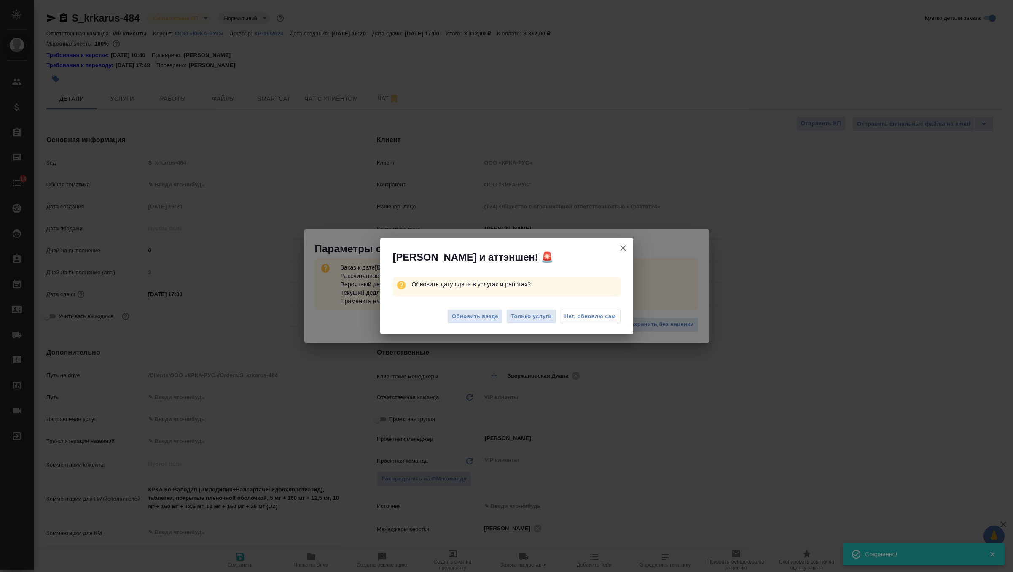
type textarea "x"
click at [477, 315] on span "Обновить везде" at bounding box center [475, 317] width 46 height 10
type textarea "x"
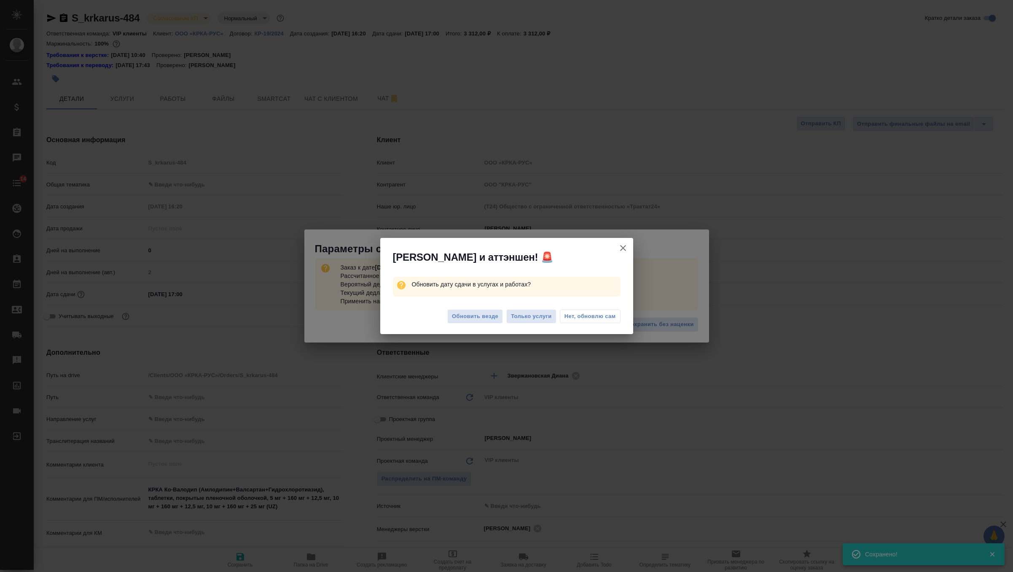
type textarea "x"
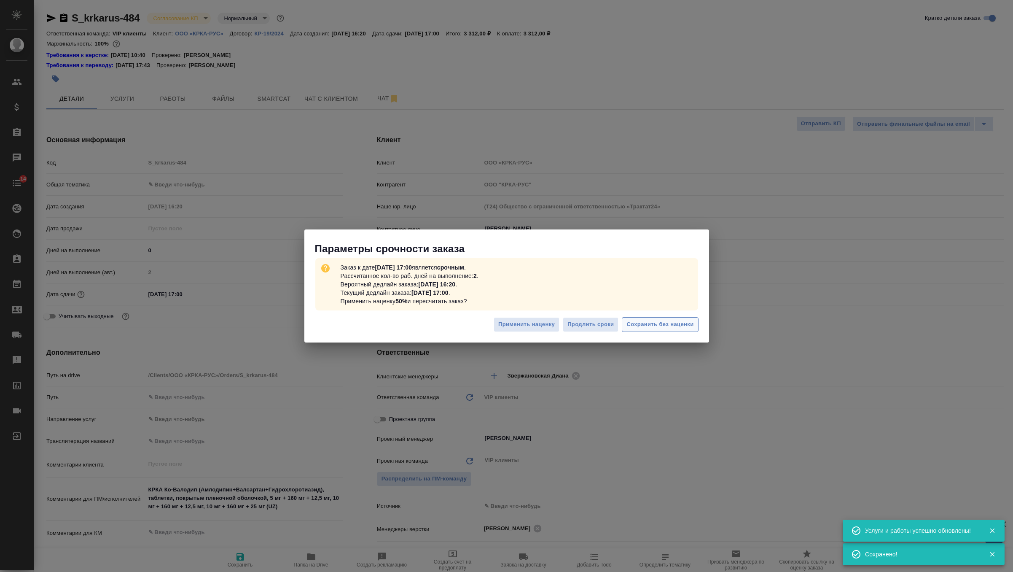
click at [676, 323] on span "Сохранить без наценки" at bounding box center [659, 325] width 67 height 10
type textarea "x"
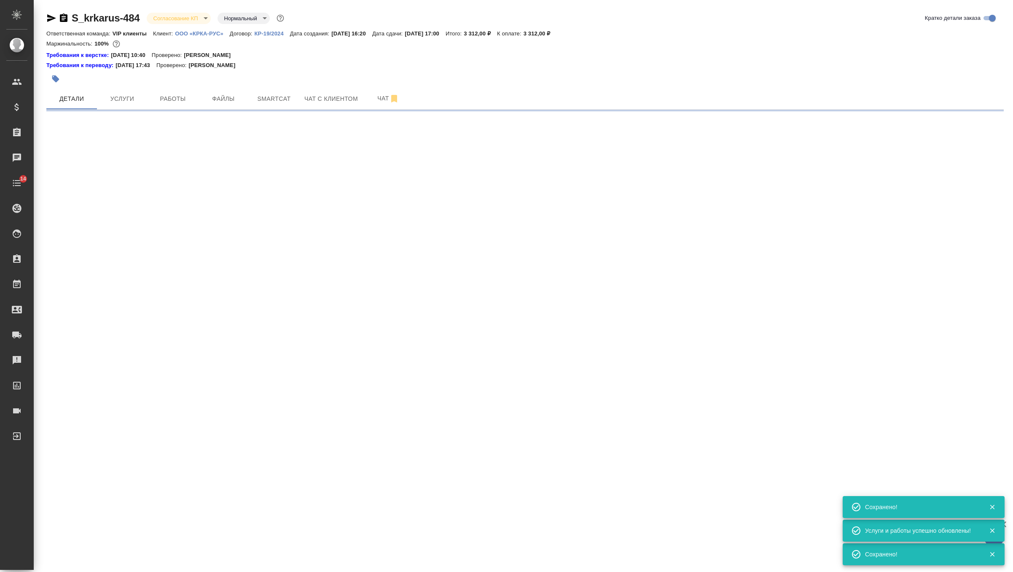
type input "urgent"
select select "RU"
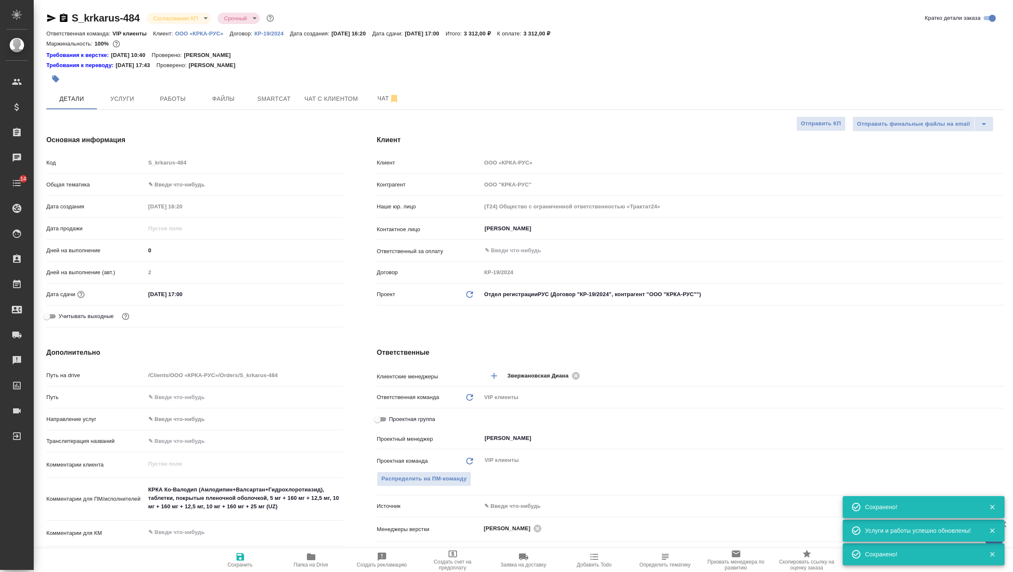
type textarea "x"
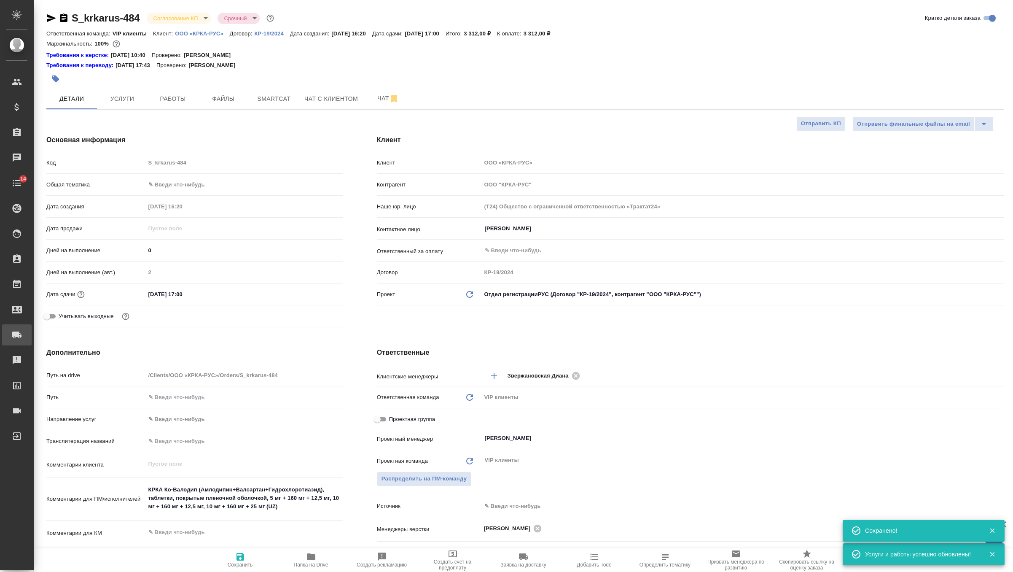
type textarea "x"
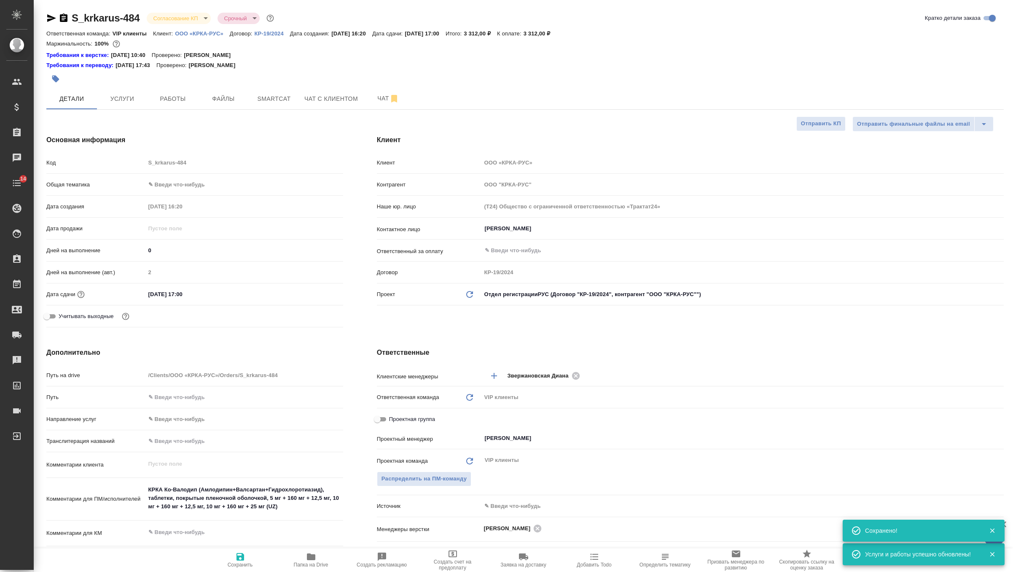
type textarea "x"
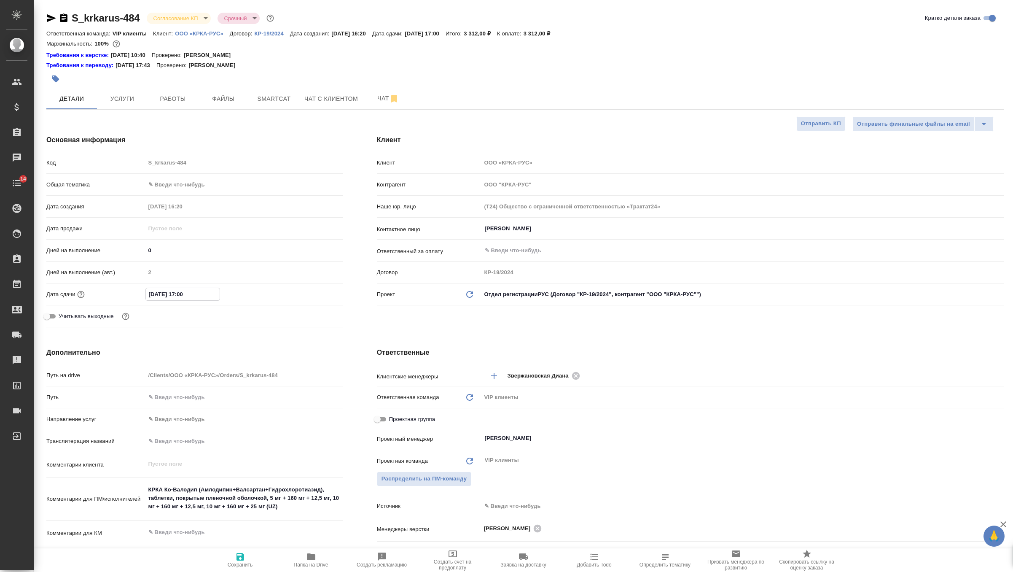
drag, startPoint x: 198, startPoint y: 294, endPoint x: 99, endPoint y: 285, distance: 98.6
click at [99, 285] on div "Код S_krkarus-484 Общая тематика ✎ Введи что-нибудь Дата создания 03.09.2025 16…" at bounding box center [194, 242] width 297 height 175
type textarea "x"
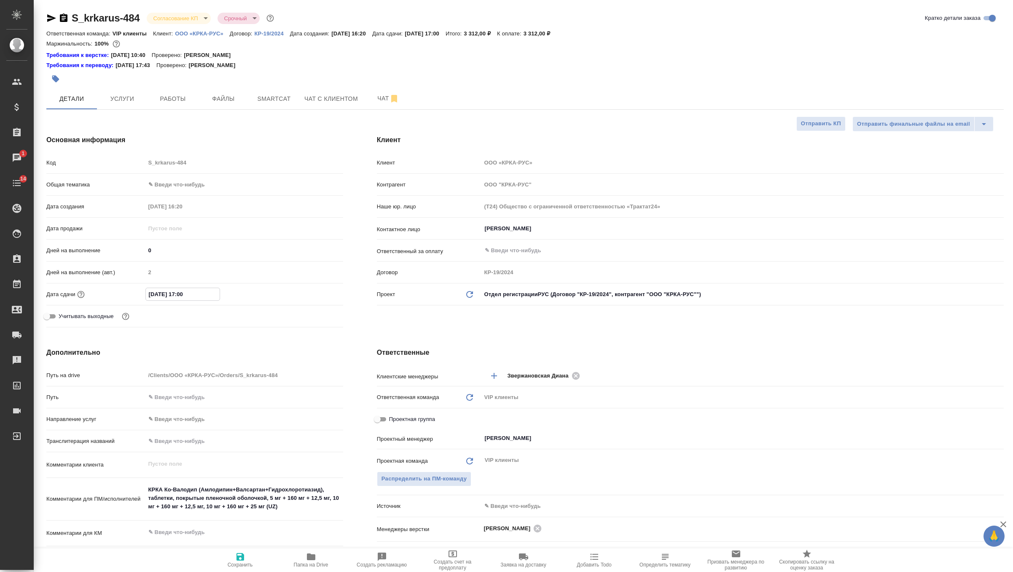
type textarea "x"
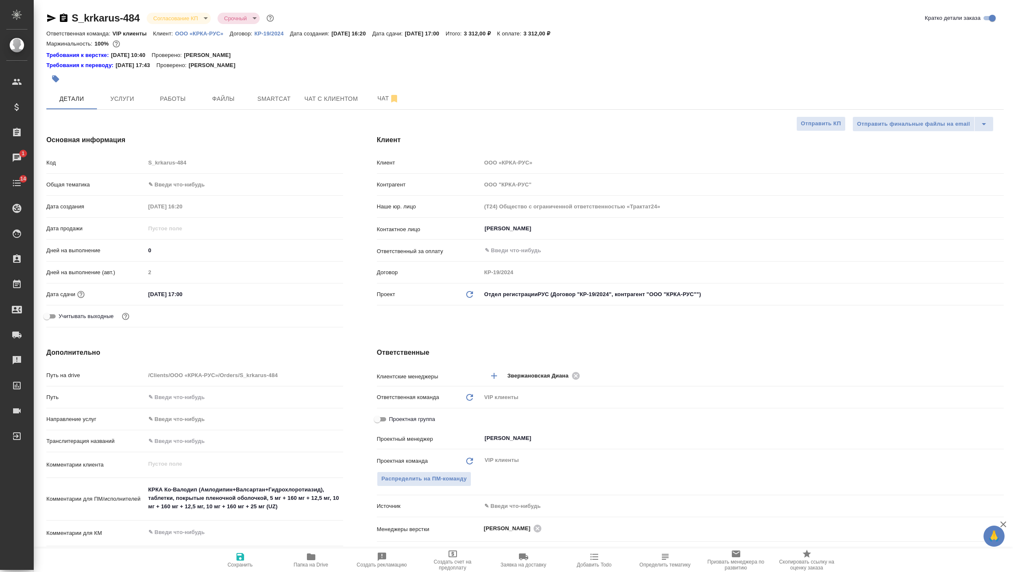
type textarea "x"
click at [304, 337] on div "Дополнительно Путь на drive /Clients/ООО «КРКА-РУС»/Orders/S_krkarus-484 Путь Н…" at bounding box center [195, 501] width 331 height 341
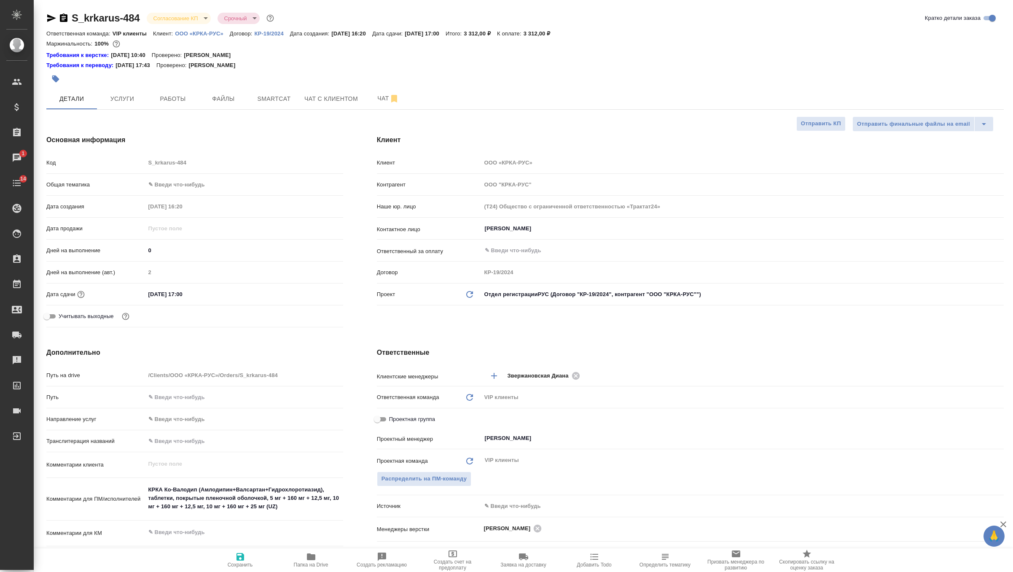
click at [240, 557] on icon "button" at bounding box center [241, 557] width 8 height 8
type textarea "x"
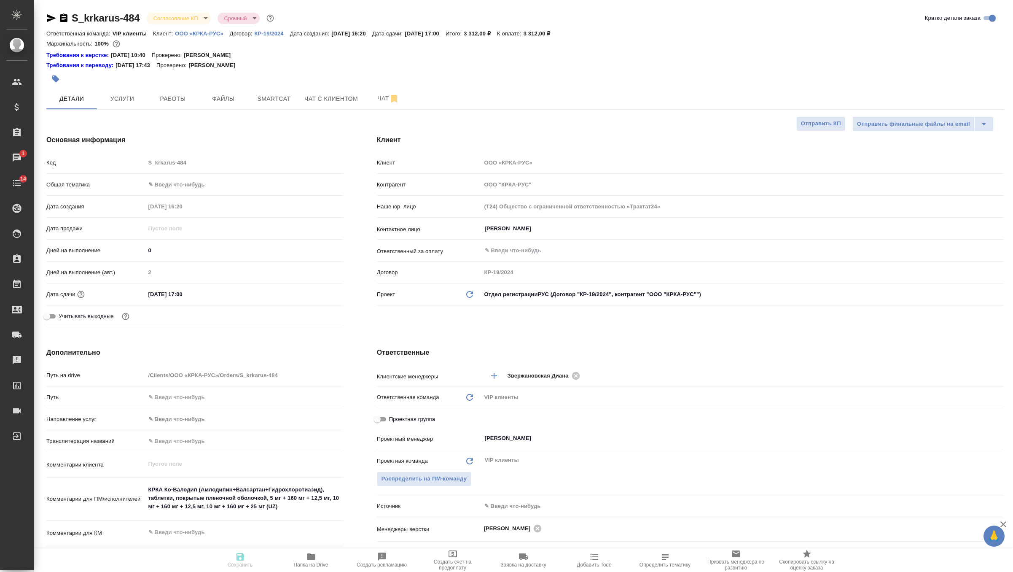
type textarea "x"
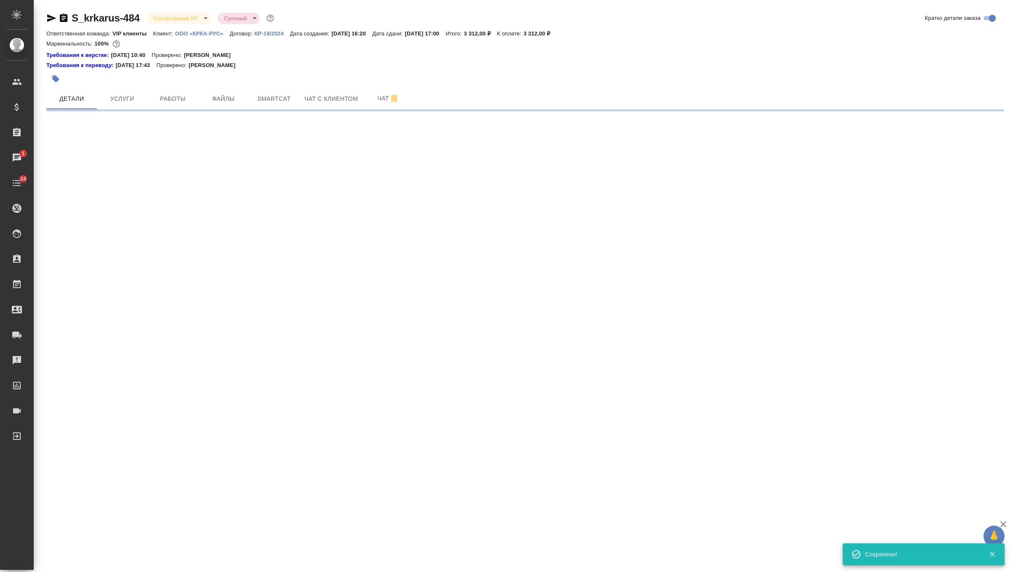
select select "RU"
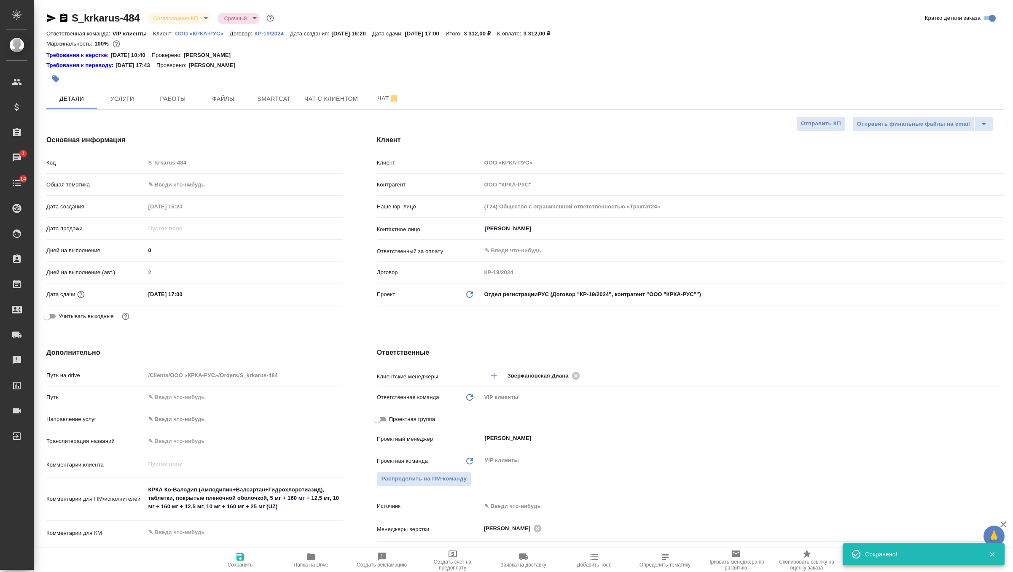
type textarea "x"
click at [124, 103] on span "Услуги" at bounding box center [122, 99] width 40 height 11
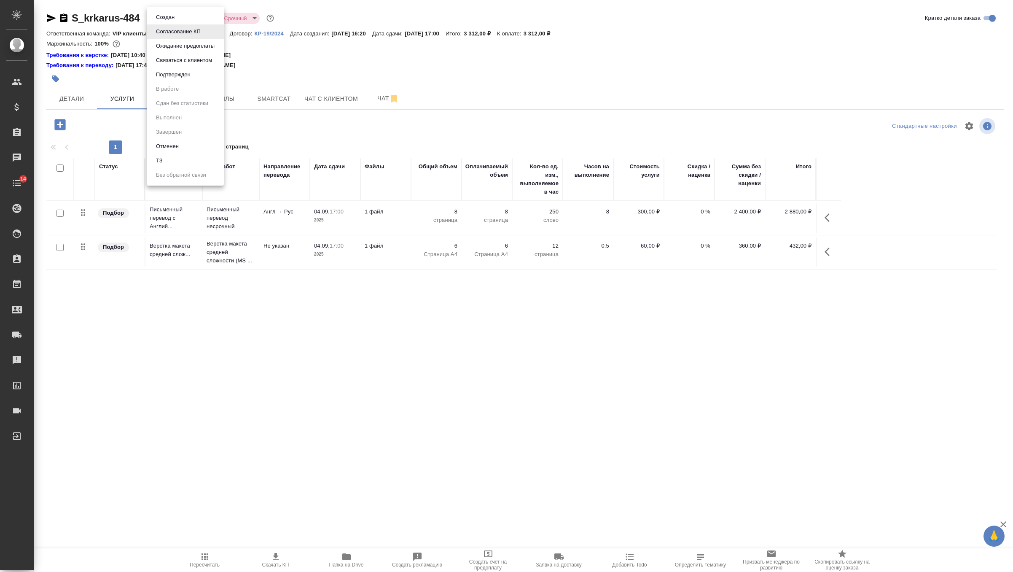
click at [172, 18] on body "🙏 .cls-1 fill:#fff; AWATERA Zverzhanovskaya Diana Клиенты Спецификации Заказы 0…" at bounding box center [506, 286] width 1013 height 572
click at [197, 74] on li "Подтвержден" at bounding box center [185, 74] width 77 height 14
click at [388, 100] on span "Чат" at bounding box center [388, 98] width 40 height 11
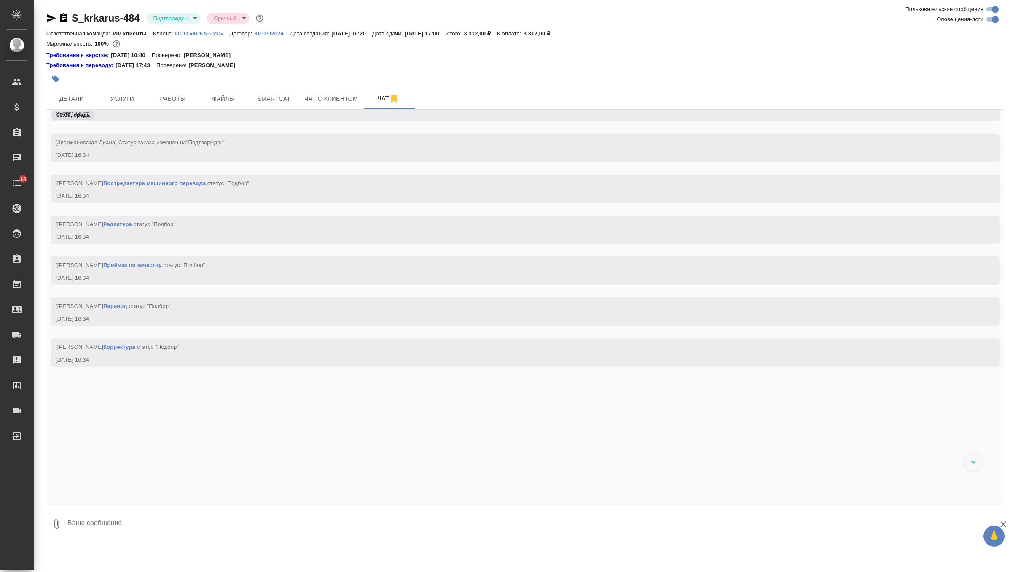
scroll to position [408, 0]
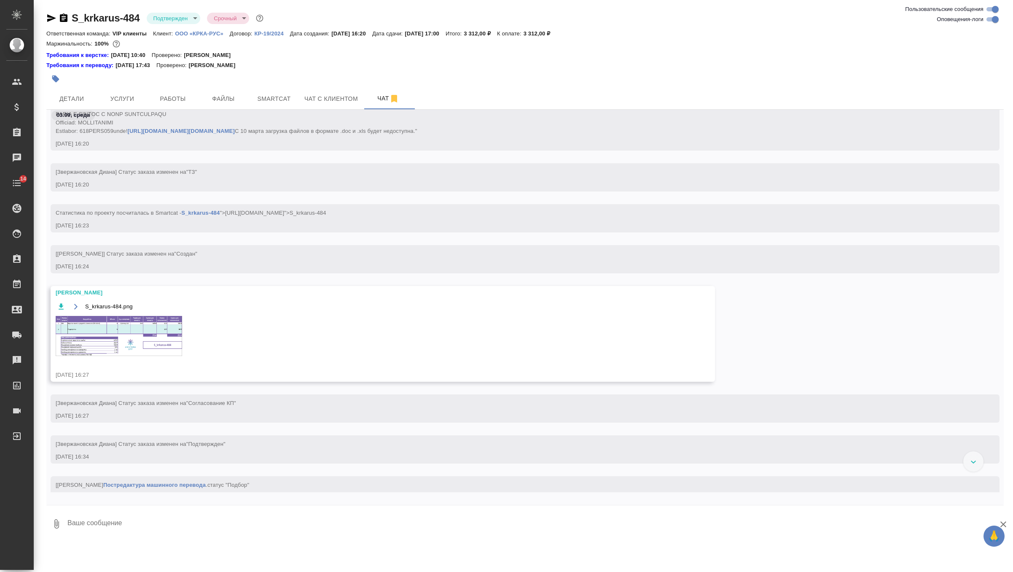
click at [126, 352] on img at bounding box center [119, 336] width 126 height 40
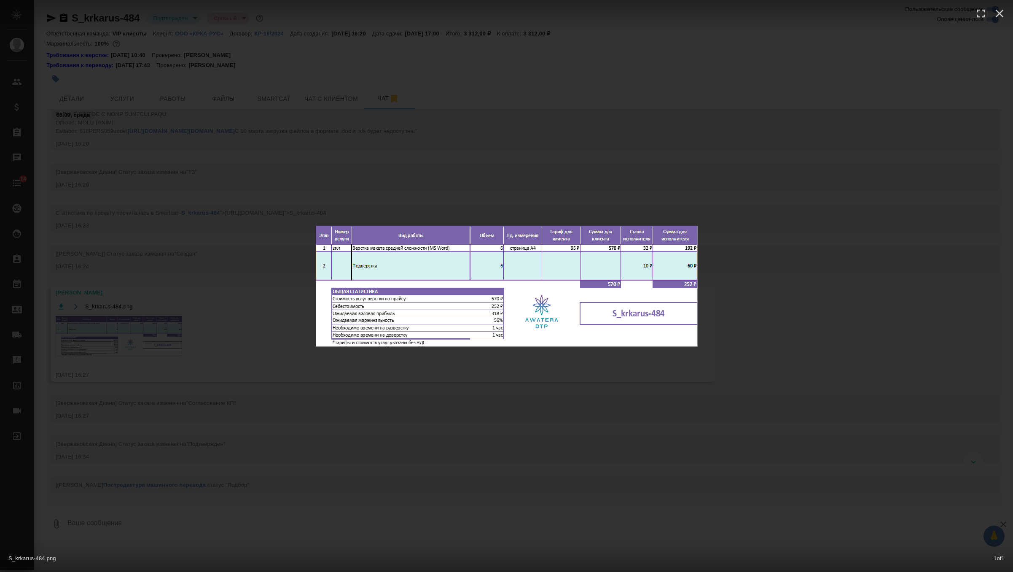
click at [346, 174] on div "S_krkarus-484.png 1 of 1" at bounding box center [506, 286] width 1013 height 572
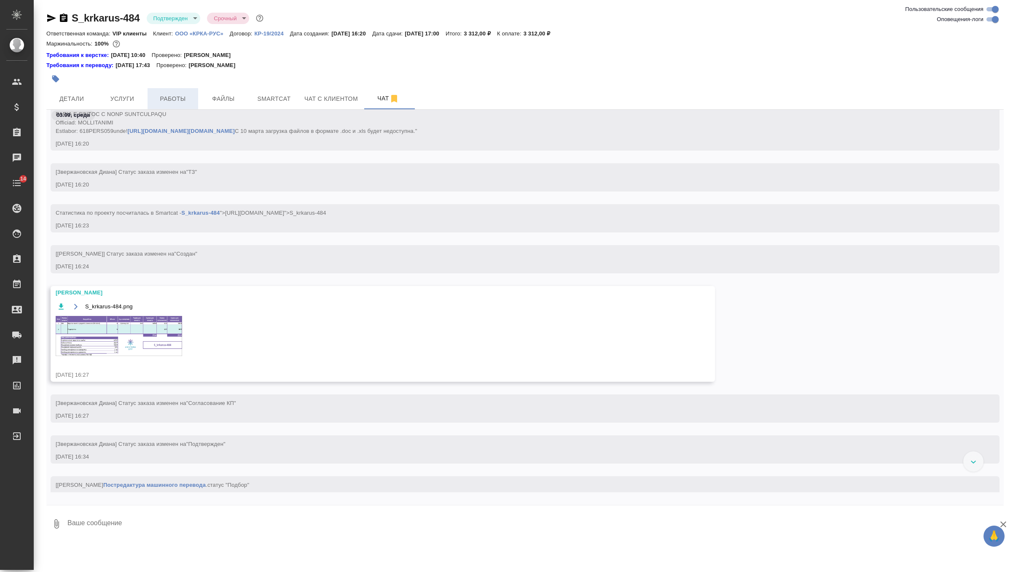
click at [172, 103] on span "Работы" at bounding box center [173, 99] width 40 height 11
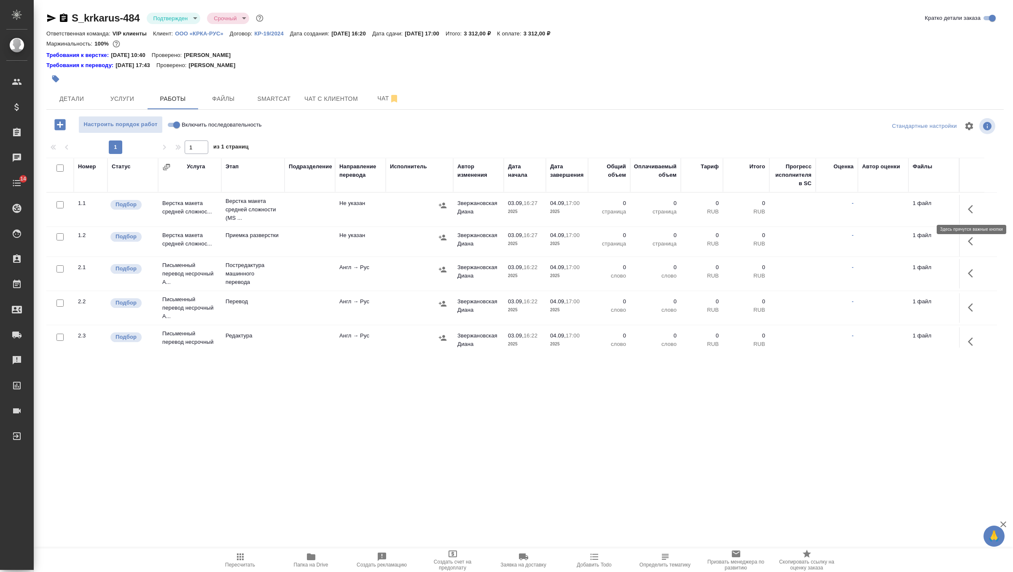
click at [978, 213] on icon "button" at bounding box center [973, 209] width 10 height 10
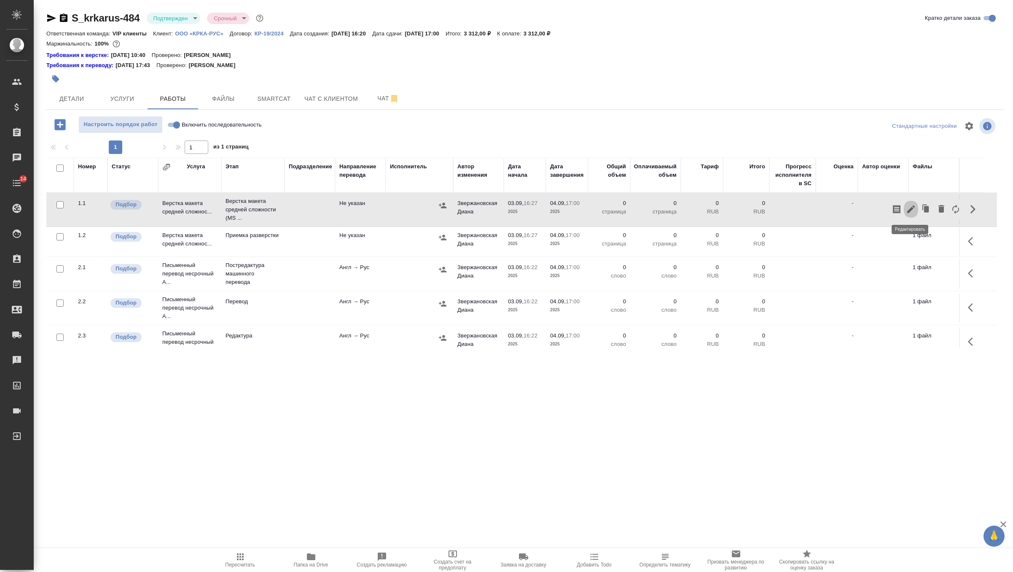
click at [912, 210] on icon "button" at bounding box center [911, 209] width 8 height 8
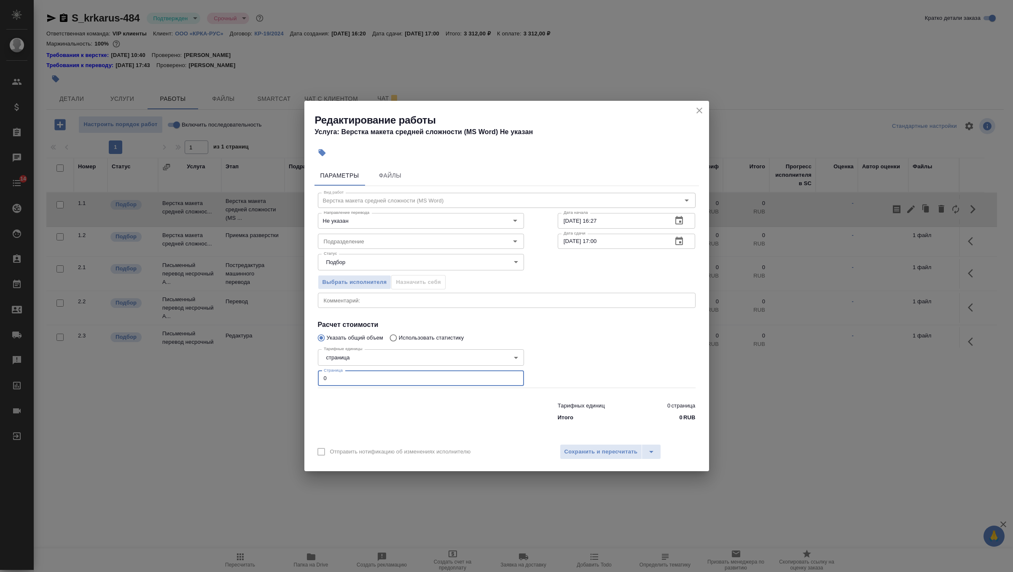
click at [400, 379] on input "0" at bounding box center [421, 378] width 206 height 15
type input "6"
click at [421, 244] on input "Подразделение" at bounding box center [406, 241] width 173 height 10
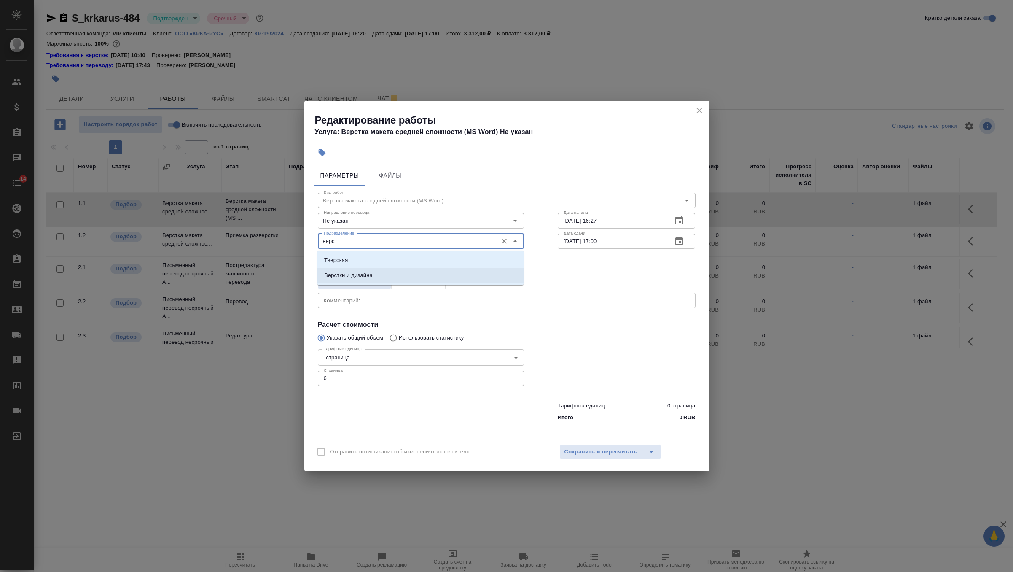
click at [417, 278] on li "Верстки и дизайна" at bounding box center [420, 275] width 206 height 15
type input "Верстки и дизайна"
click at [650, 225] on input "03.09.2025 16:27" at bounding box center [612, 220] width 108 height 15
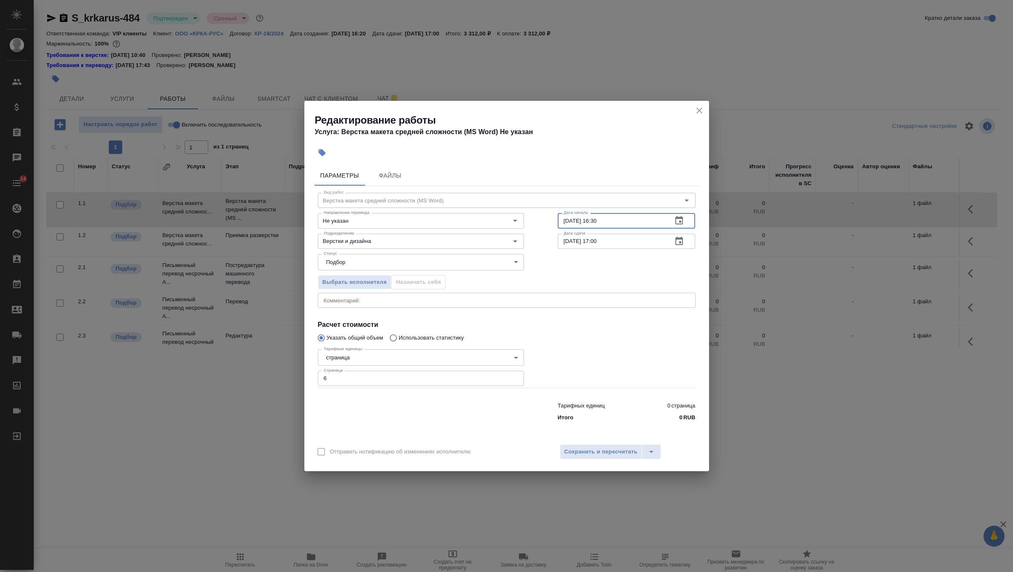
type input "03.09.2025 16:30"
click at [687, 240] on button "button" at bounding box center [679, 241] width 20 height 20
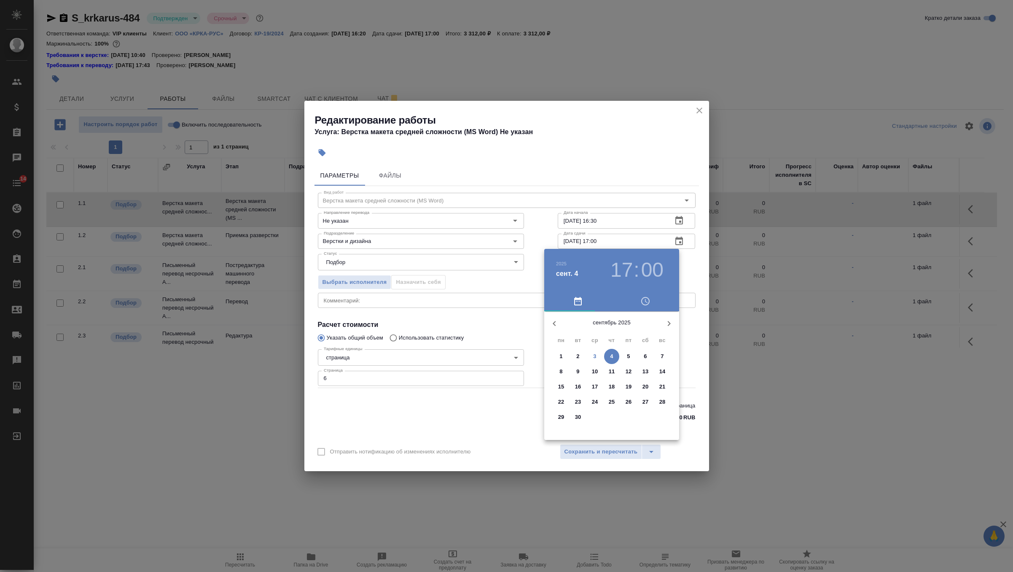
click at [591, 355] on span "3" at bounding box center [594, 356] width 15 height 8
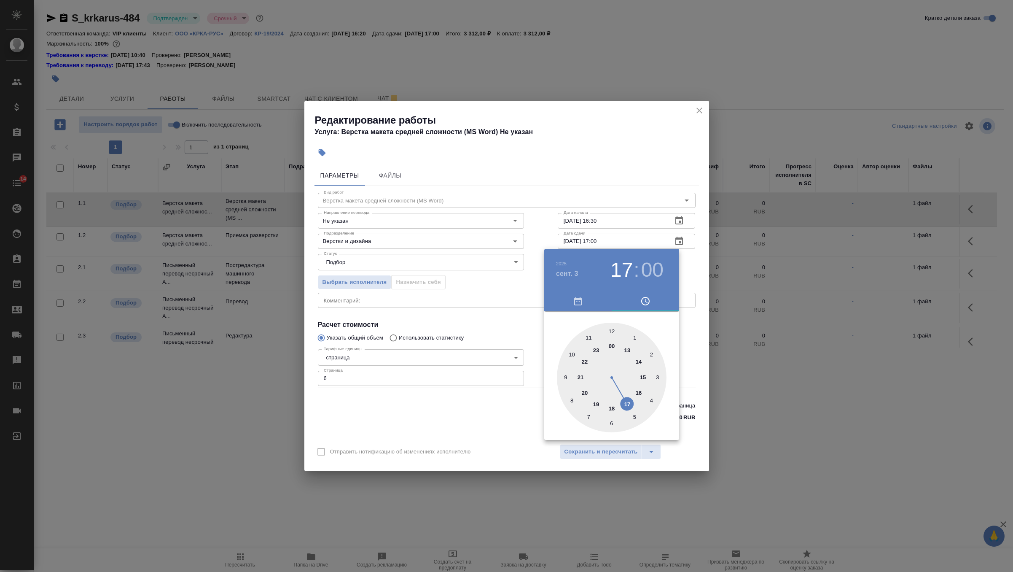
click at [627, 403] on div at bounding box center [612, 378] width 110 height 110
click at [612, 421] on div at bounding box center [612, 378] width 110 height 110
type input "03.09.2025 17:30"
click at [694, 269] on div at bounding box center [506, 286] width 1013 height 572
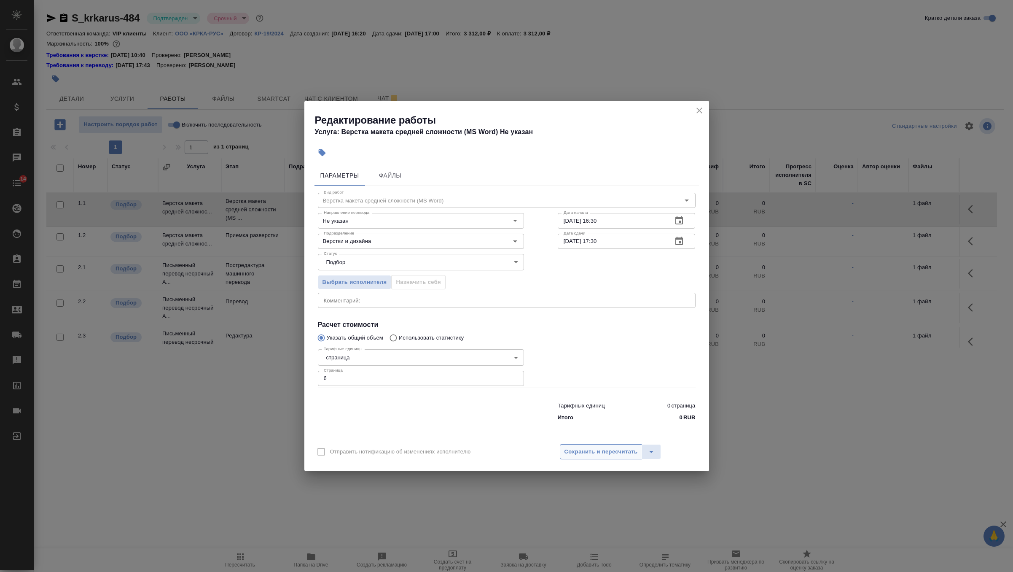
click at [621, 451] on span "Сохранить и пересчитать" at bounding box center [601, 452] width 73 height 10
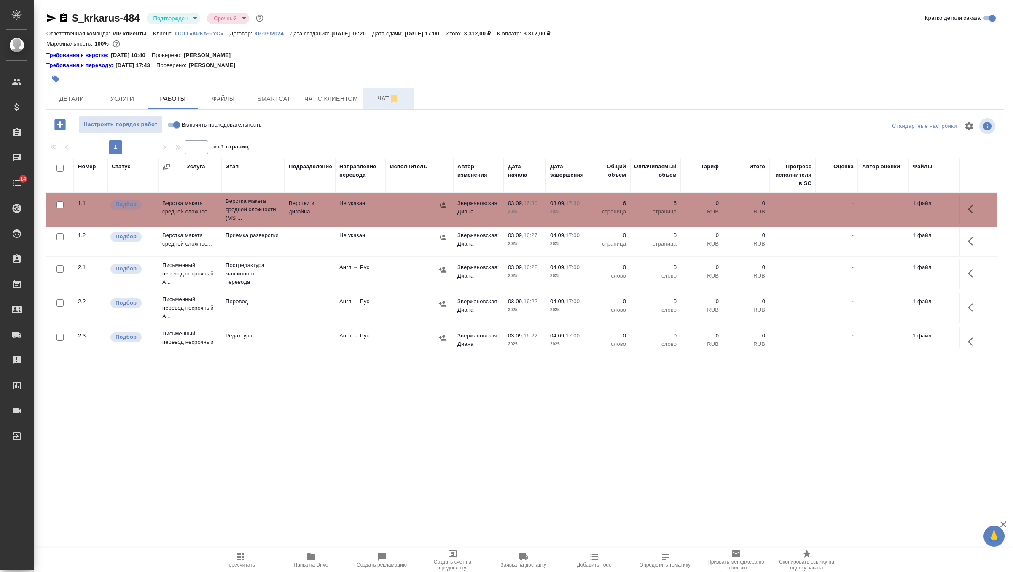
click at [379, 99] on span "Чат" at bounding box center [388, 98] width 40 height 11
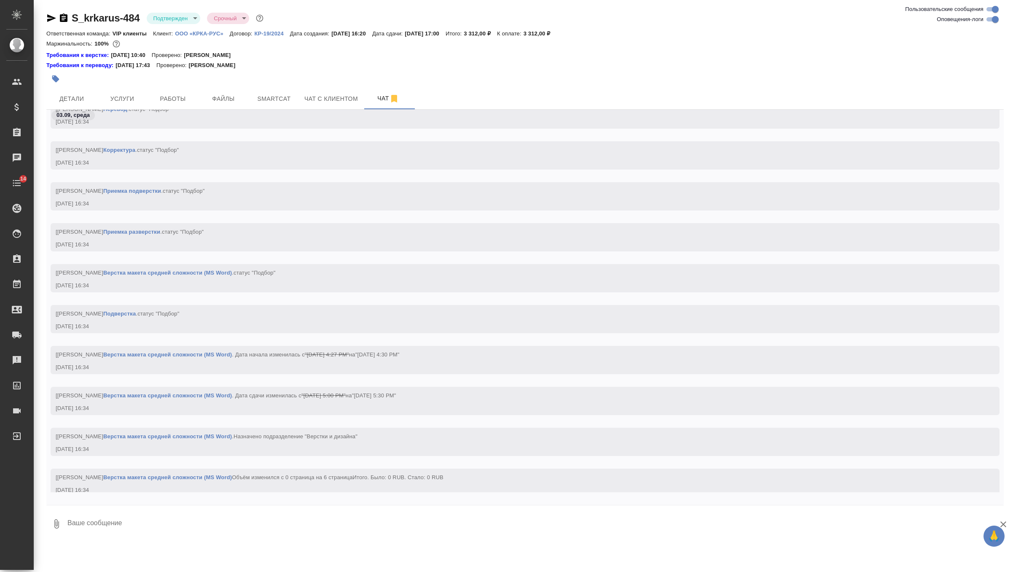
scroll to position [4178, 0]
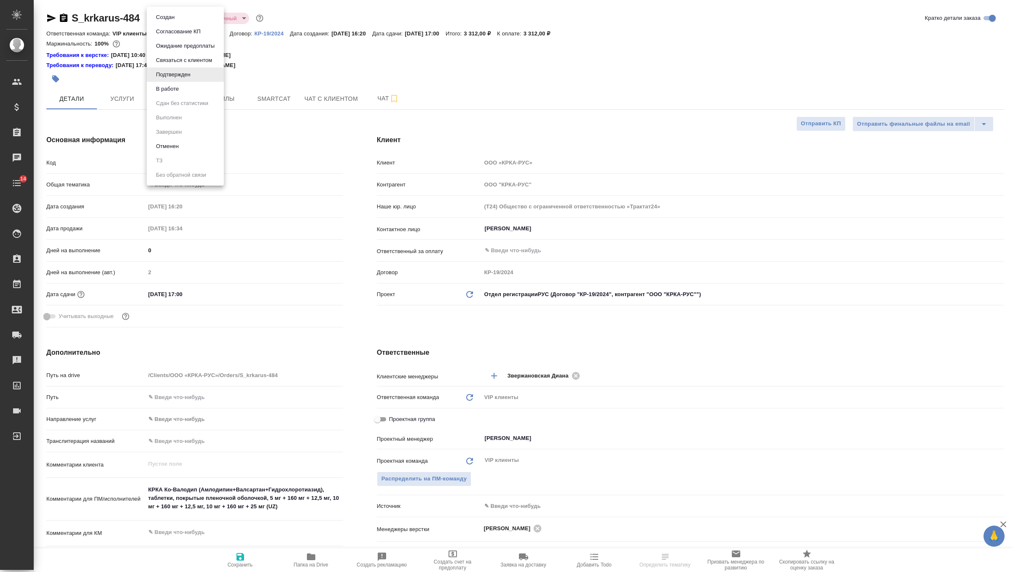
select select "RU"
click at [171, 144] on button "Отменен" at bounding box center [167, 146] width 28 height 9
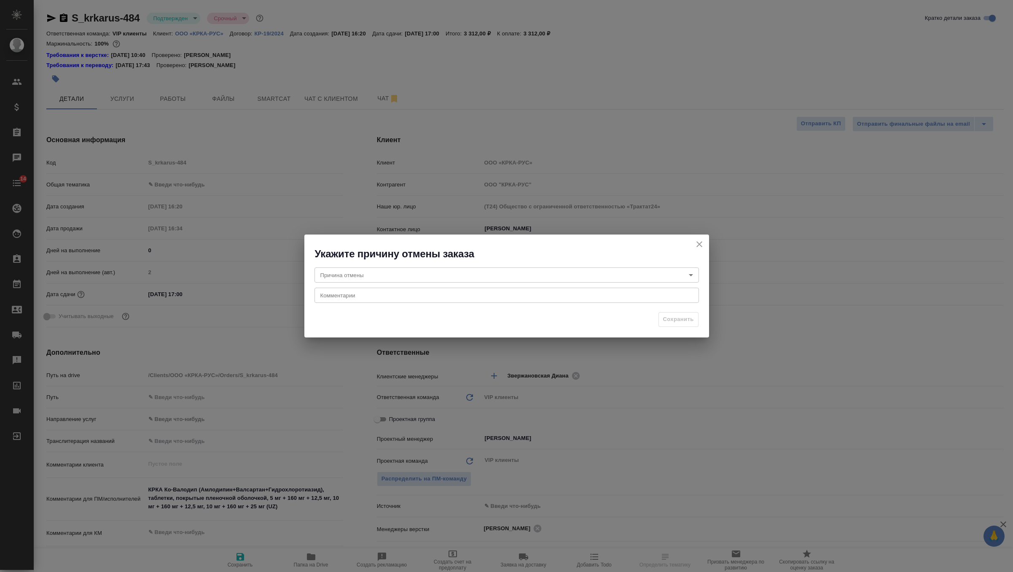
click at [376, 280] on body "🙏 .cls-1 fill:#fff; AWATERA Zverzhanovskaya Diana Клиенты Спецификации Заказы Ч…" at bounding box center [506, 286] width 1013 height 572
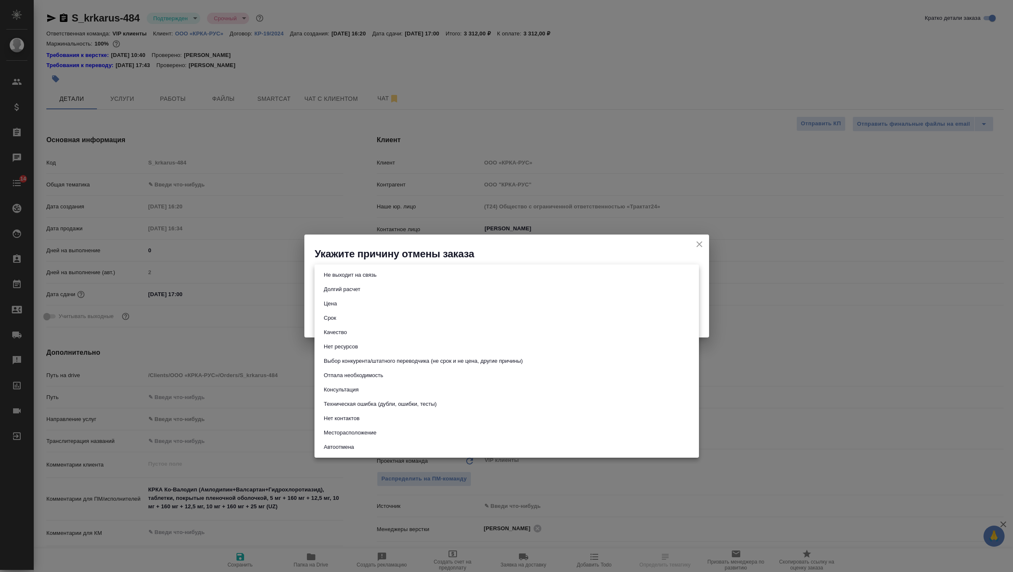
click at [379, 379] on button "Отпала необходимость" at bounding box center [353, 375] width 65 height 9
type input "noNeed"
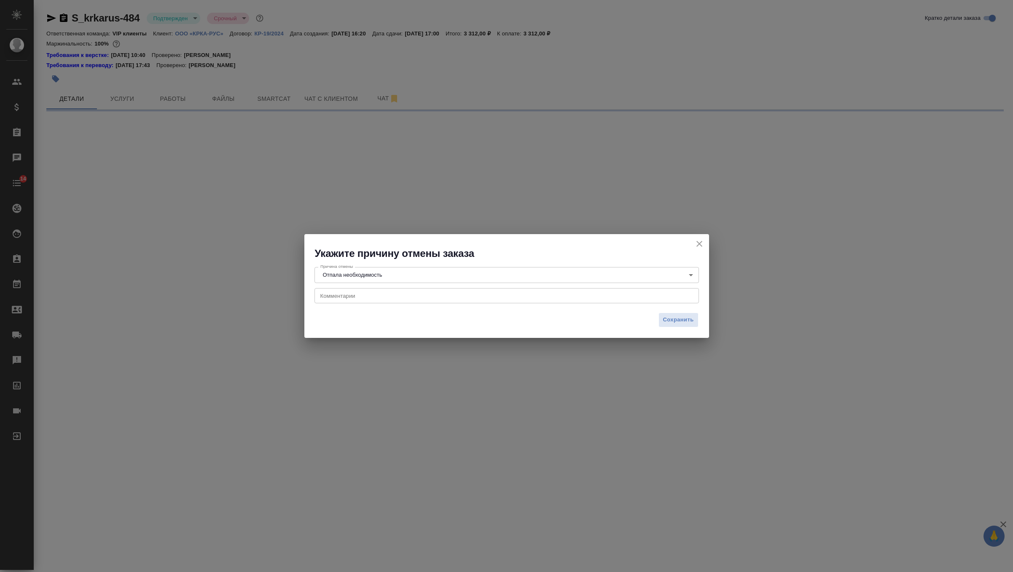
select select "RU"
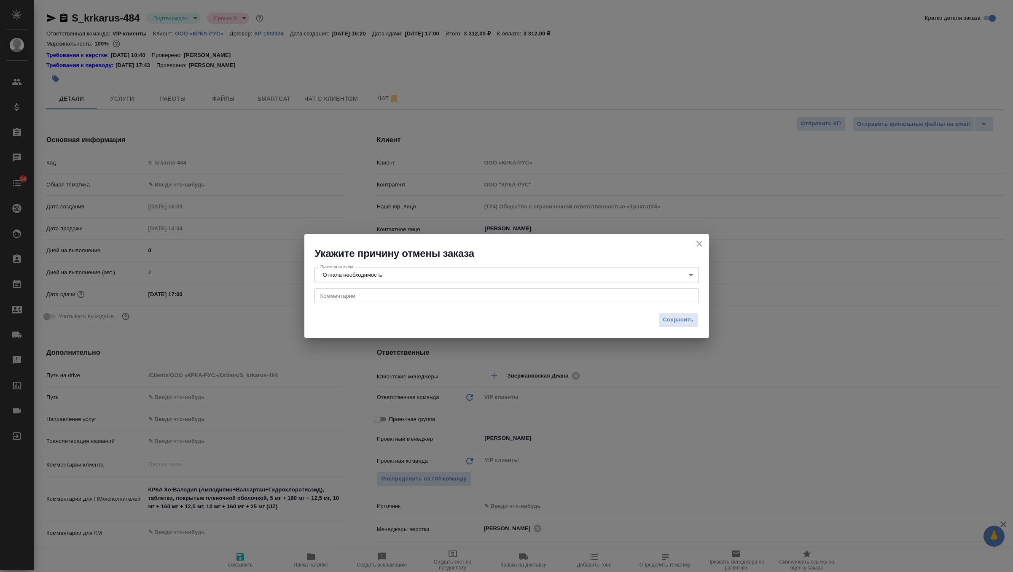
type textarea "x"
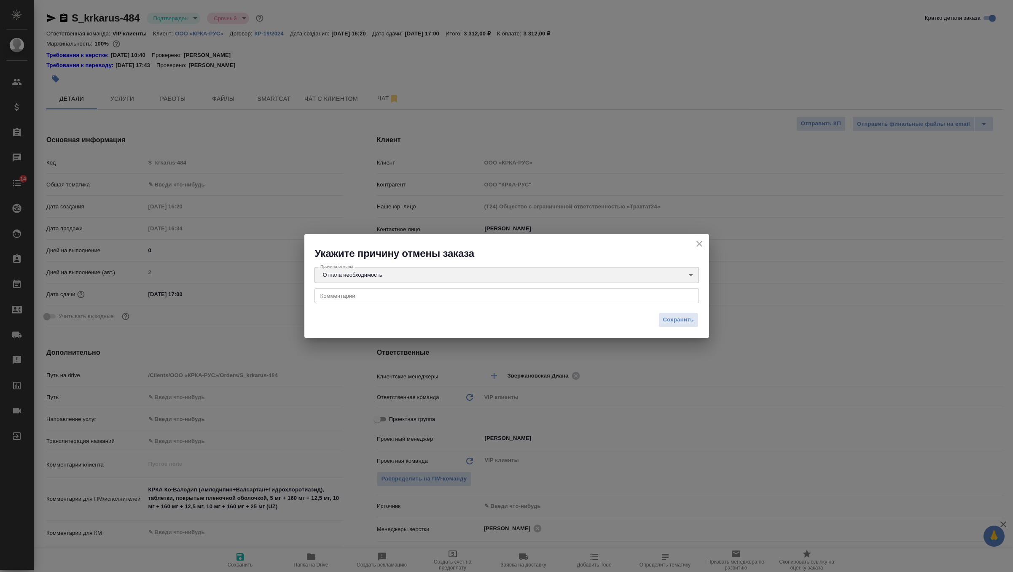
type textarea "x"
click at [343, 298] on textarea at bounding box center [506, 296] width 373 height 6
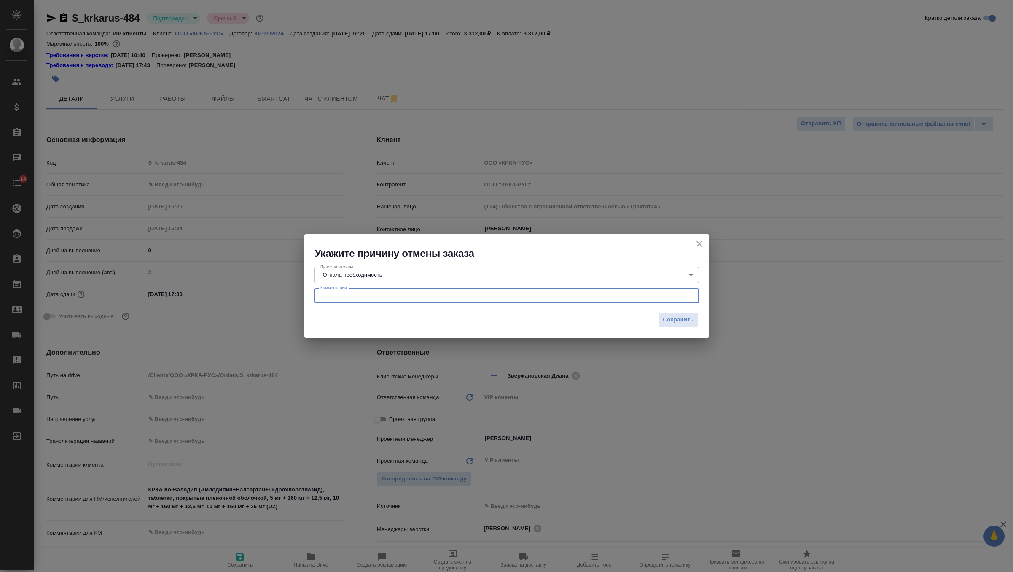
paste textarea "Уважаемые коллеги, Я извиняюсь, но данный документ уже переведен с набором доку…"
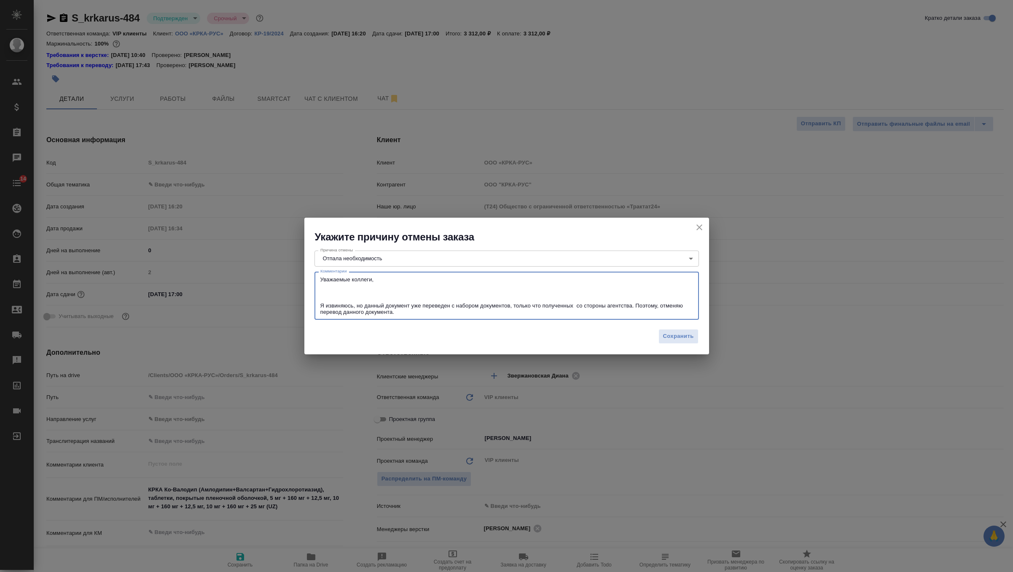
click at [419, 294] on textarea "Уважаемые коллеги, Я извиняюсь, но данный документ уже переведен с набором доку…" at bounding box center [506, 295] width 373 height 39
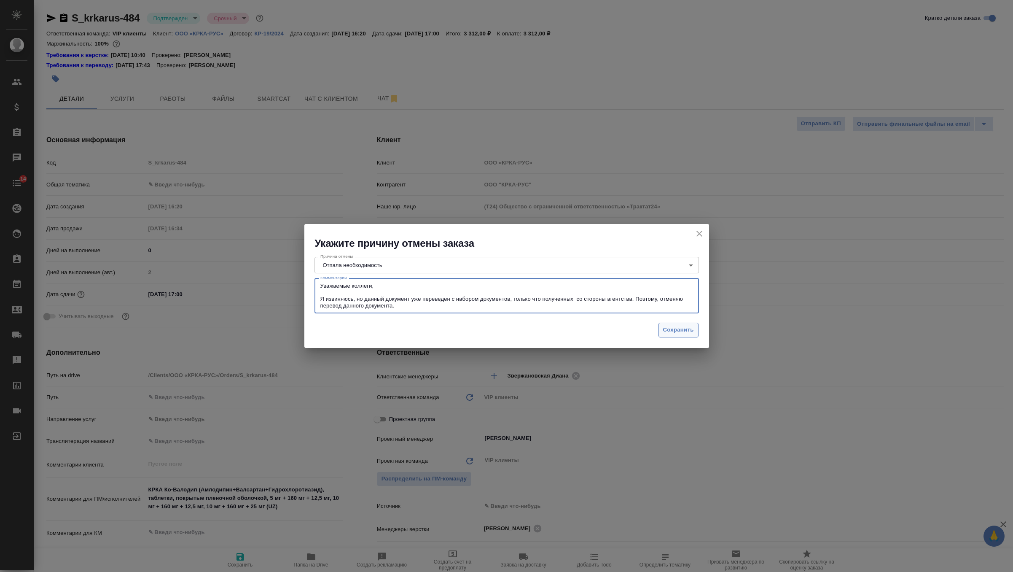
type textarea "Уважаемые коллеги, Я извиняюсь, но данный документ уже переведен с набором доку…"
click at [672, 331] on span "Сохранить" at bounding box center [678, 330] width 31 height 10
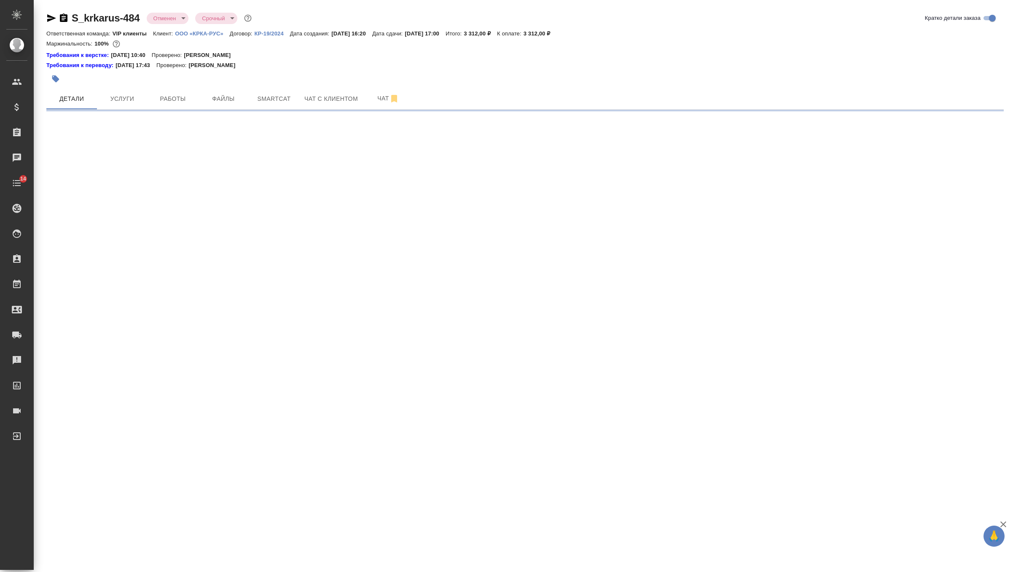
select select "RU"
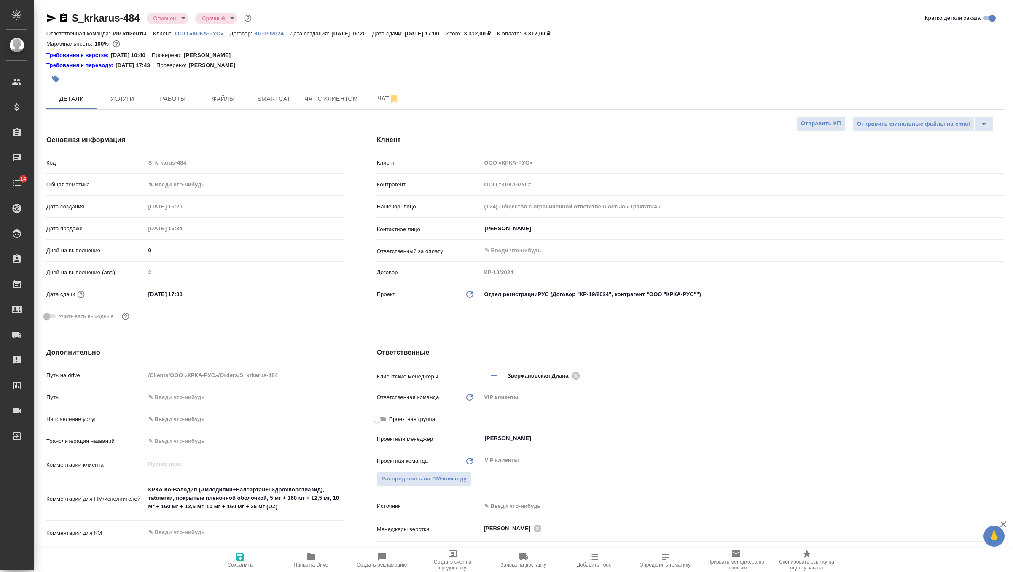
type textarea "x"
click at [377, 101] on span "Чат" at bounding box center [388, 98] width 40 height 11
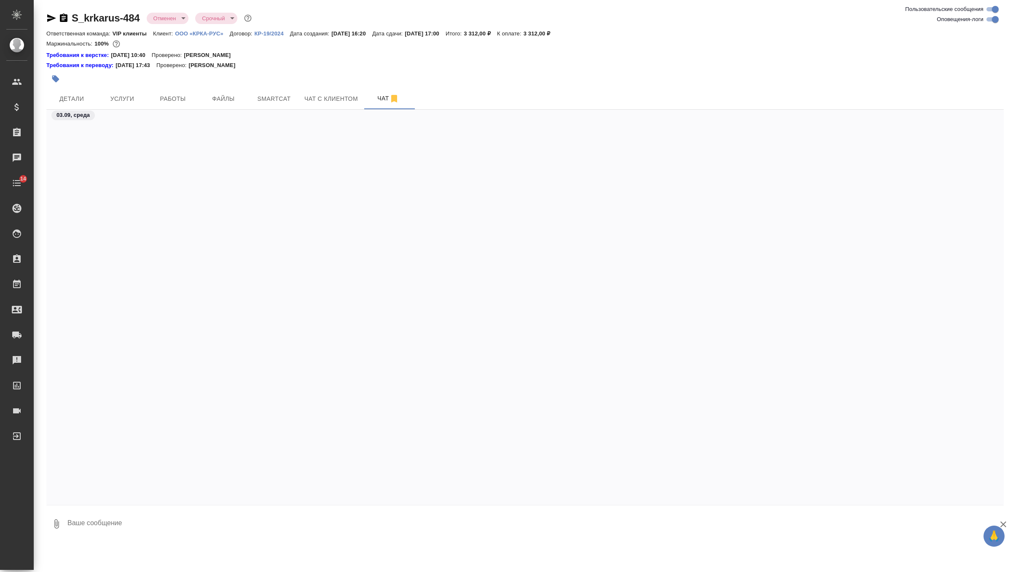
scroll to position [9190, 0]
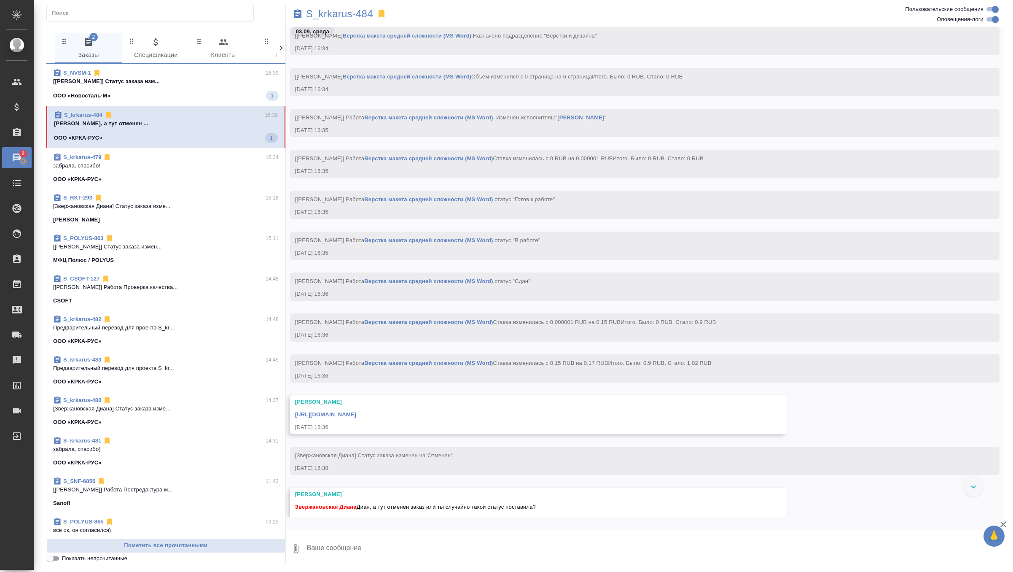
scroll to position [24490, 0]
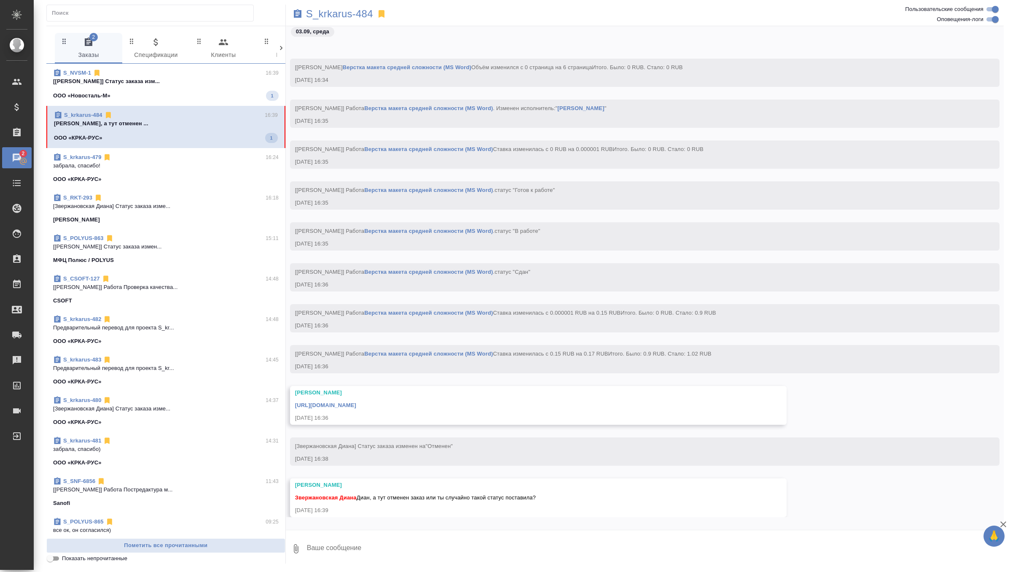
click at [494, 542] on textarea at bounding box center [655, 548] width 698 height 29
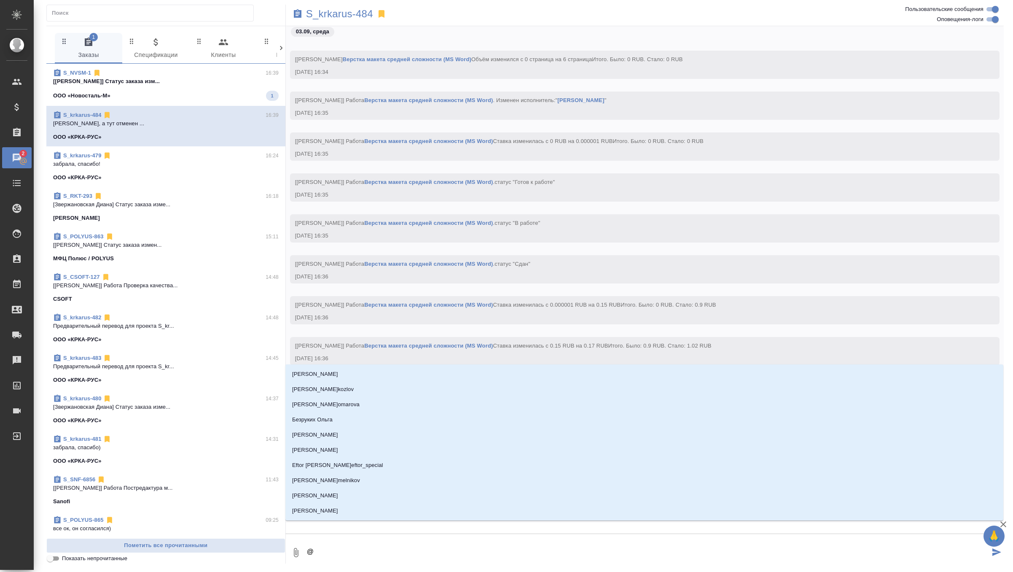
type textarea "@г"
type input "г"
type textarea "@гр"
type input "гр"
type textarea "@гра"
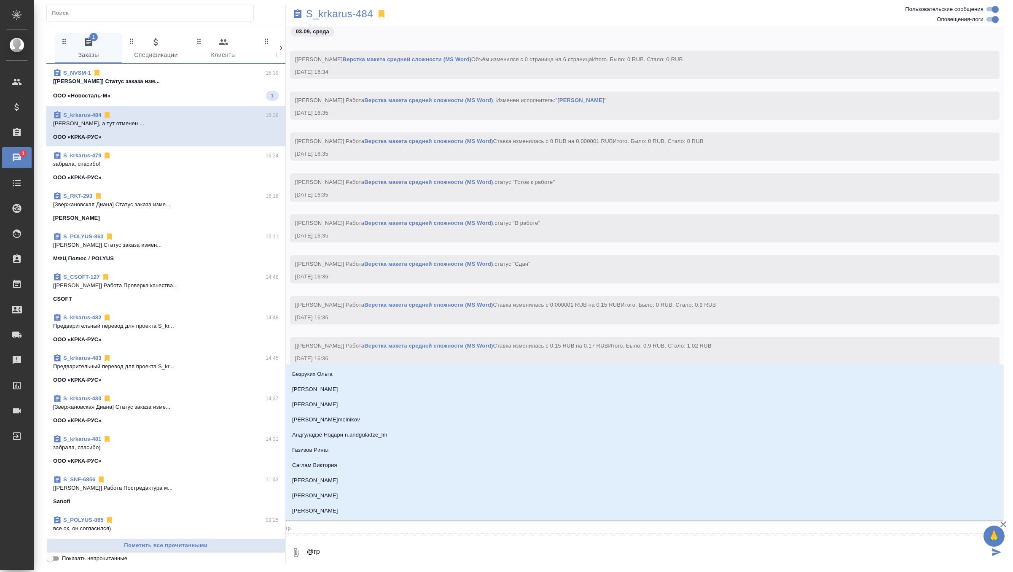
type input "гра"
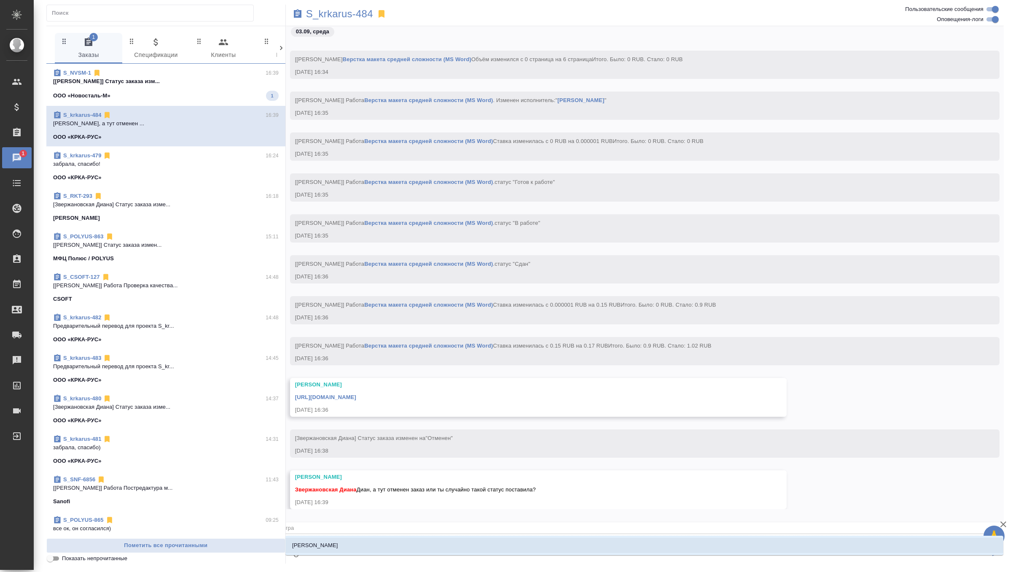
type textarea "@граб"
type input "граб"
click at [443, 547] on li "[PERSON_NAME]" at bounding box center [644, 545] width 718 height 15
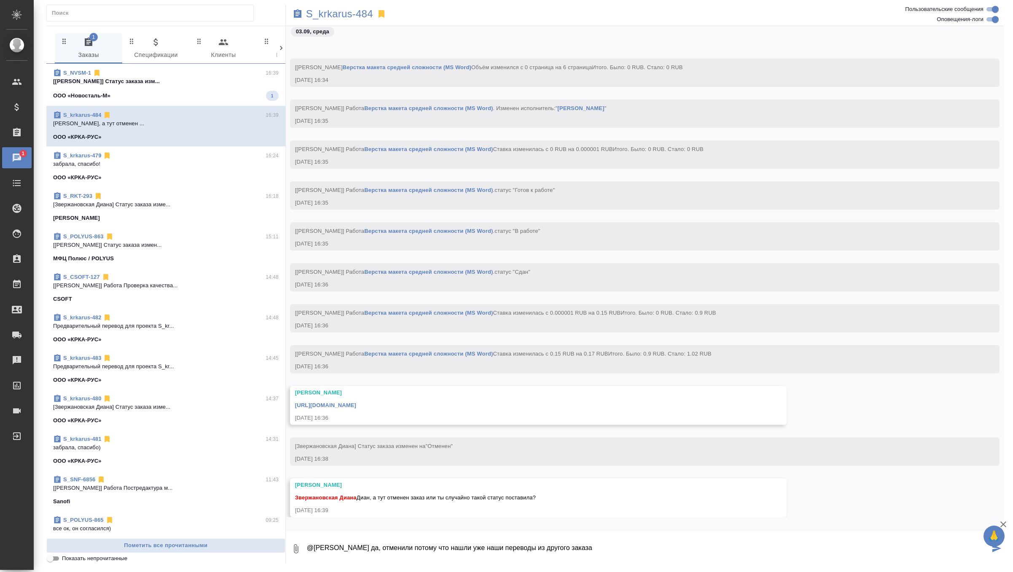
type textarea "@[PERSON_NAME] да, отменили потому что нашли уже наши переводы из другого заказа"
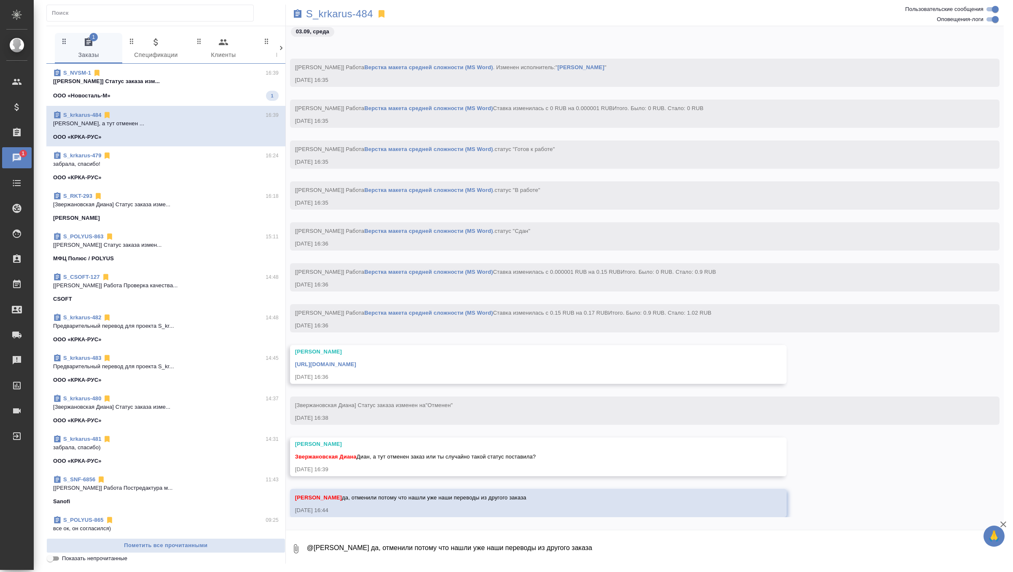
scroll to position [4351, 0]
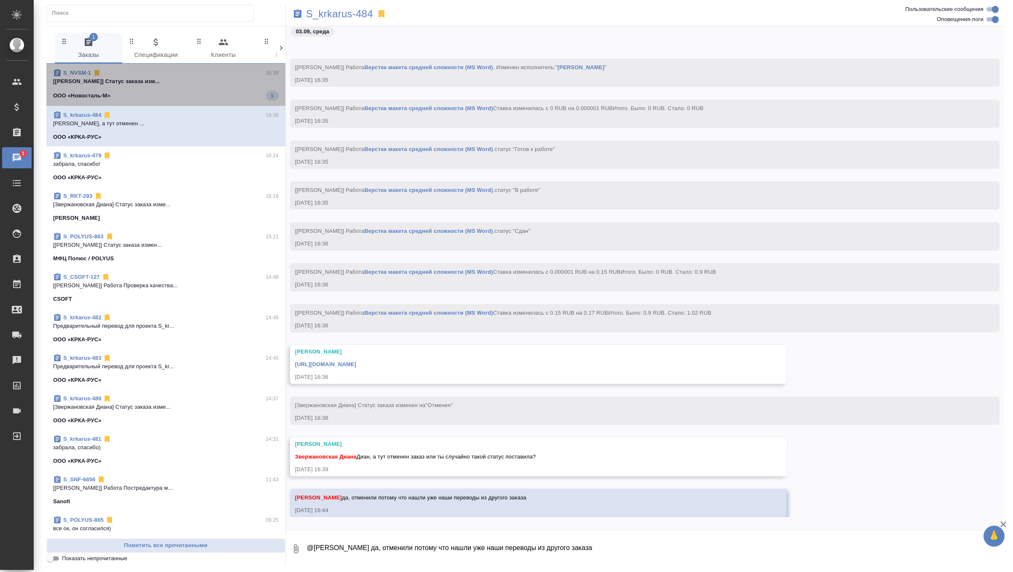
click at [239, 91] on div "ООО «Новосталь-М» 1" at bounding box center [166, 96] width 226 height 10
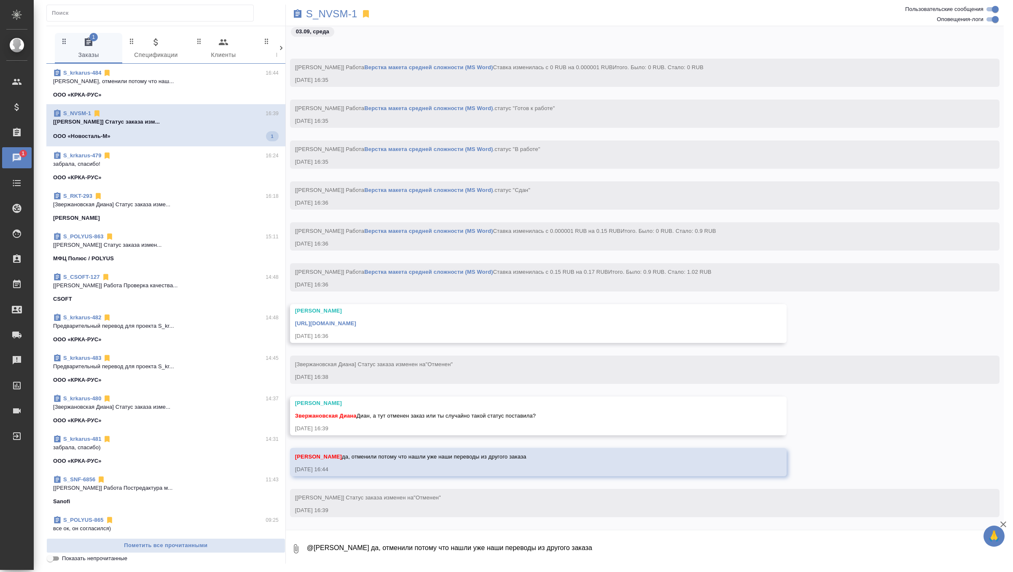
scroll to position [4379, 0]
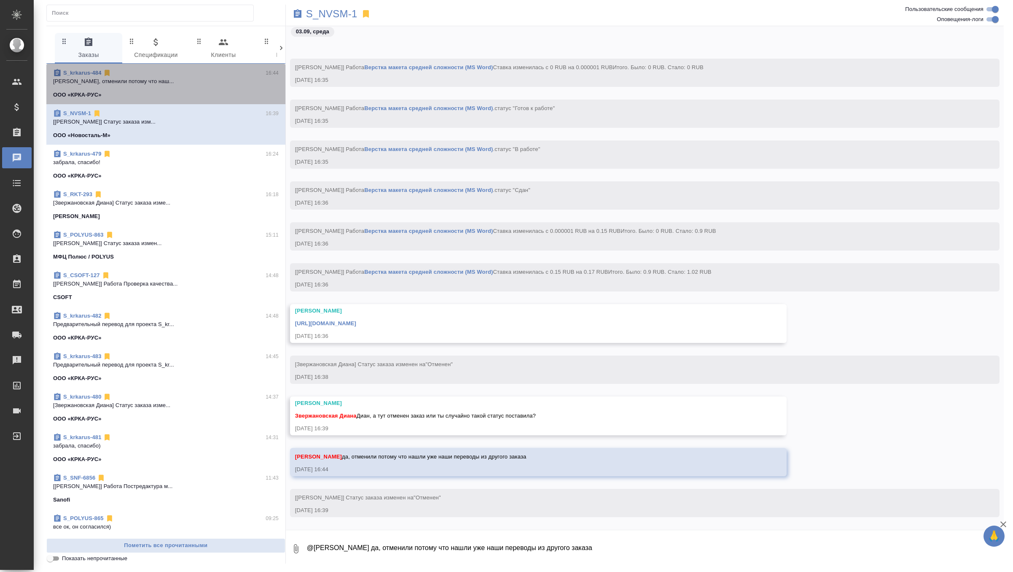
click at [227, 76] on div "S_krkarus-484 16:44" at bounding box center [166, 73] width 226 height 8
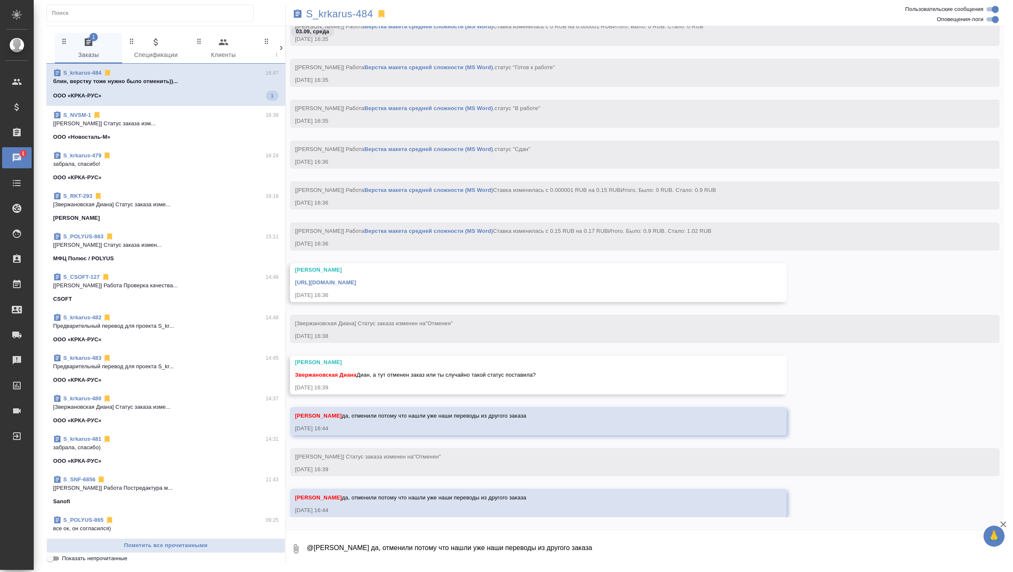
scroll to position [4455, 0]
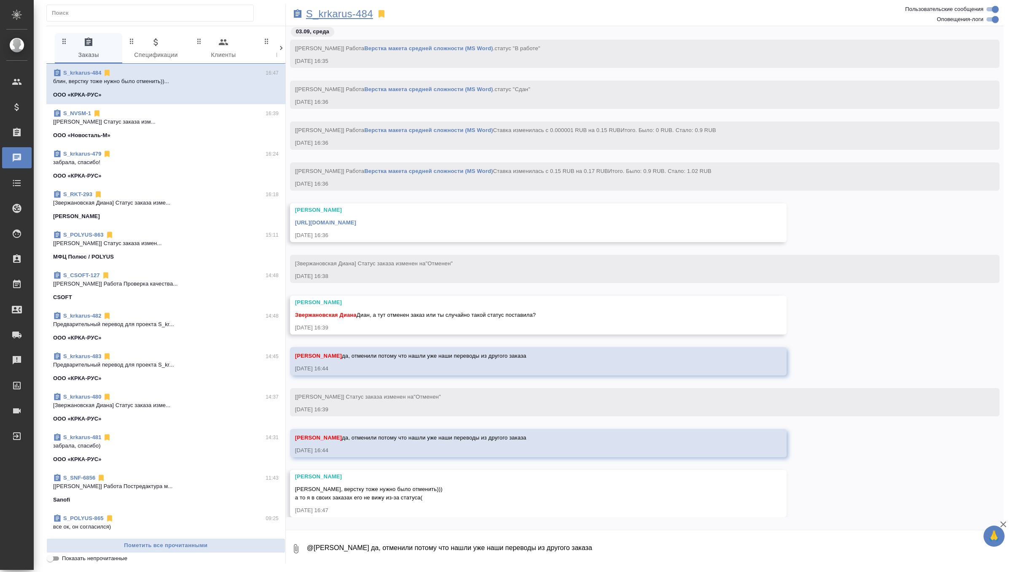
click at [333, 10] on p "S_krkarus-484" at bounding box center [339, 14] width 67 height 8
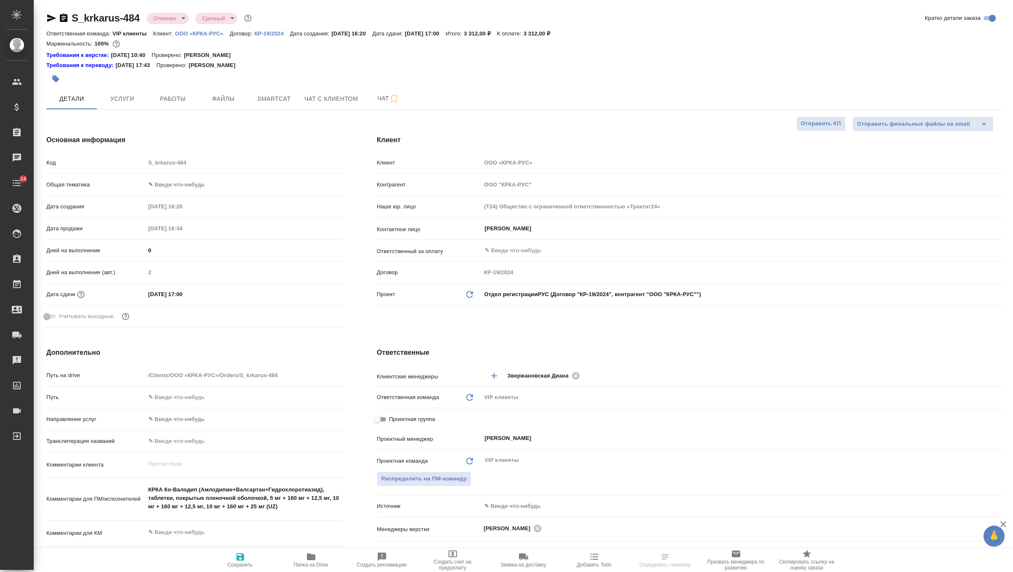
select select "RU"
type textarea "x"
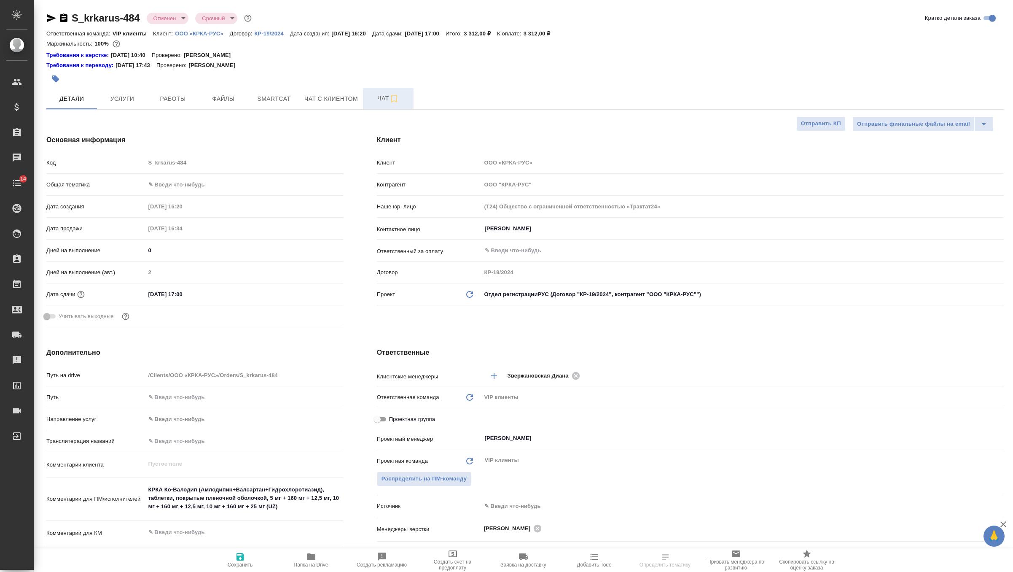
type textarea "x"
click at [382, 94] on span "Чат" at bounding box center [388, 98] width 40 height 11
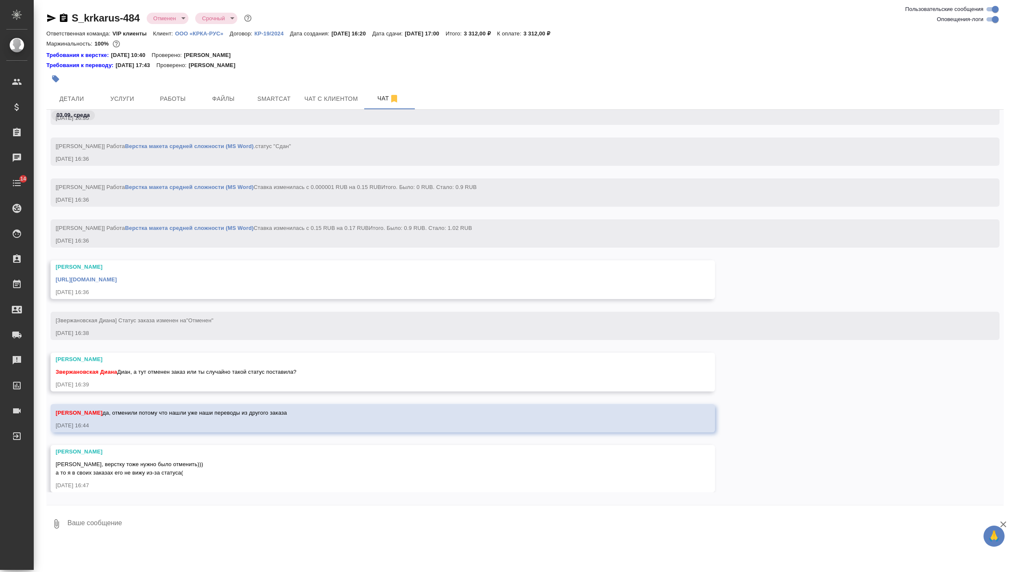
scroll to position [10143, 0]
